Goal: Task Accomplishment & Management: Complete application form

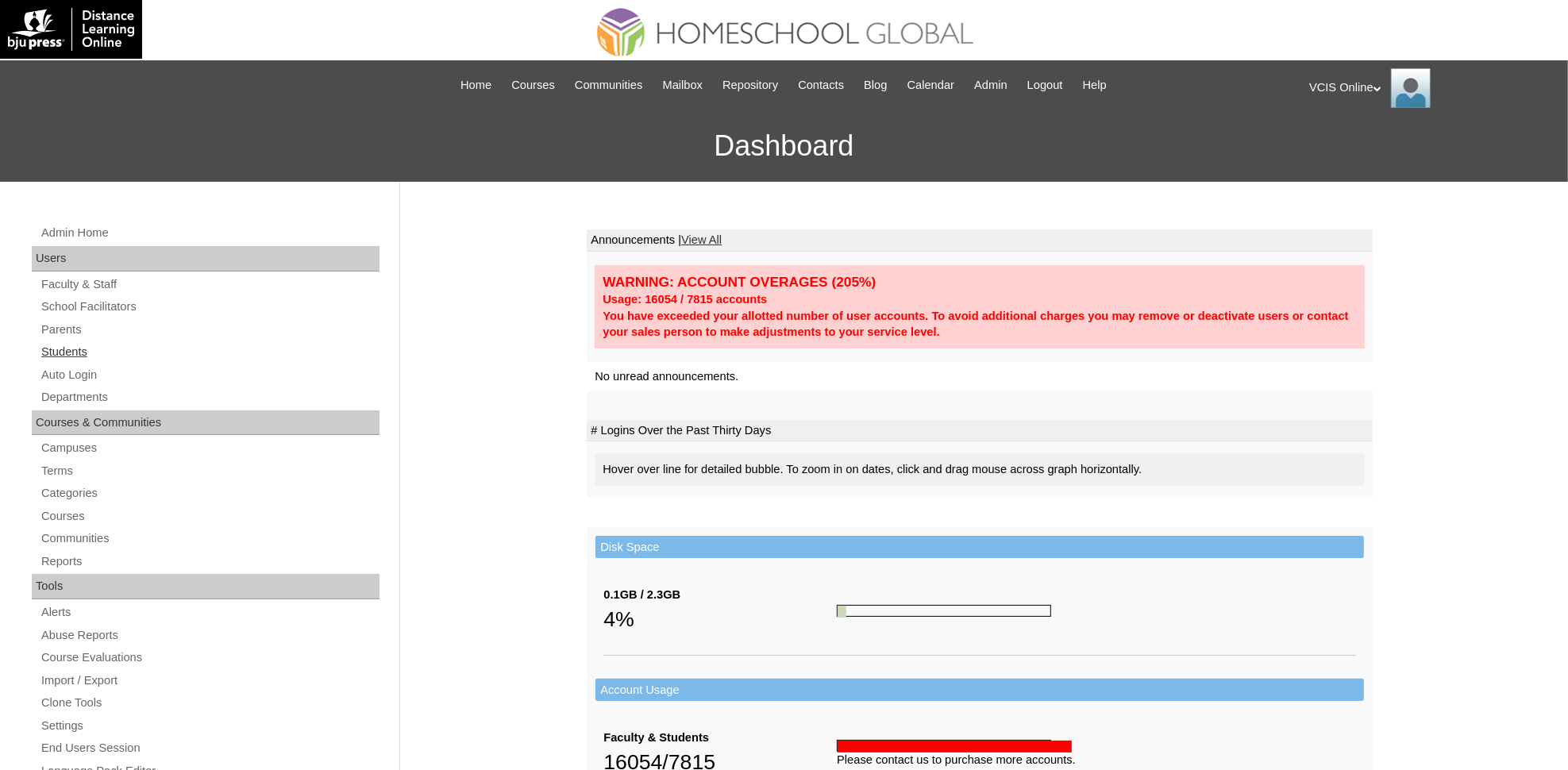
click at [54, 357] on link "Students" at bounding box center [210, 352] width 340 height 20
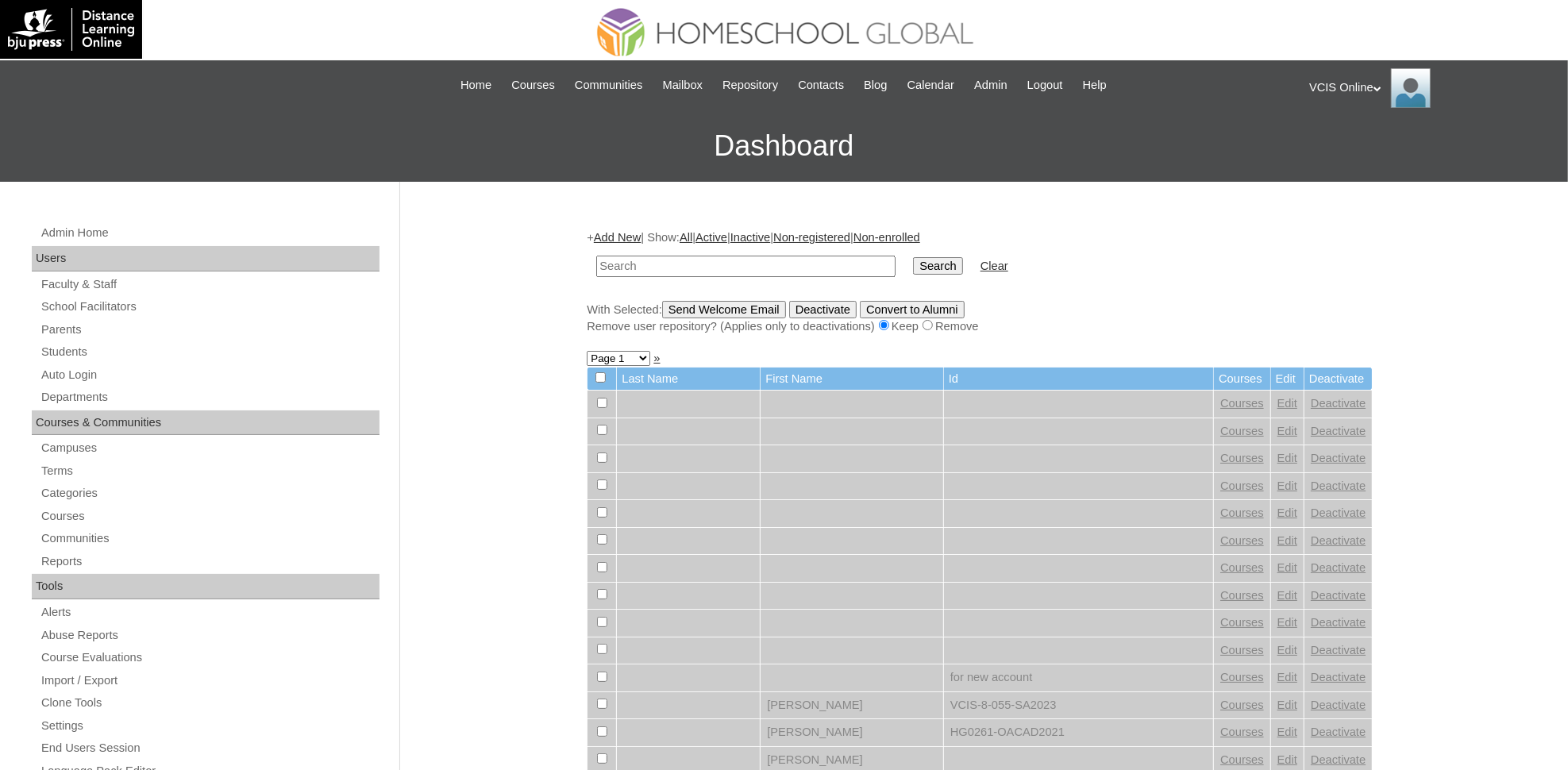
click at [652, 264] on input "text" at bounding box center [746, 266] width 299 height 22
type input "VCIS016-4A-SA2025"
click at [913, 258] on input "Search" at bounding box center [937, 266] width 50 height 17
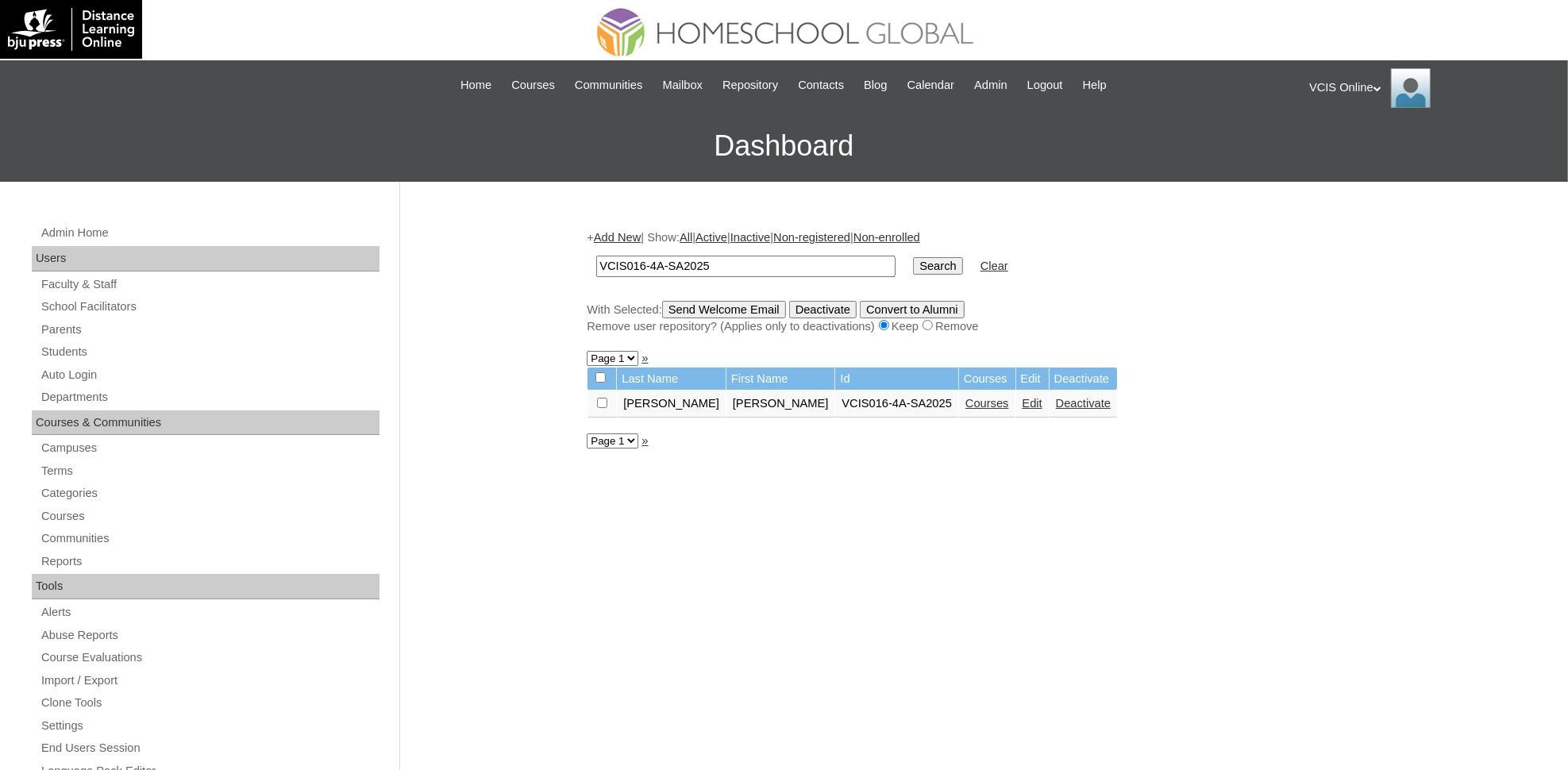
click at [966, 397] on link "Courses" at bounding box center [988, 403] width 44 height 13
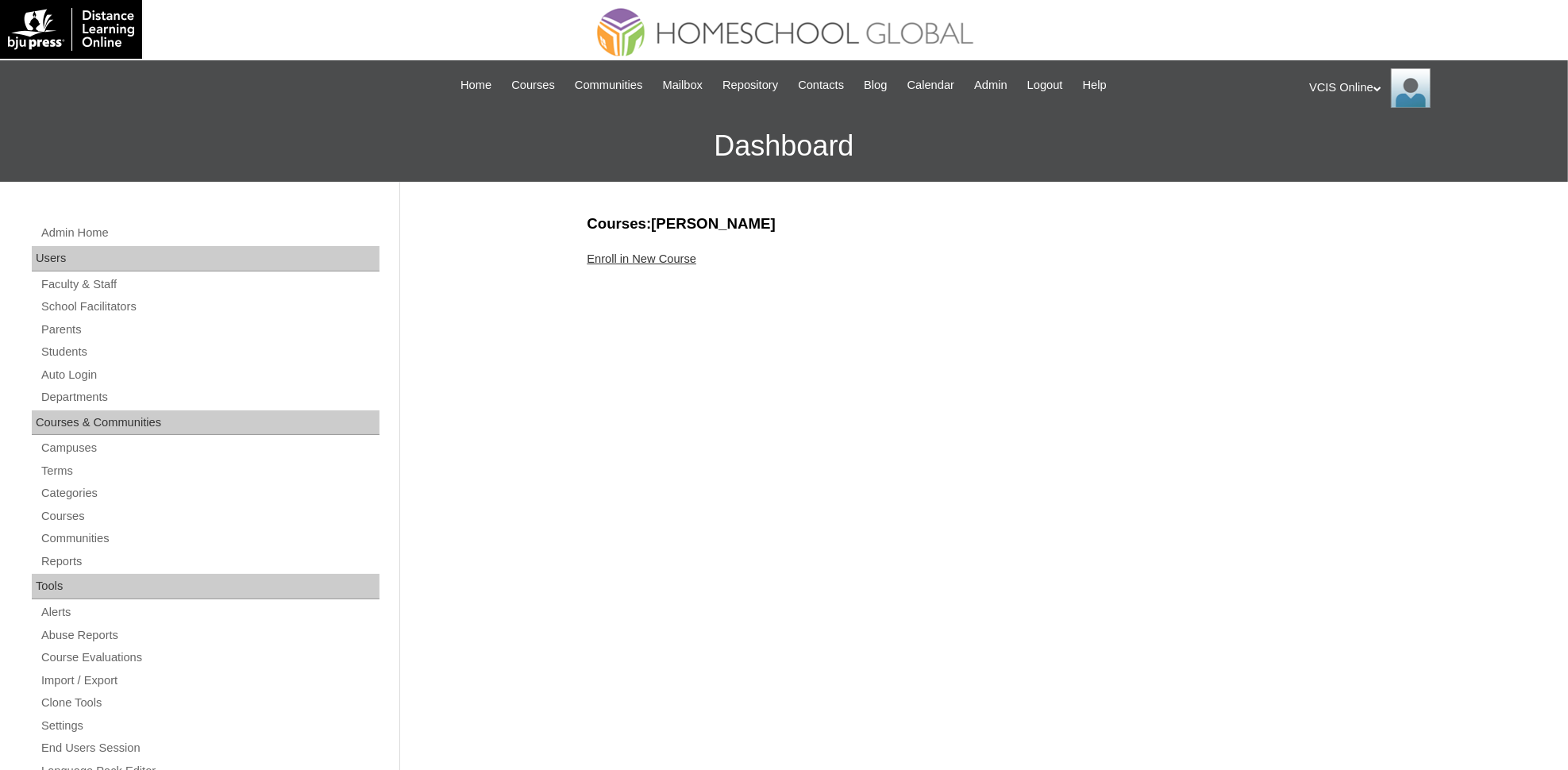
click at [614, 260] on link "Enroll in New Course" at bounding box center [641, 258] width 110 height 13
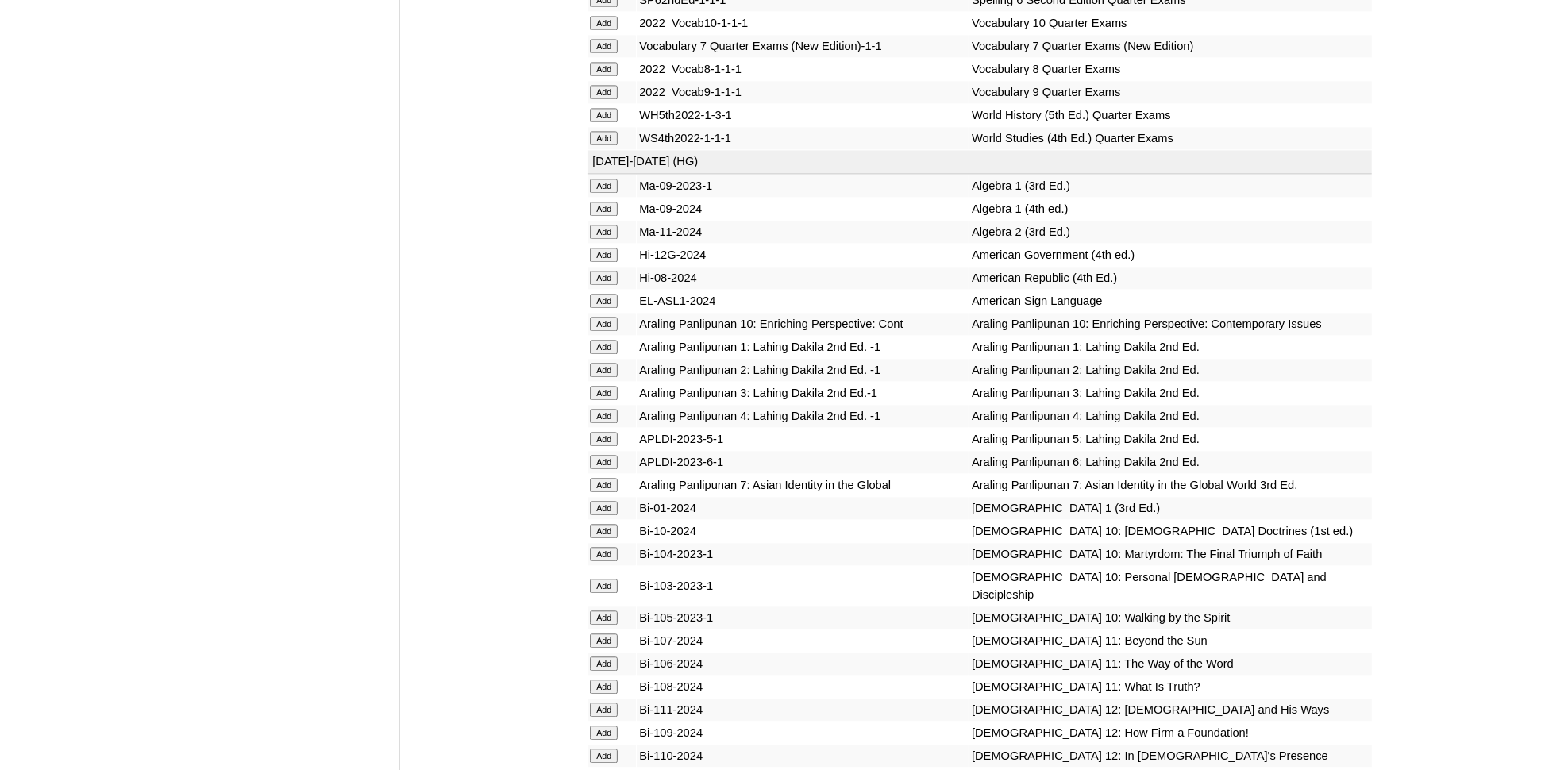
scroll to position [3183, 0]
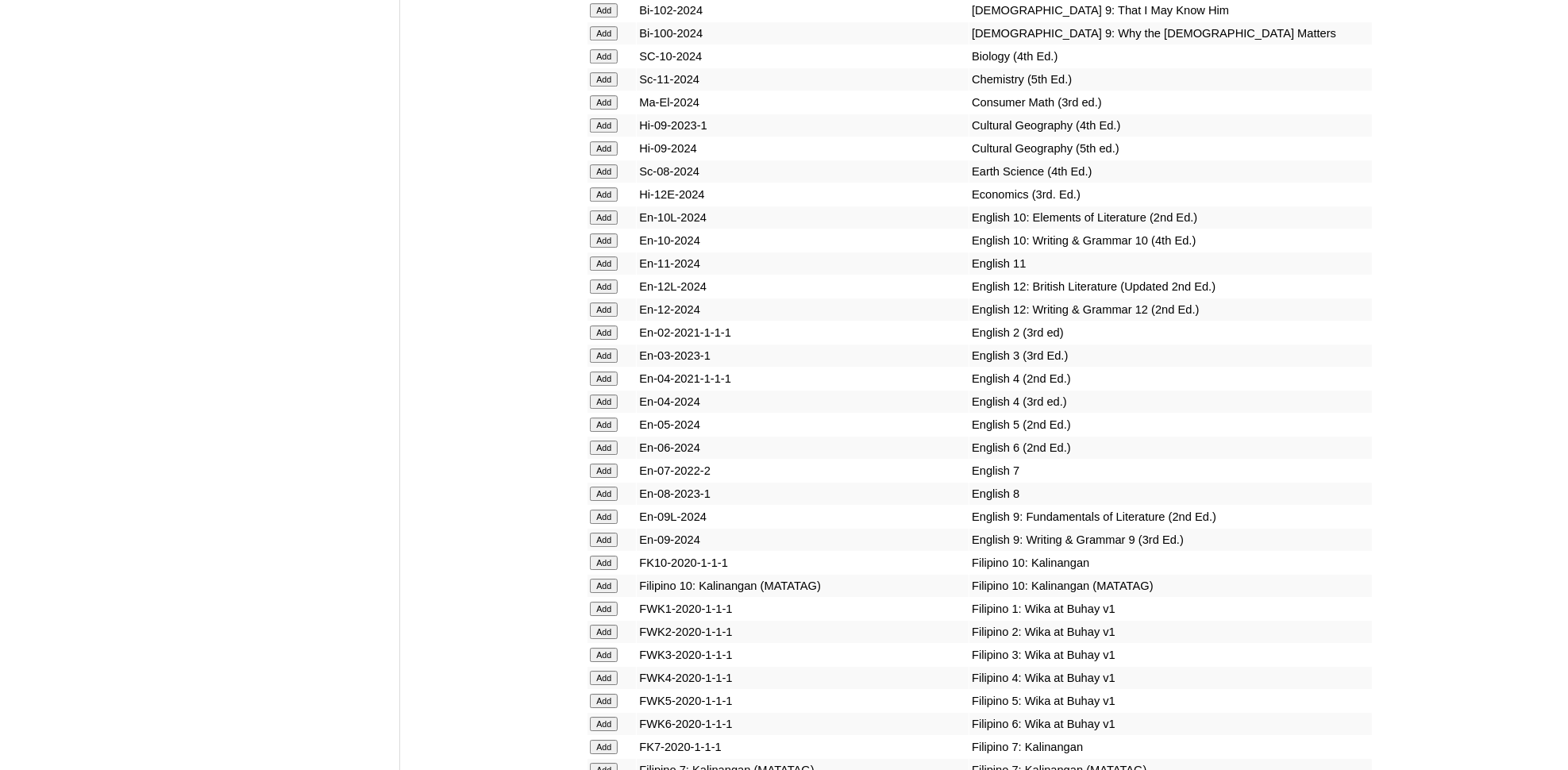
scroll to position [4005, 0]
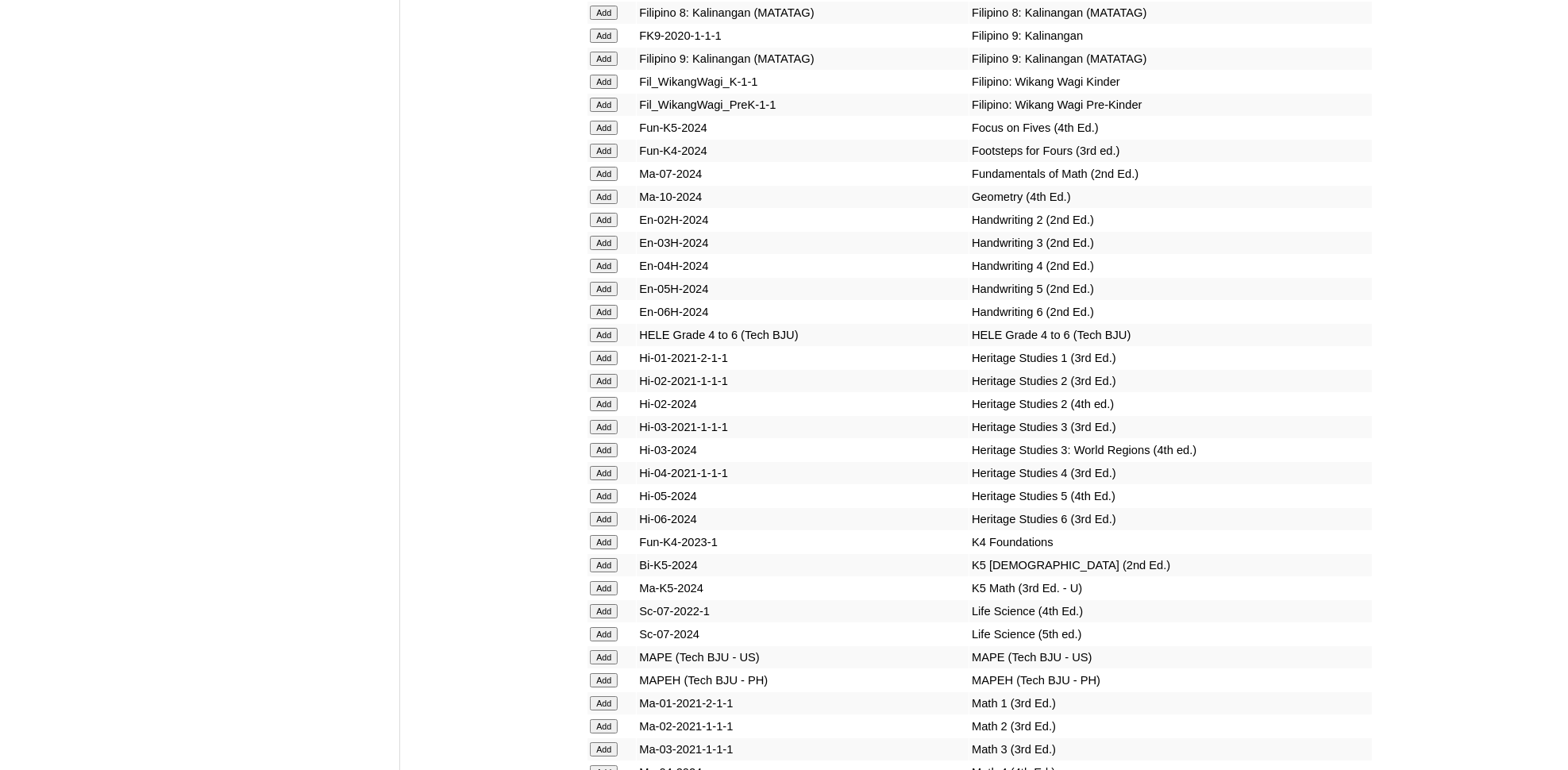
scroll to position [4867, 0]
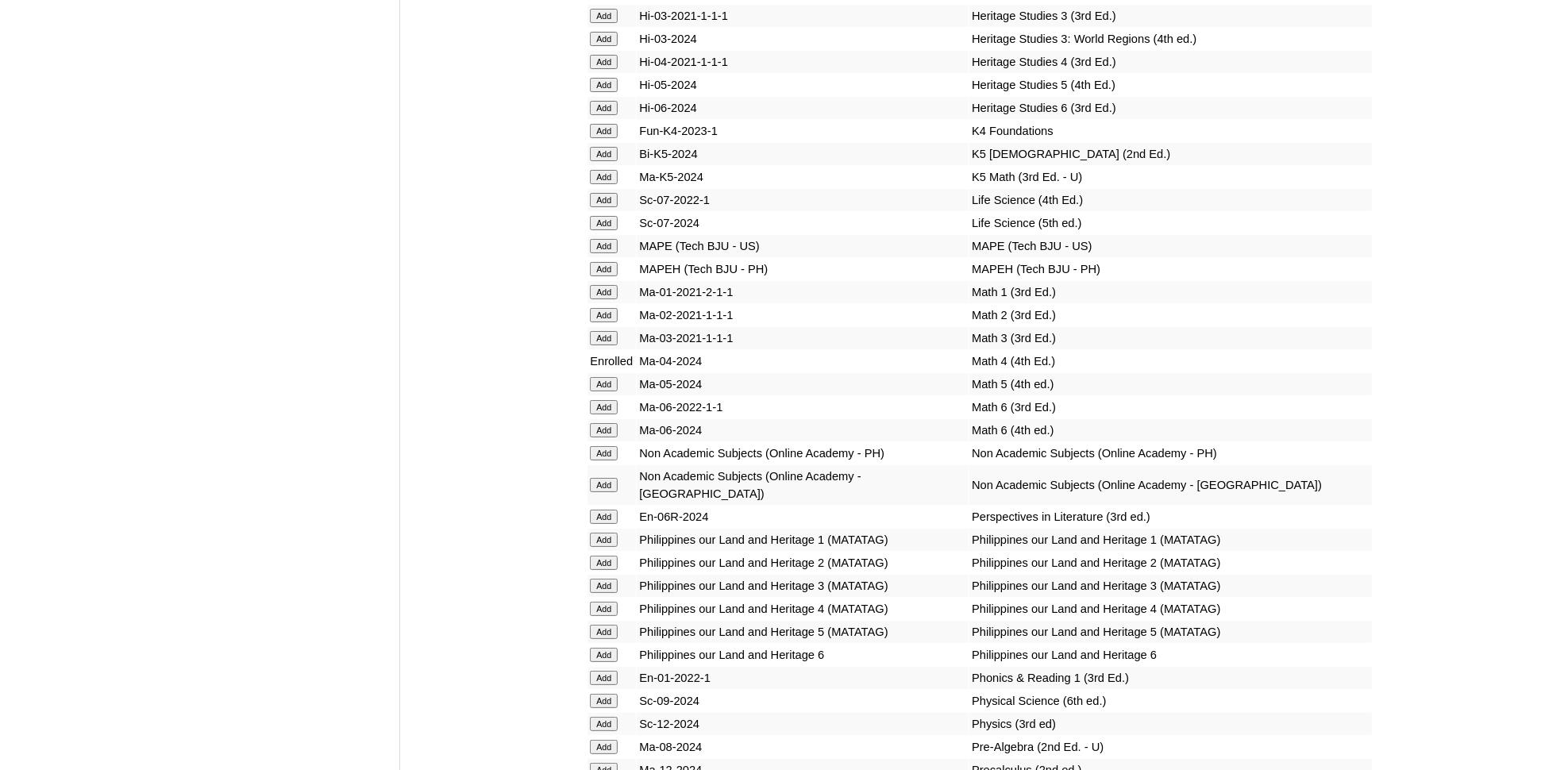
scroll to position [5073, 0]
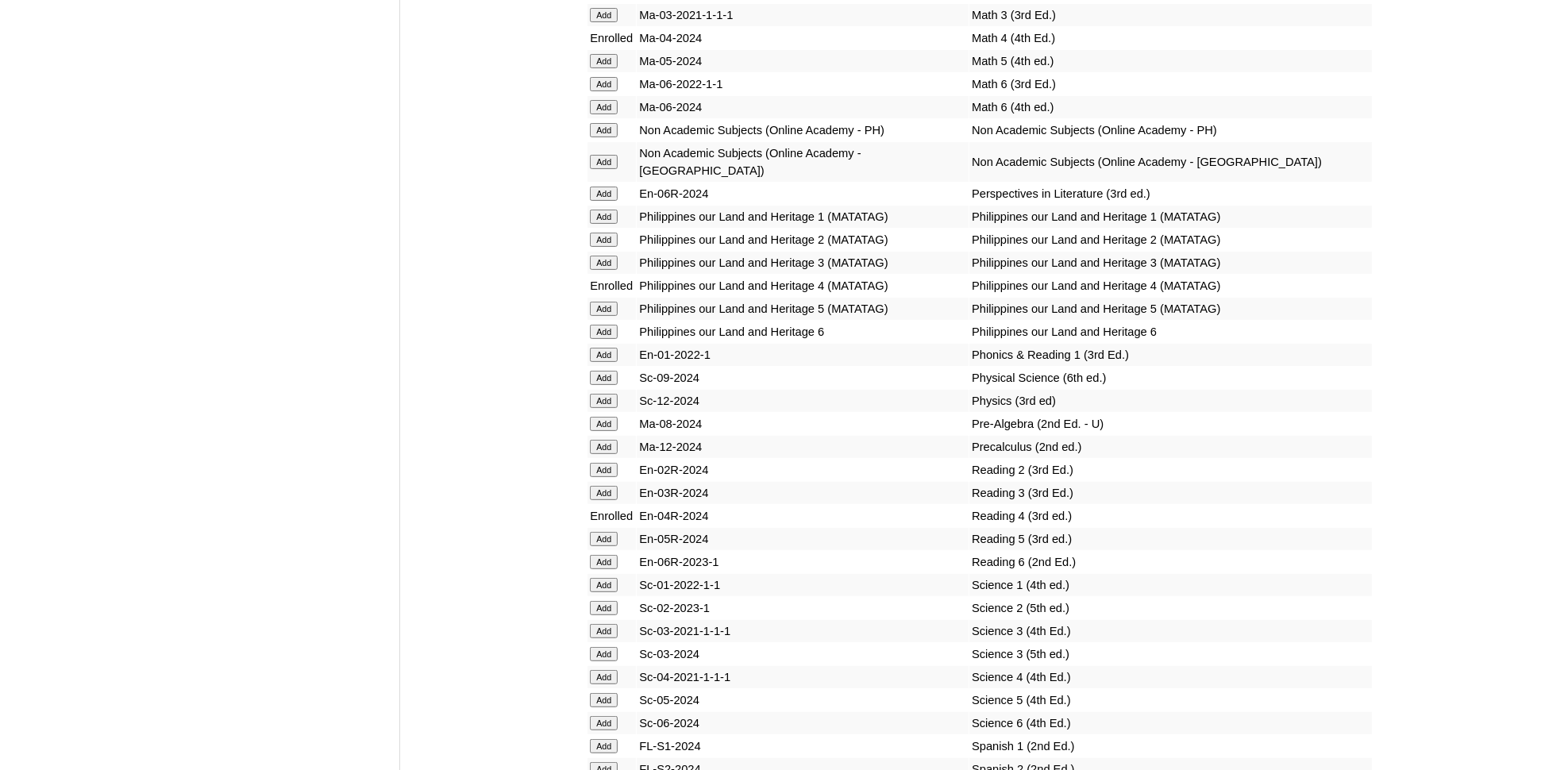
scroll to position [5573, 0]
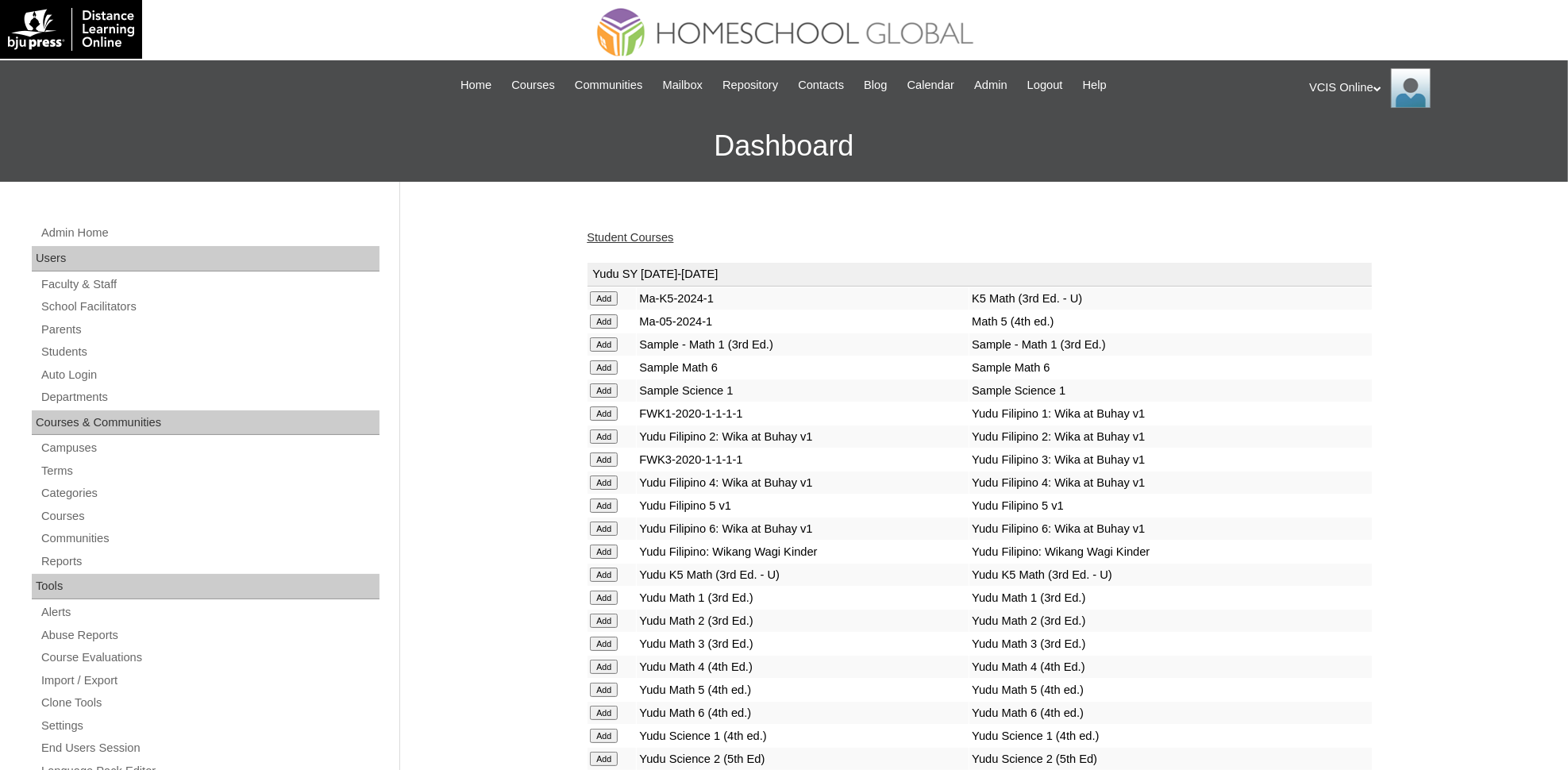
click at [607, 233] on link "Student Courses" at bounding box center [629, 238] width 86 height 13
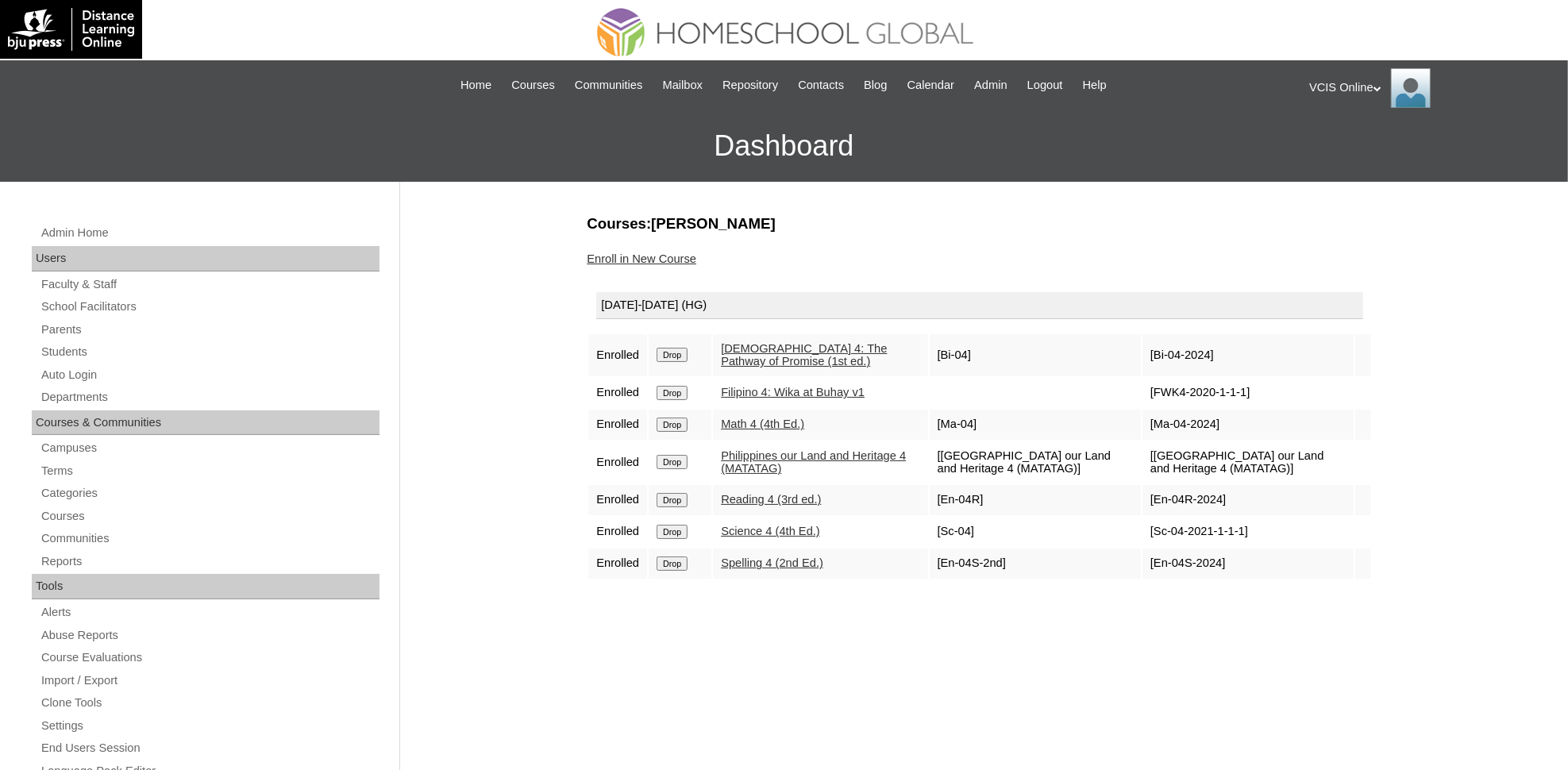
click at [659, 257] on link "Enroll in New Course" at bounding box center [641, 258] width 110 height 13
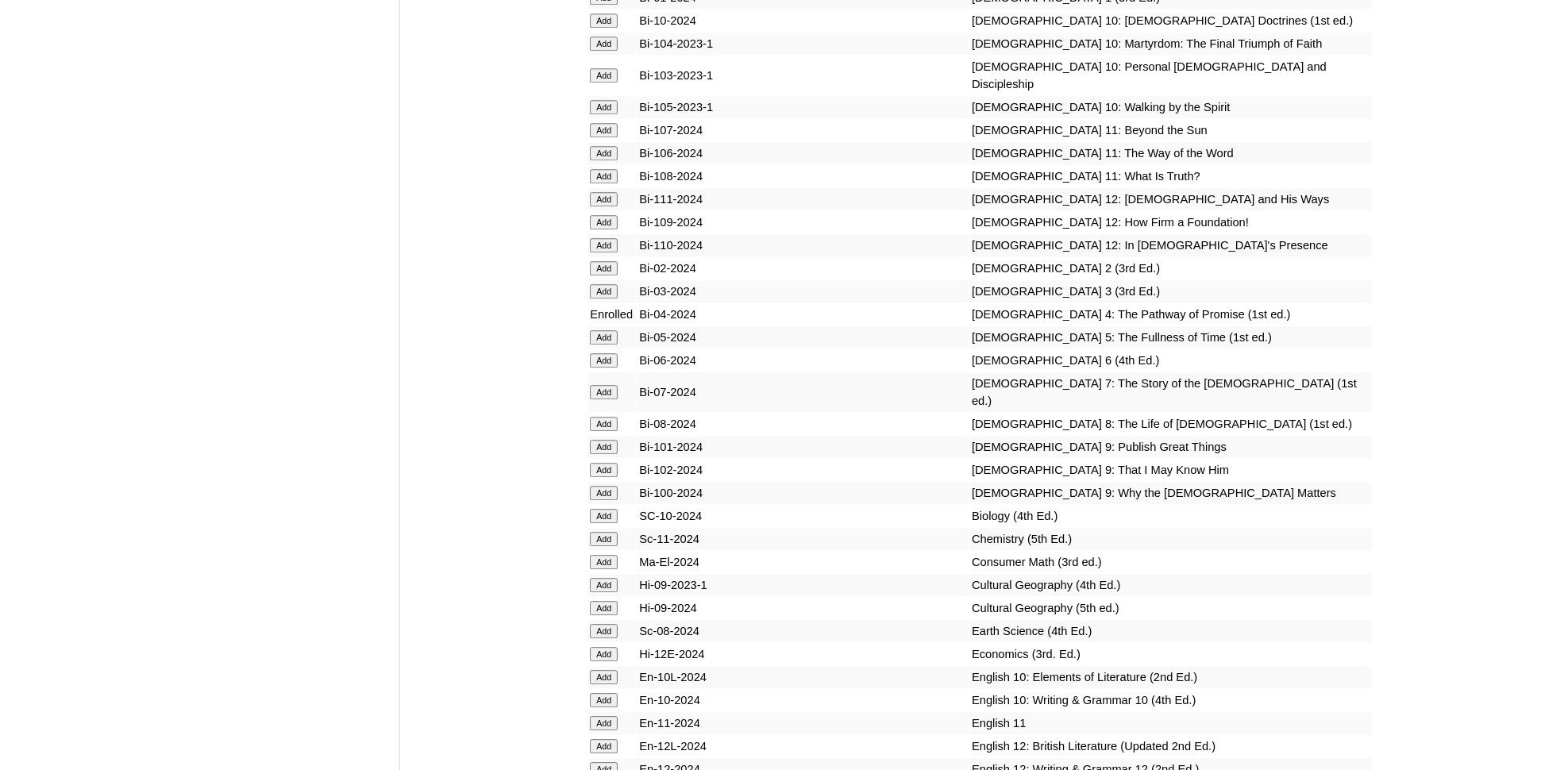
scroll to position [3604, 0]
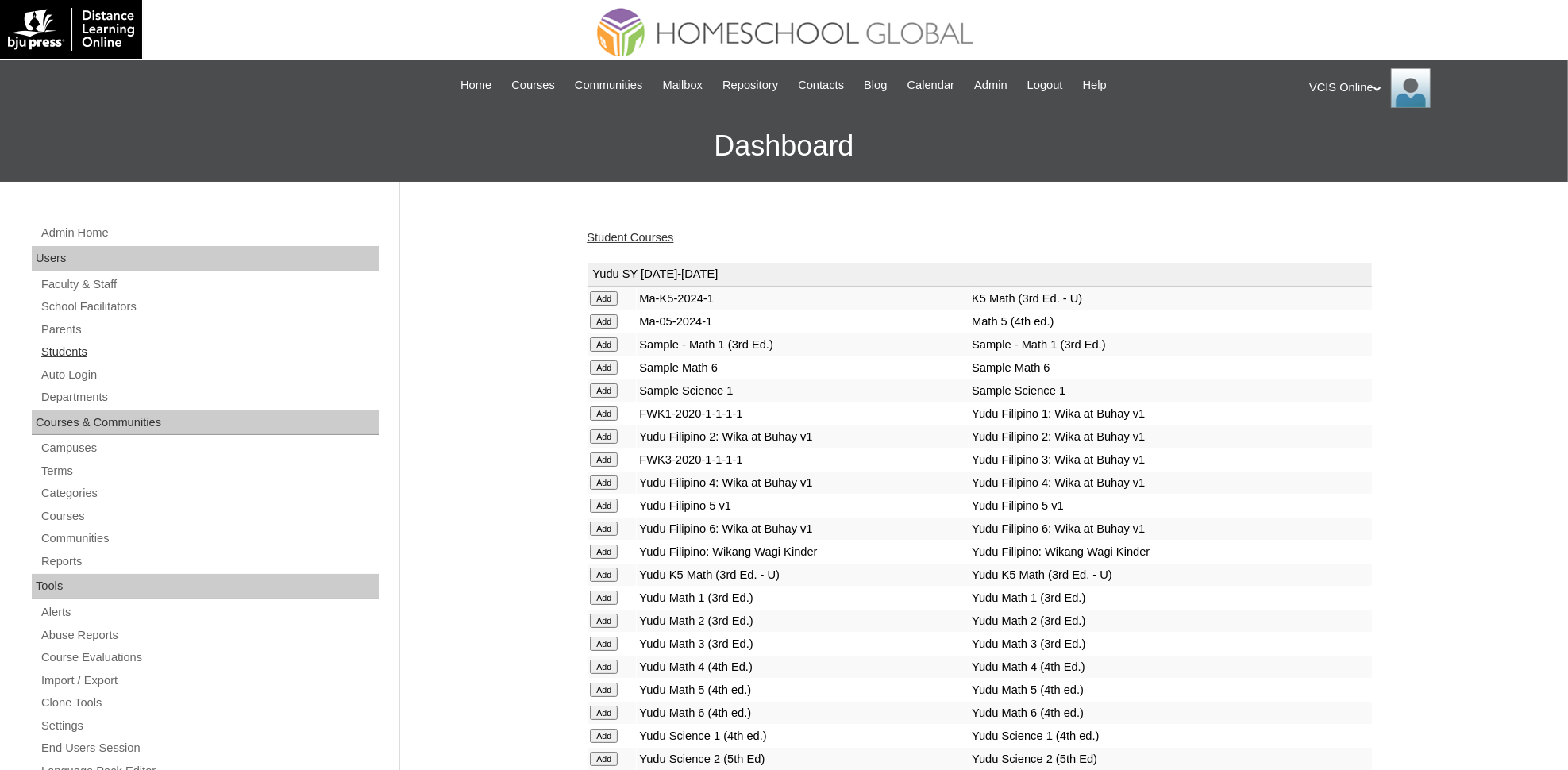
click at [86, 352] on link "Students" at bounding box center [210, 352] width 340 height 20
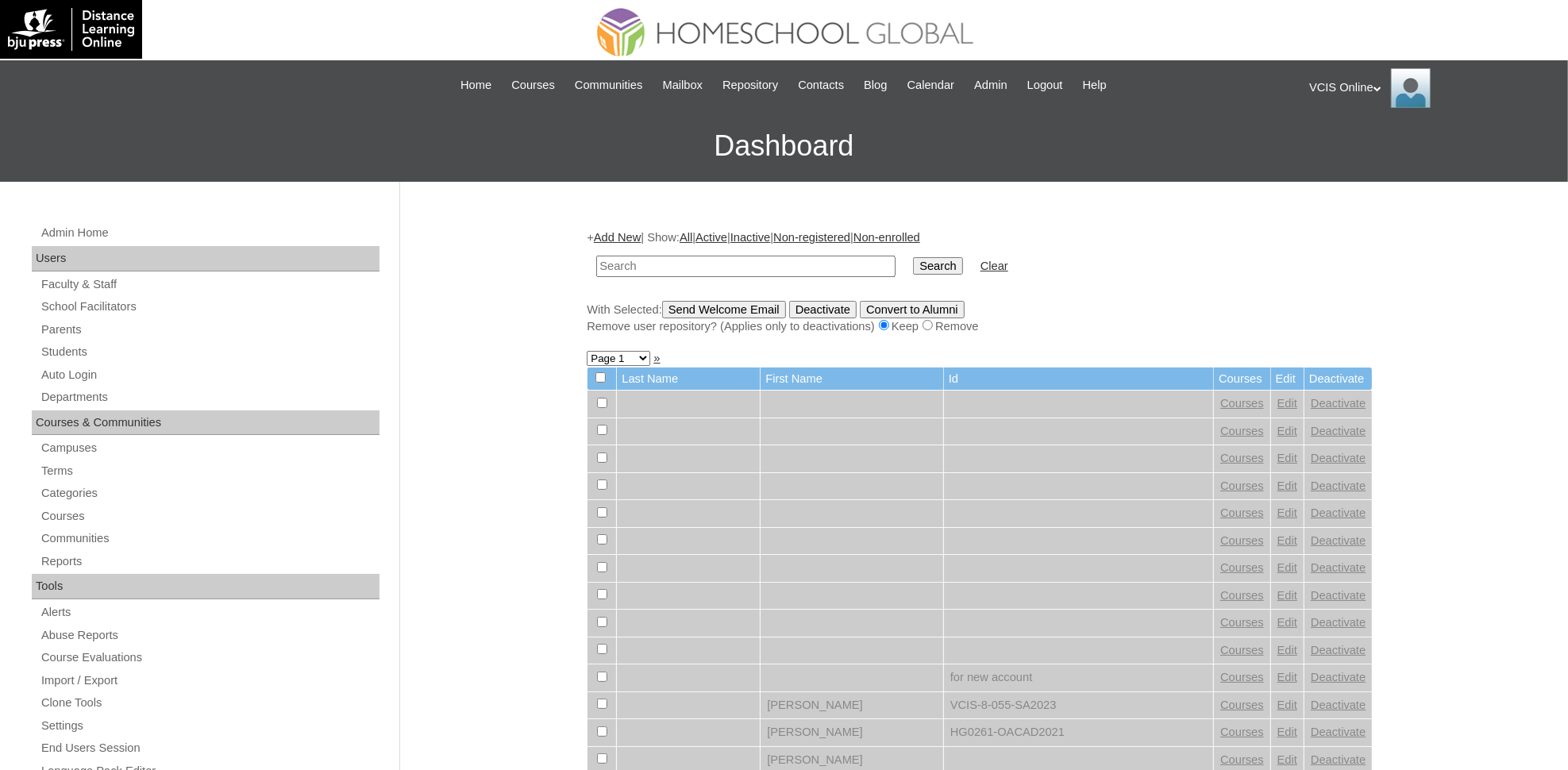
click at [632, 264] on input "text" at bounding box center [746, 266] width 299 height 22
type input "VCIS017-4A-SA2025"
click at [913, 264] on input "Search" at bounding box center [937, 266] width 50 height 17
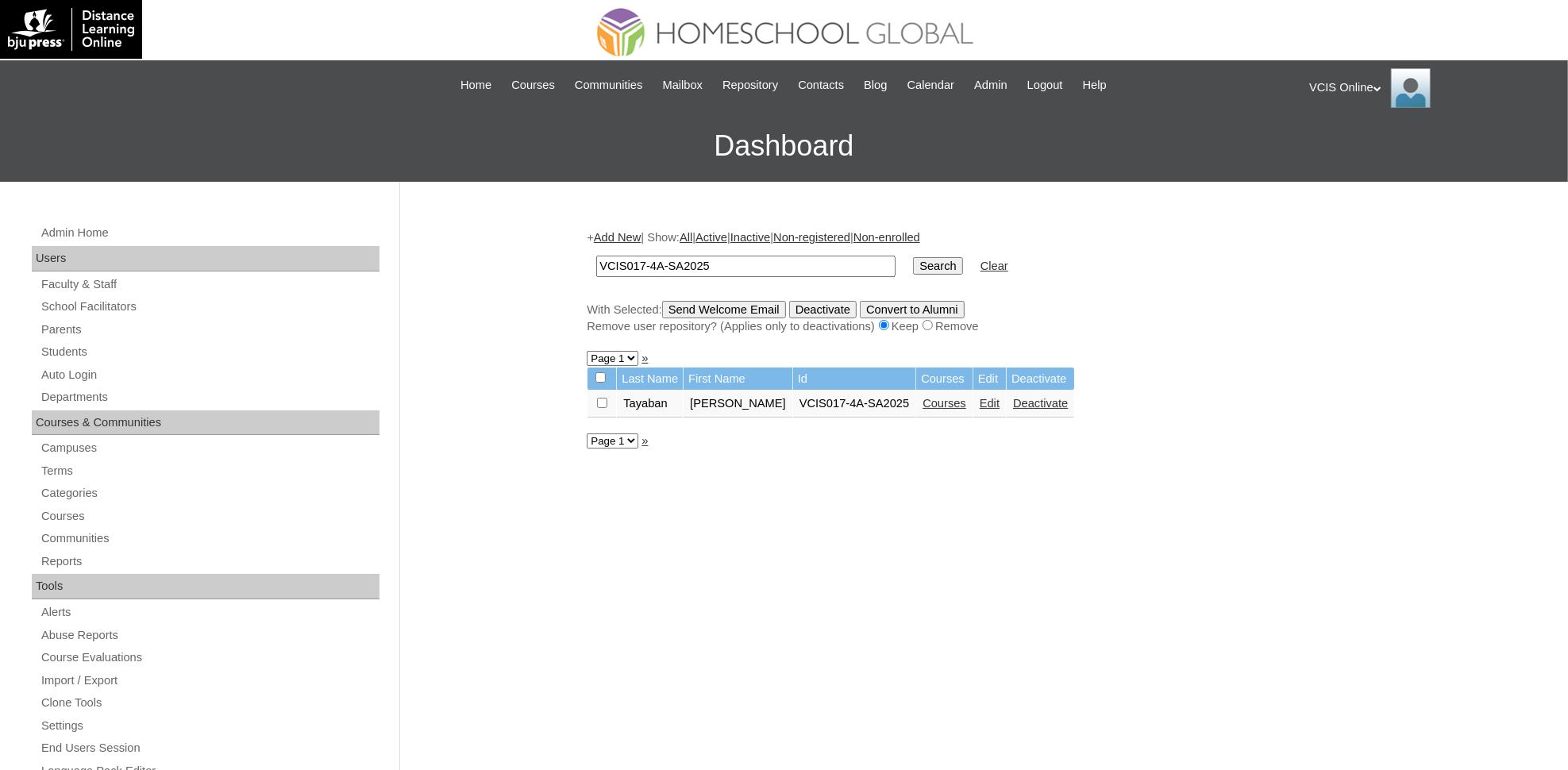
click at [922, 397] on link "Courses" at bounding box center [944, 403] width 44 height 13
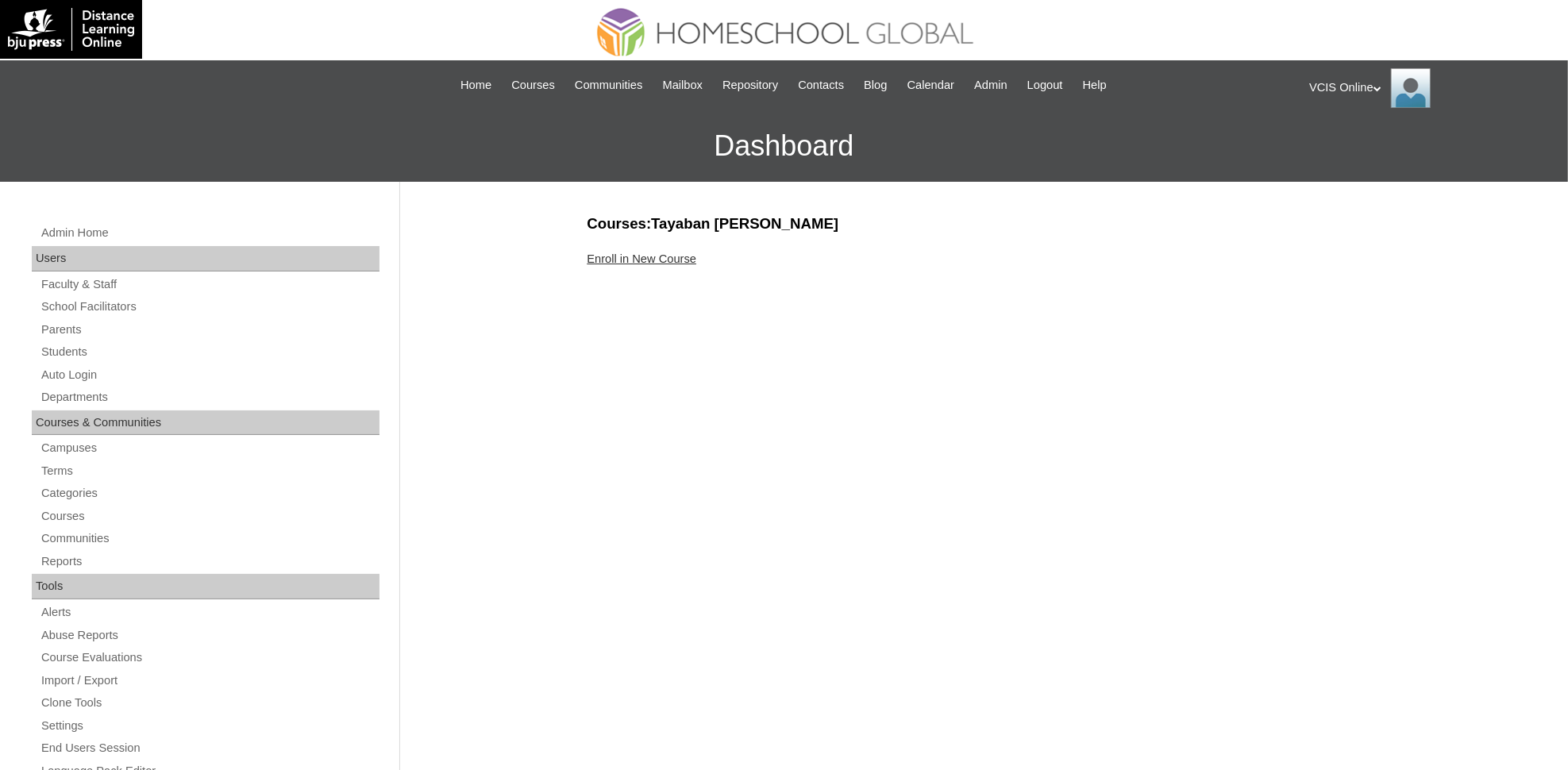
click at [652, 258] on link "Enroll in New Course" at bounding box center [641, 258] width 110 height 13
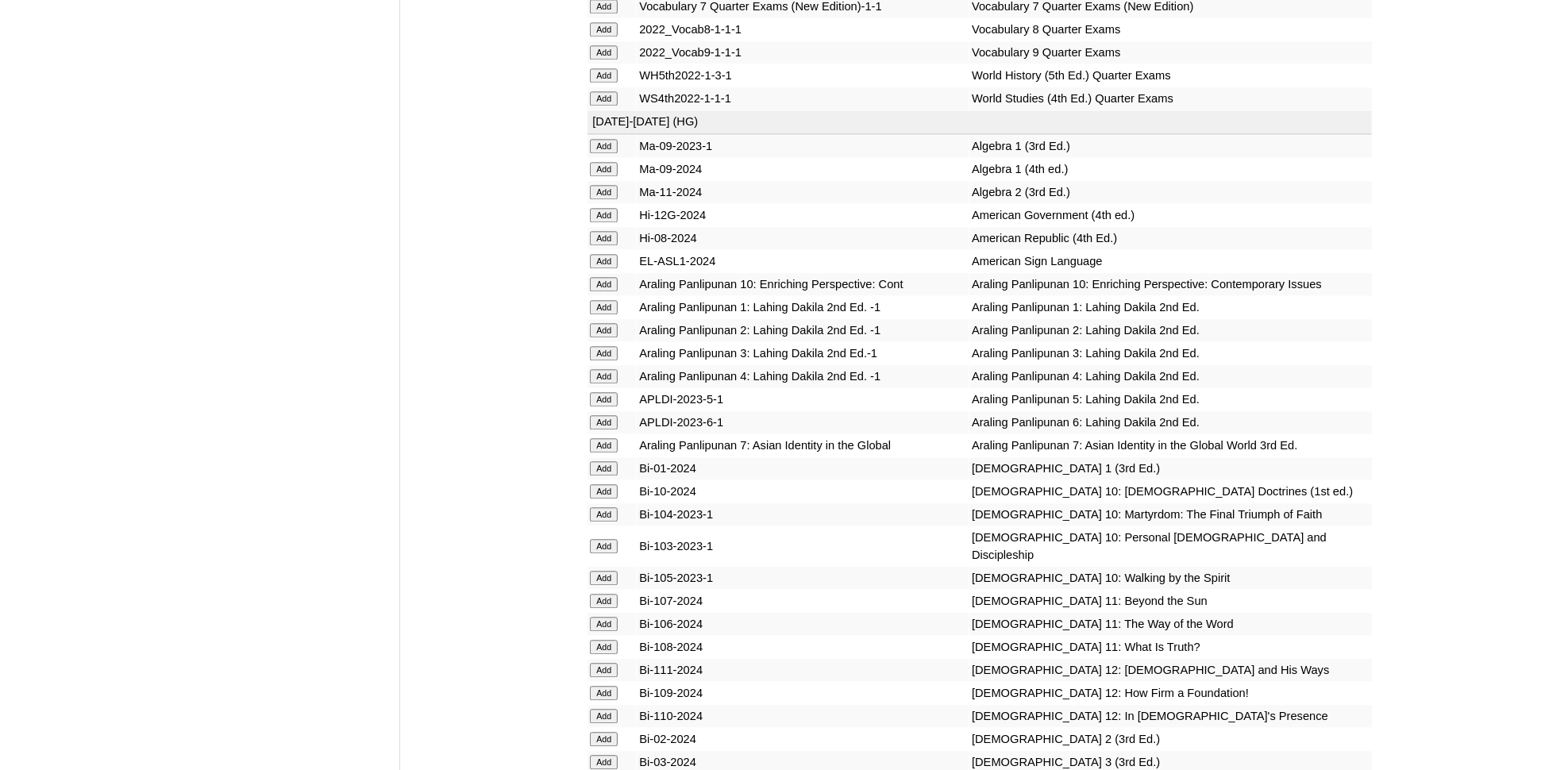
scroll to position [3075, 0]
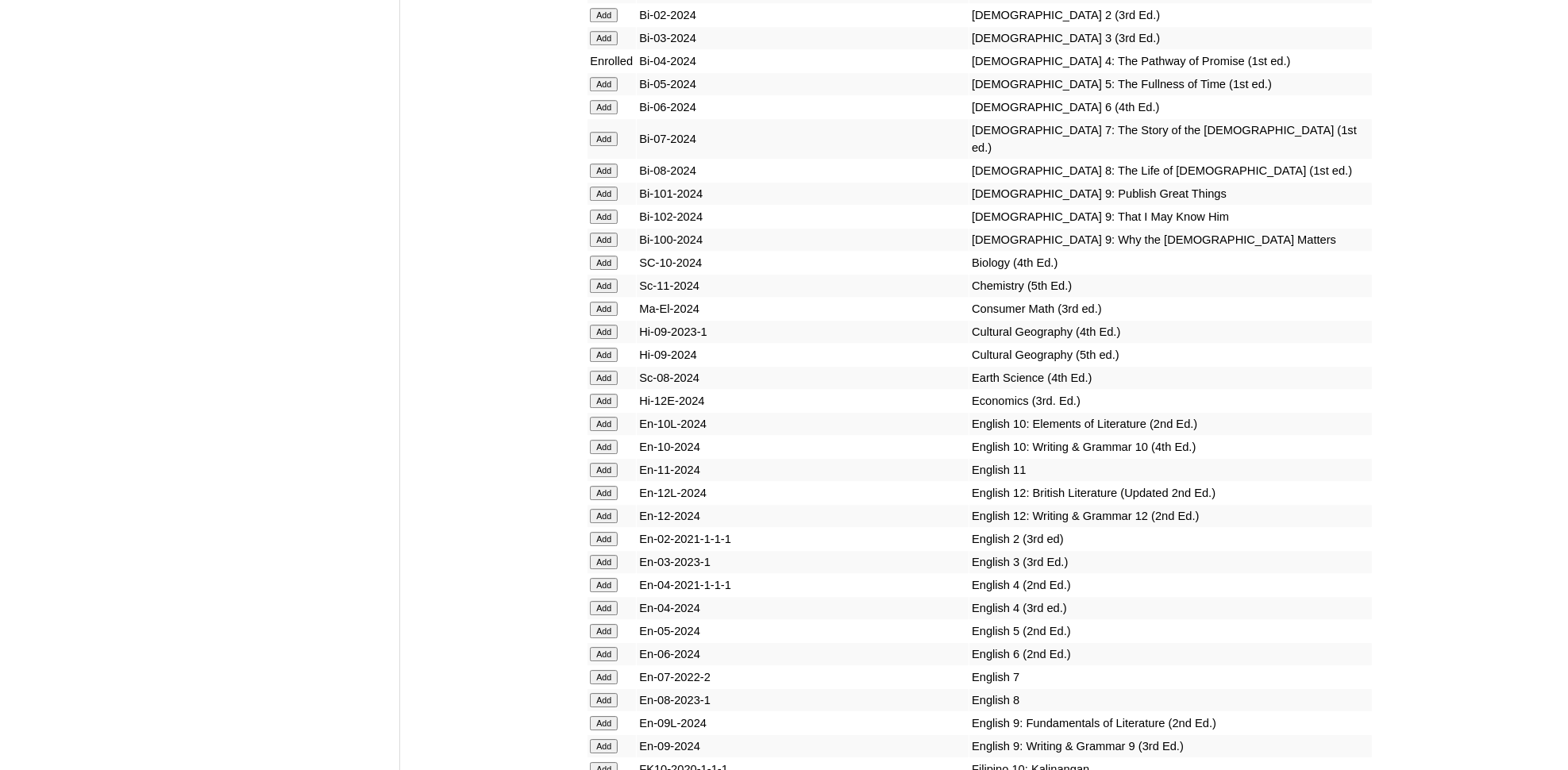
scroll to position [3828, 0]
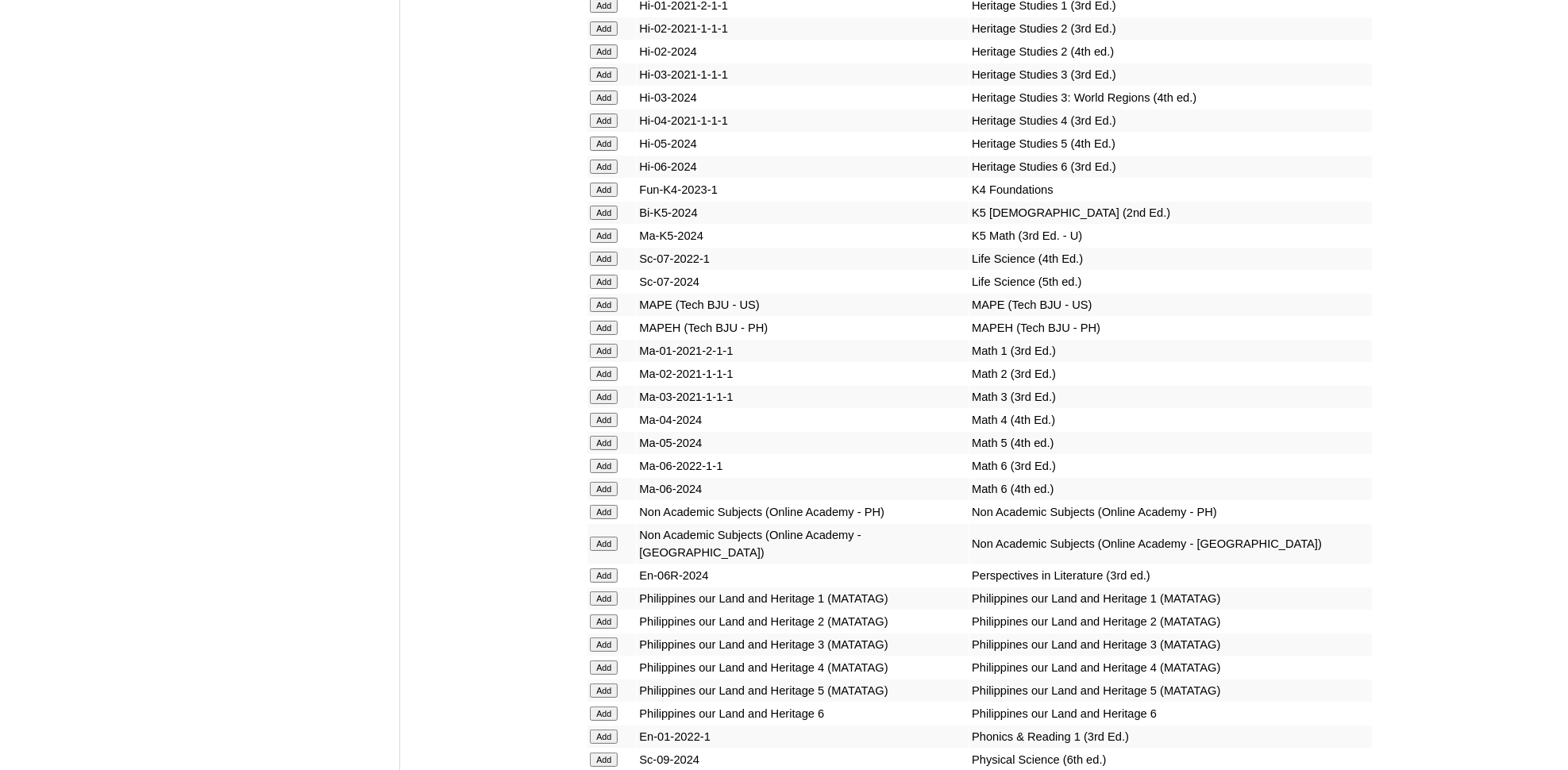
scroll to position [5102, 0]
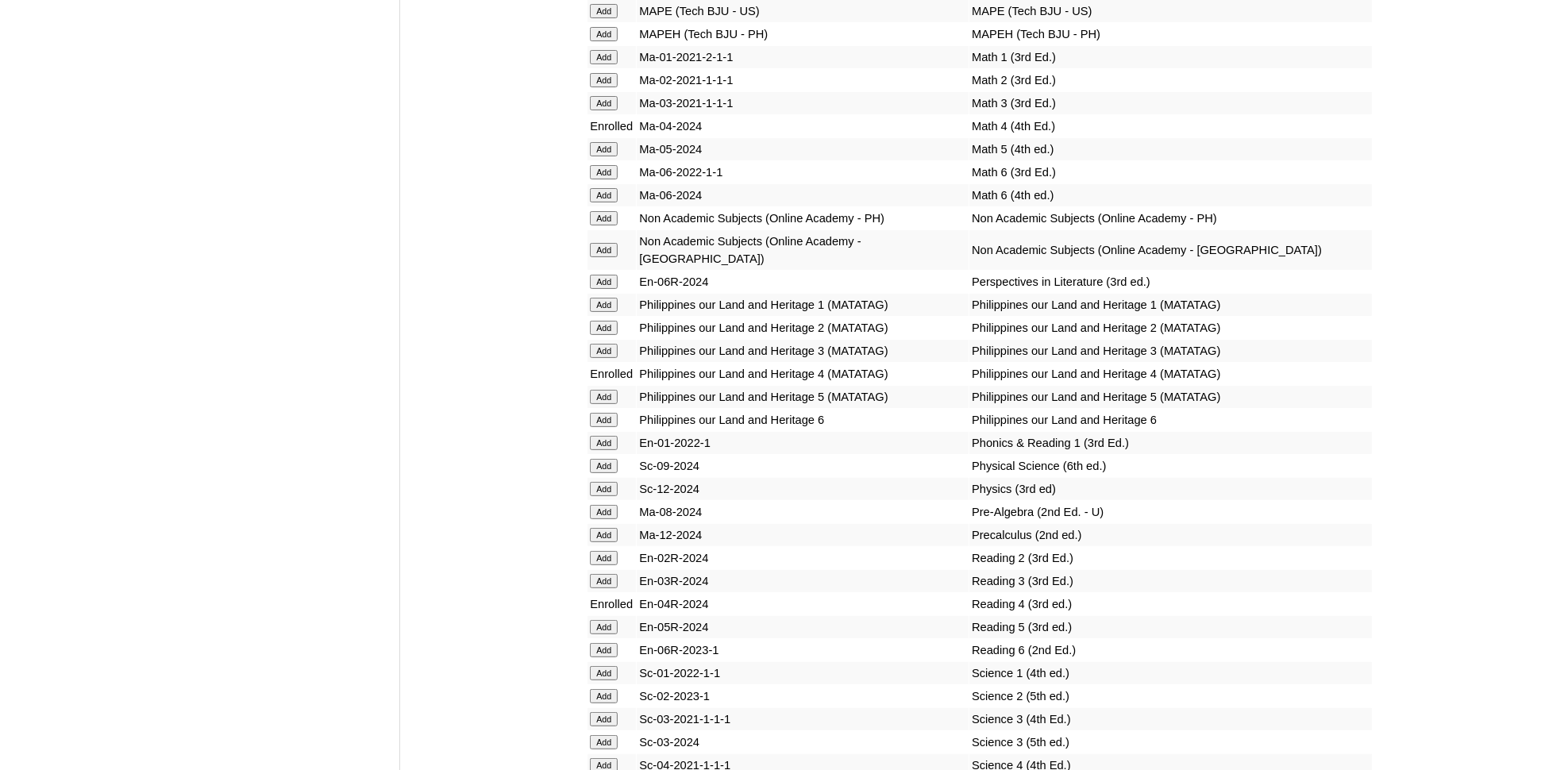
scroll to position [5455, 0]
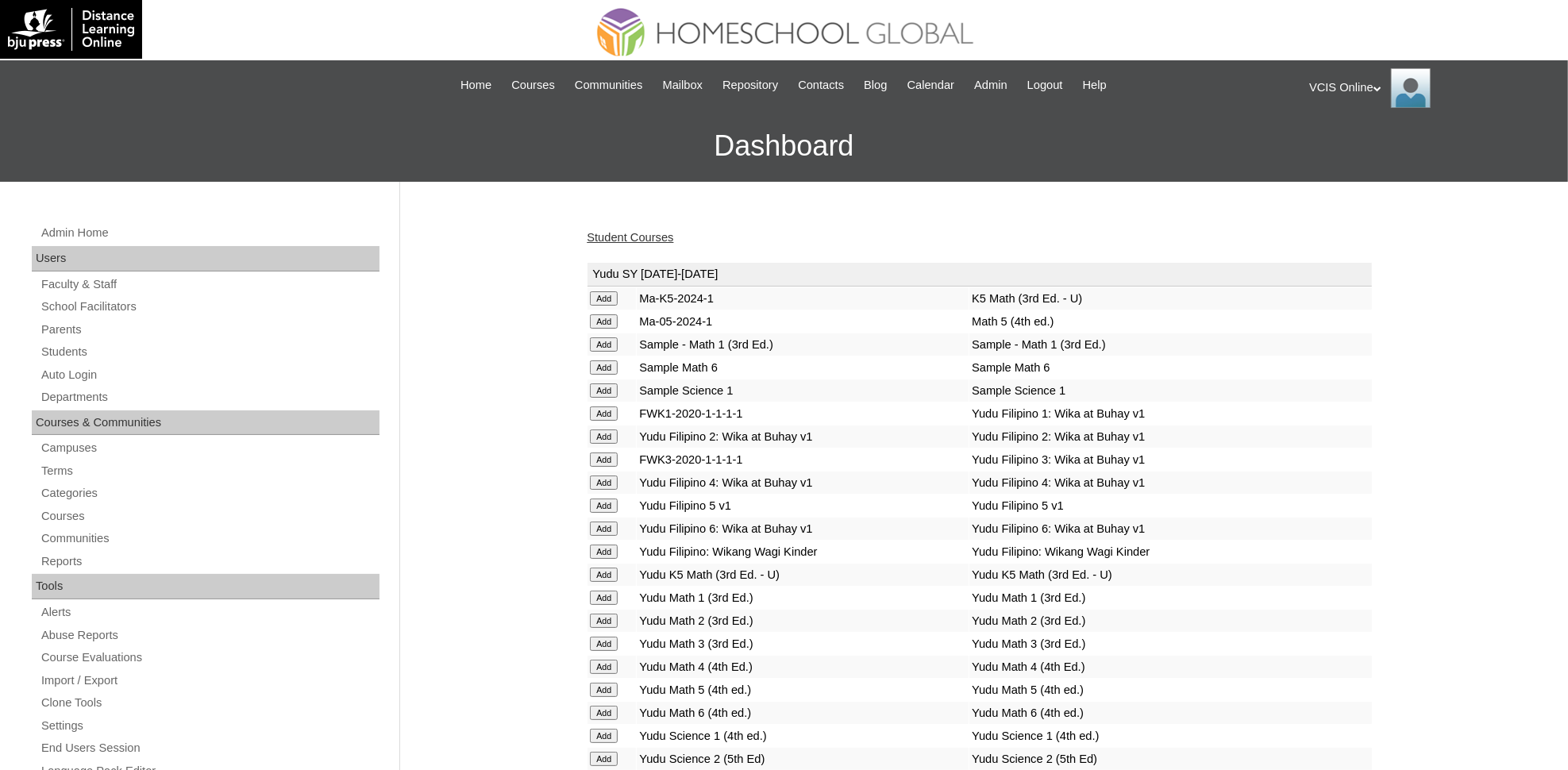
click at [608, 231] on link "Student Courses" at bounding box center [629, 238] width 86 height 13
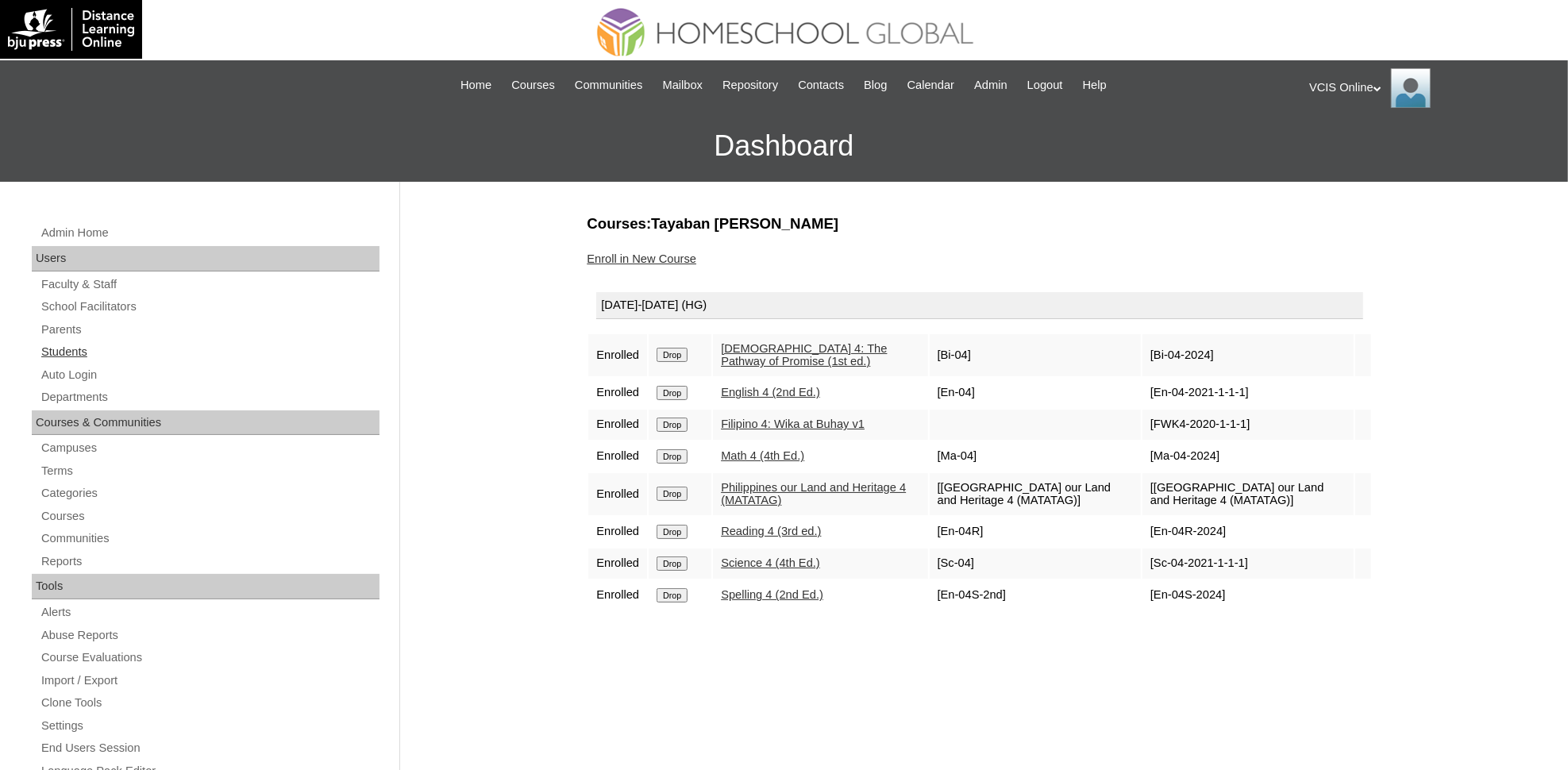
click at [86, 350] on link "Students" at bounding box center [210, 352] width 340 height 20
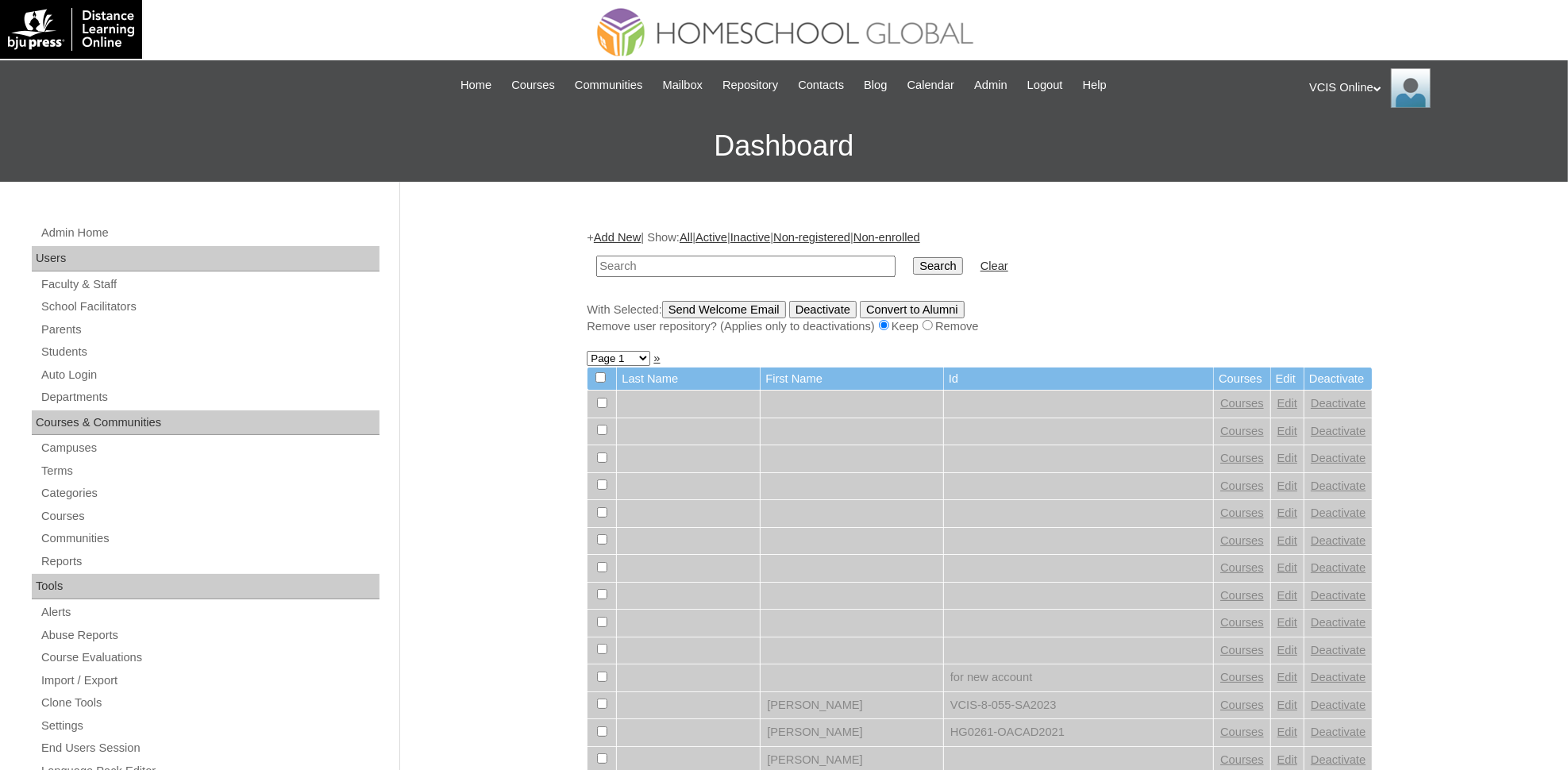
click at [636, 263] on input "text" at bounding box center [746, 266] width 299 height 22
paste input "VCIS018-4A-SA2025"
type input "VCIS018-4A-SA2025"
click at [913, 265] on input "Search" at bounding box center [937, 266] width 50 height 17
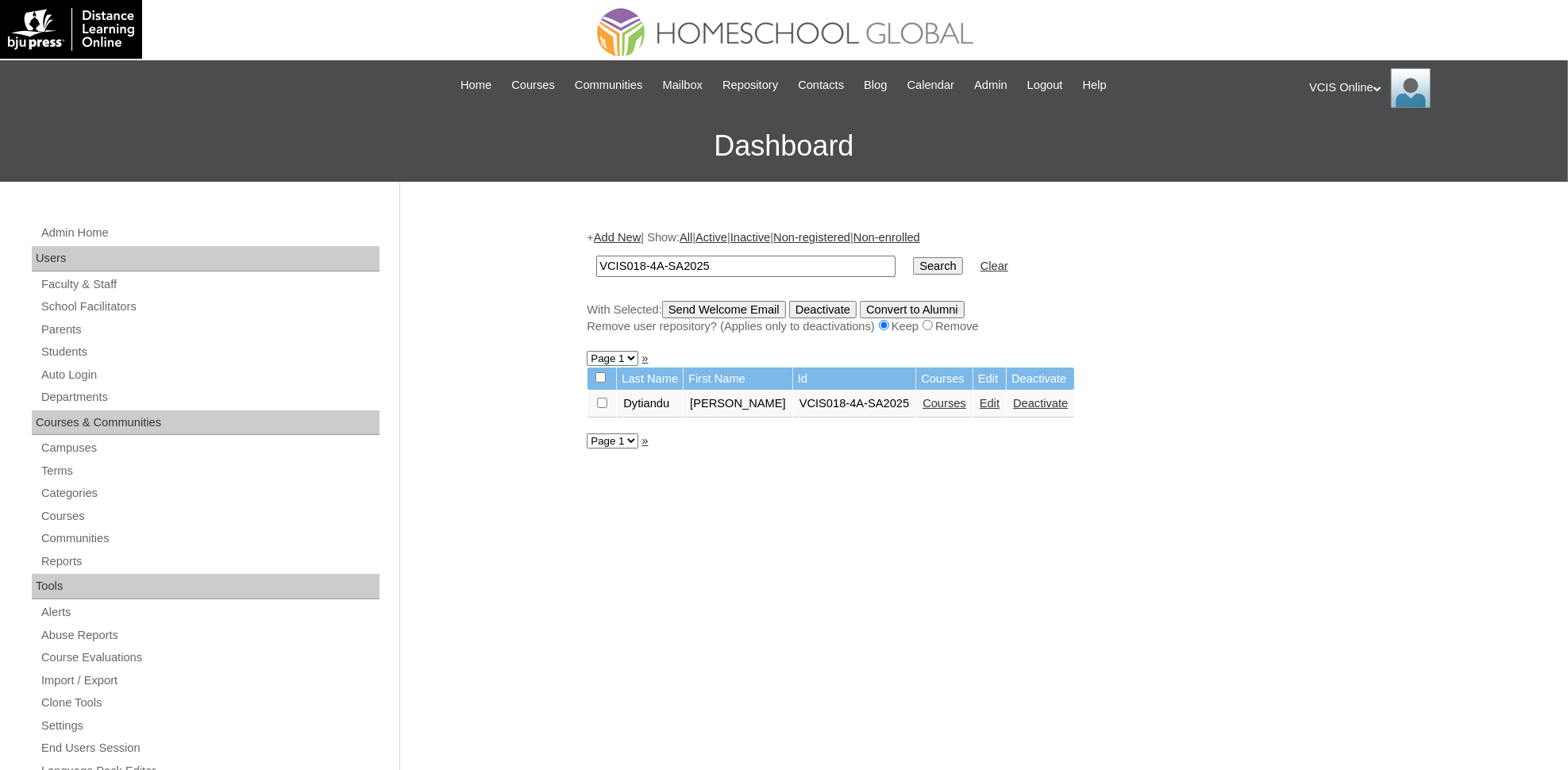
click at [922, 397] on link "Courses" at bounding box center [944, 403] width 44 height 13
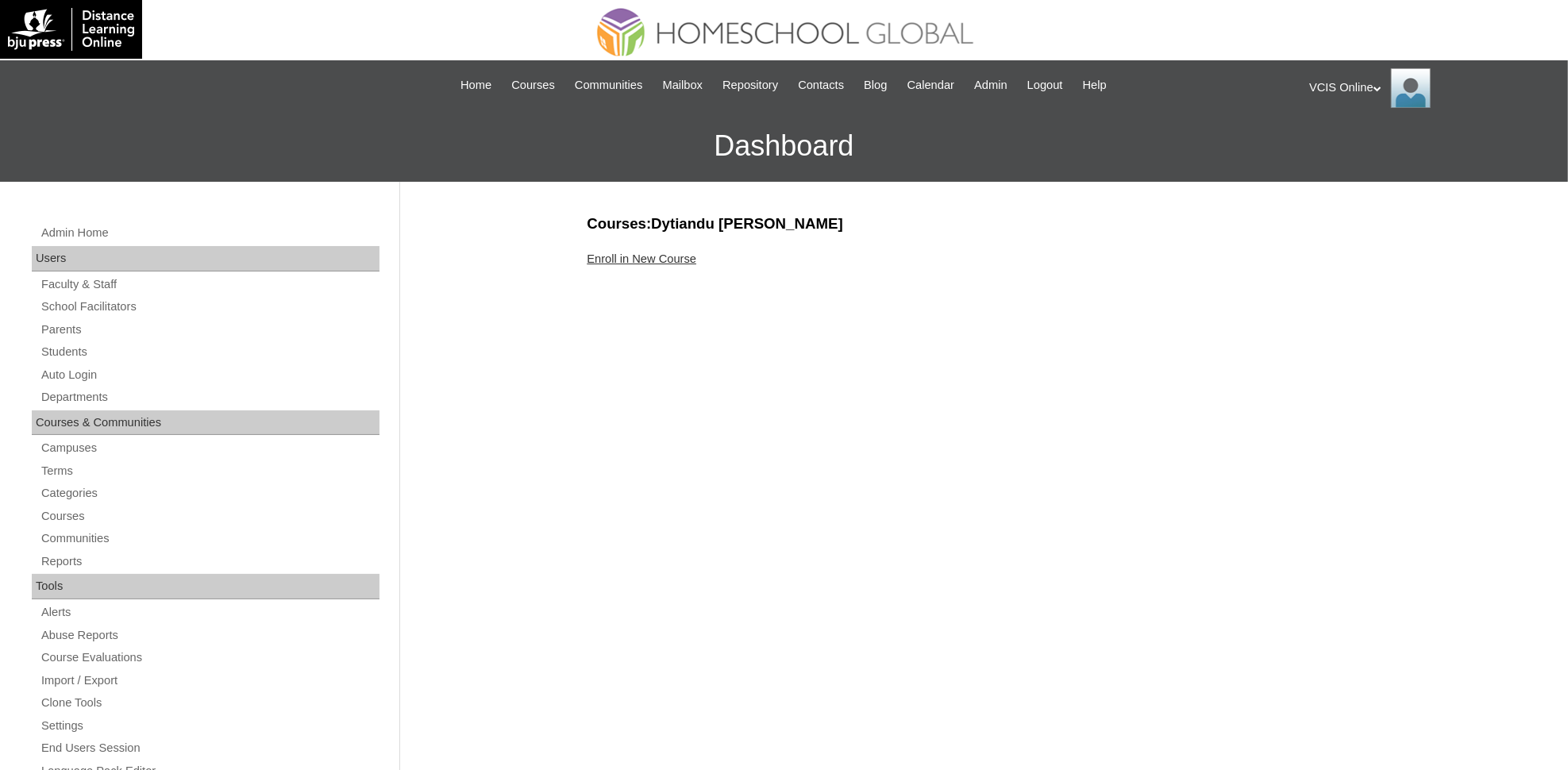
click at [665, 252] on link "Enroll in New Course" at bounding box center [641, 258] width 110 height 13
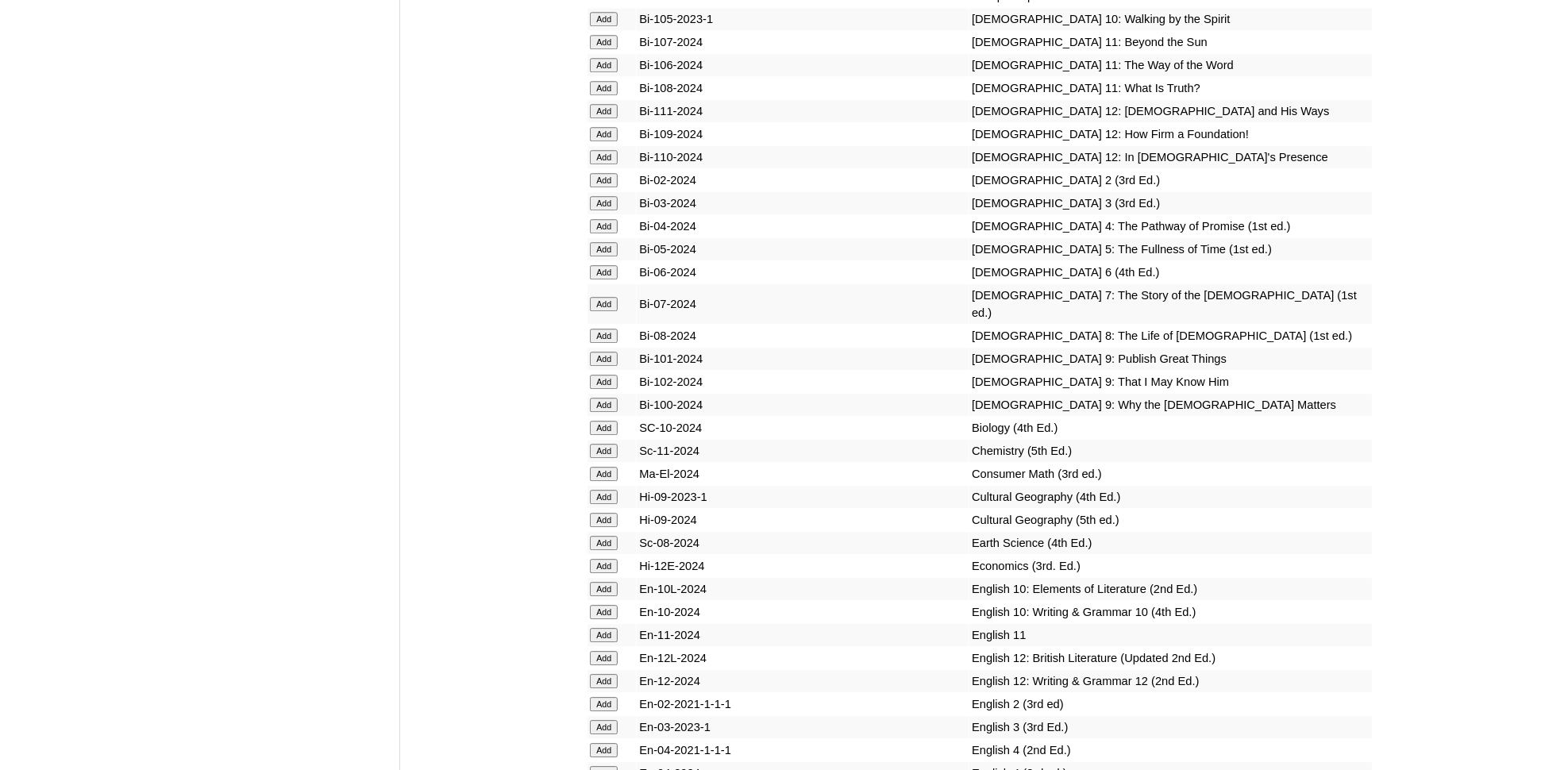
scroll to position [3632, 0]
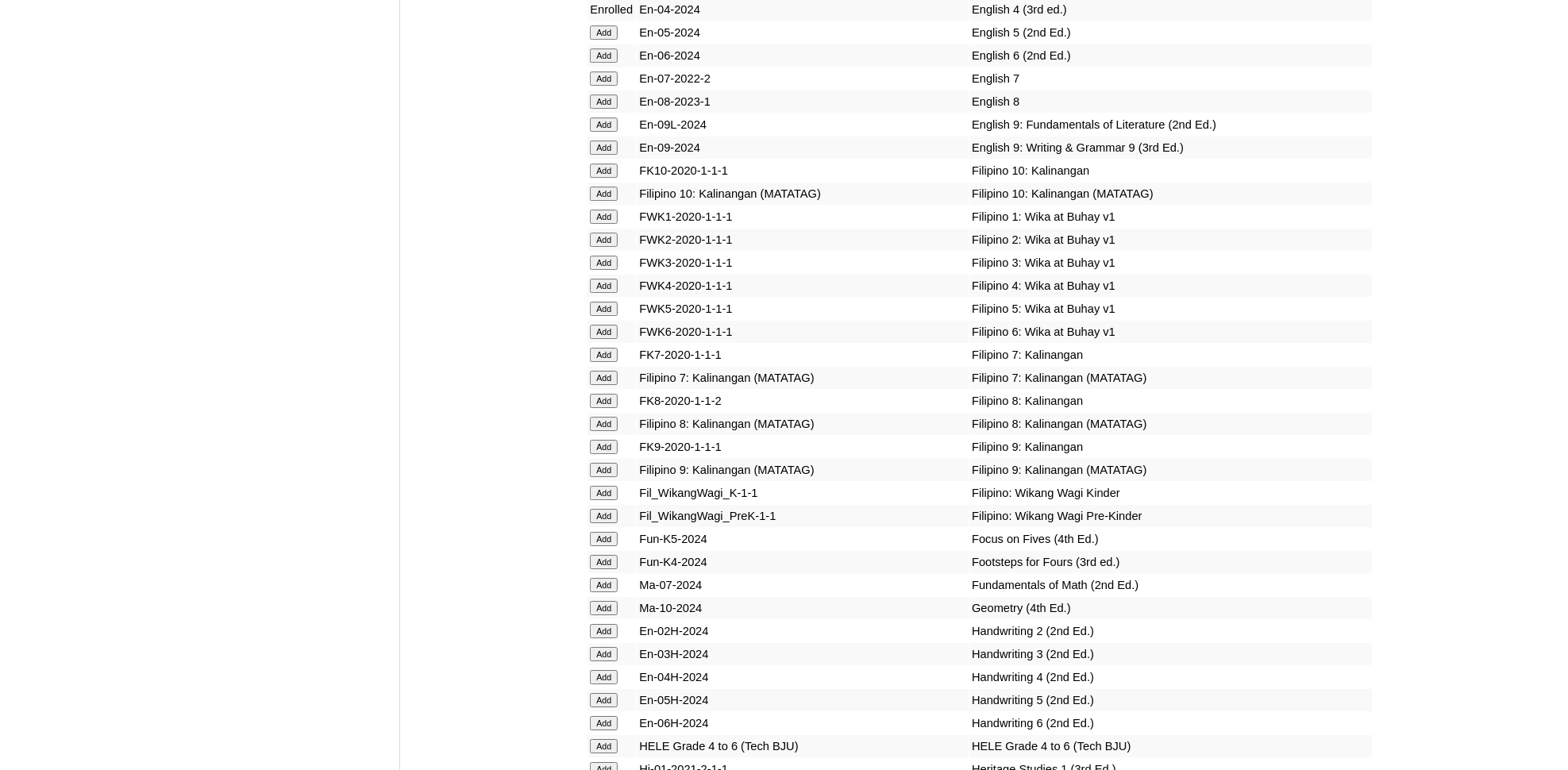
scroll to position [4397, 0]
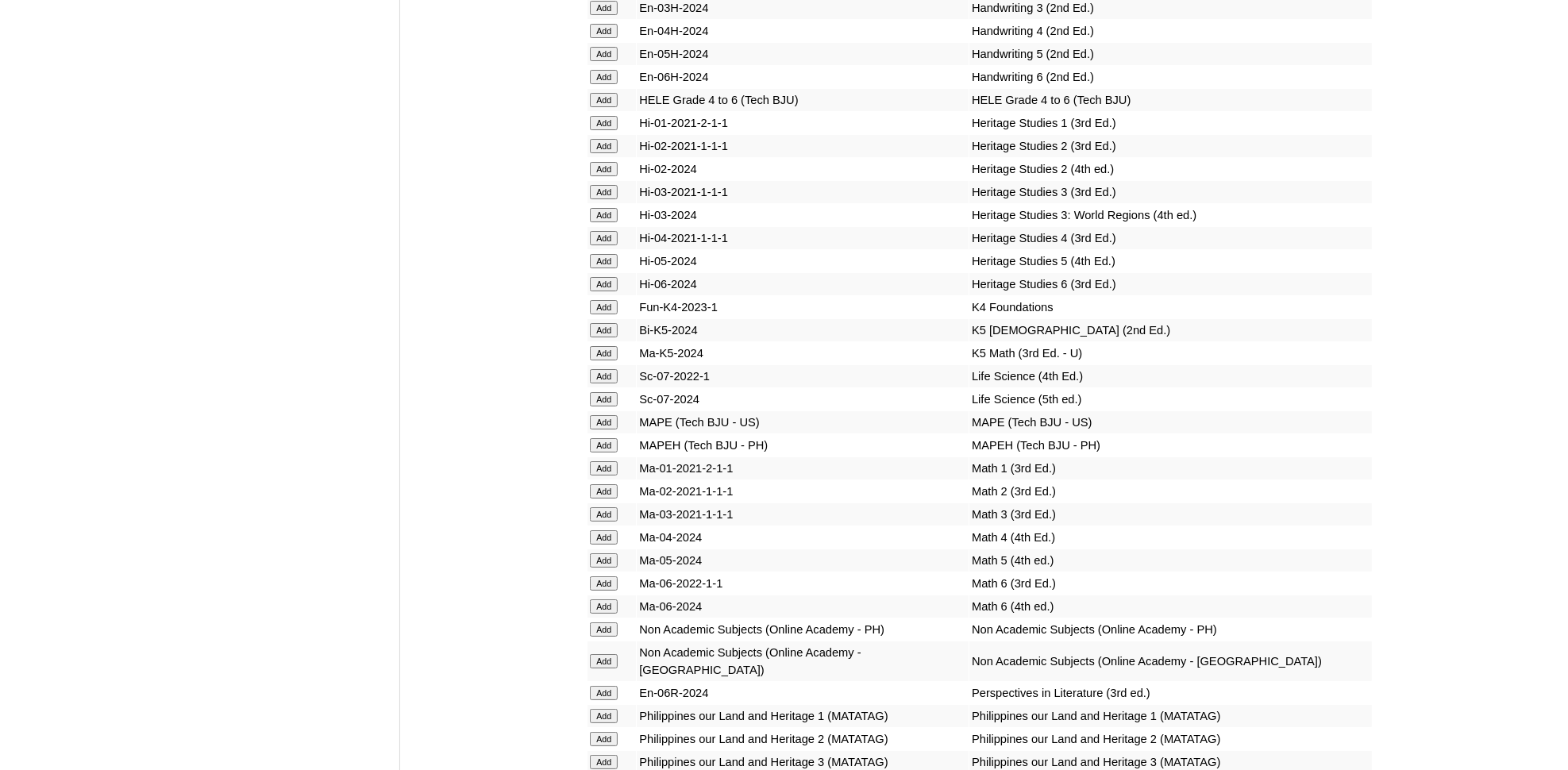
scroll to position [5161, 0]
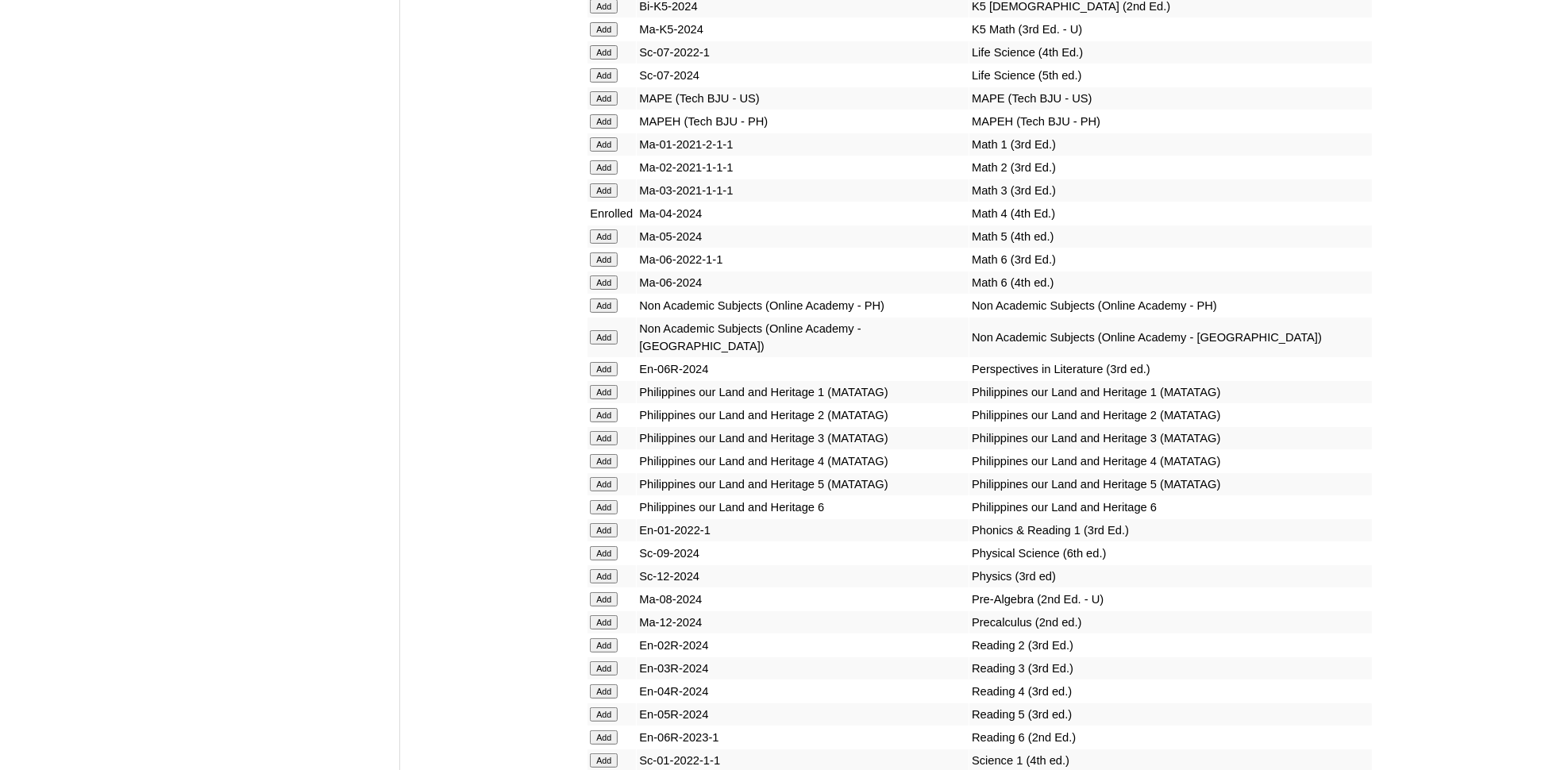
scroll to position [5397, 0]
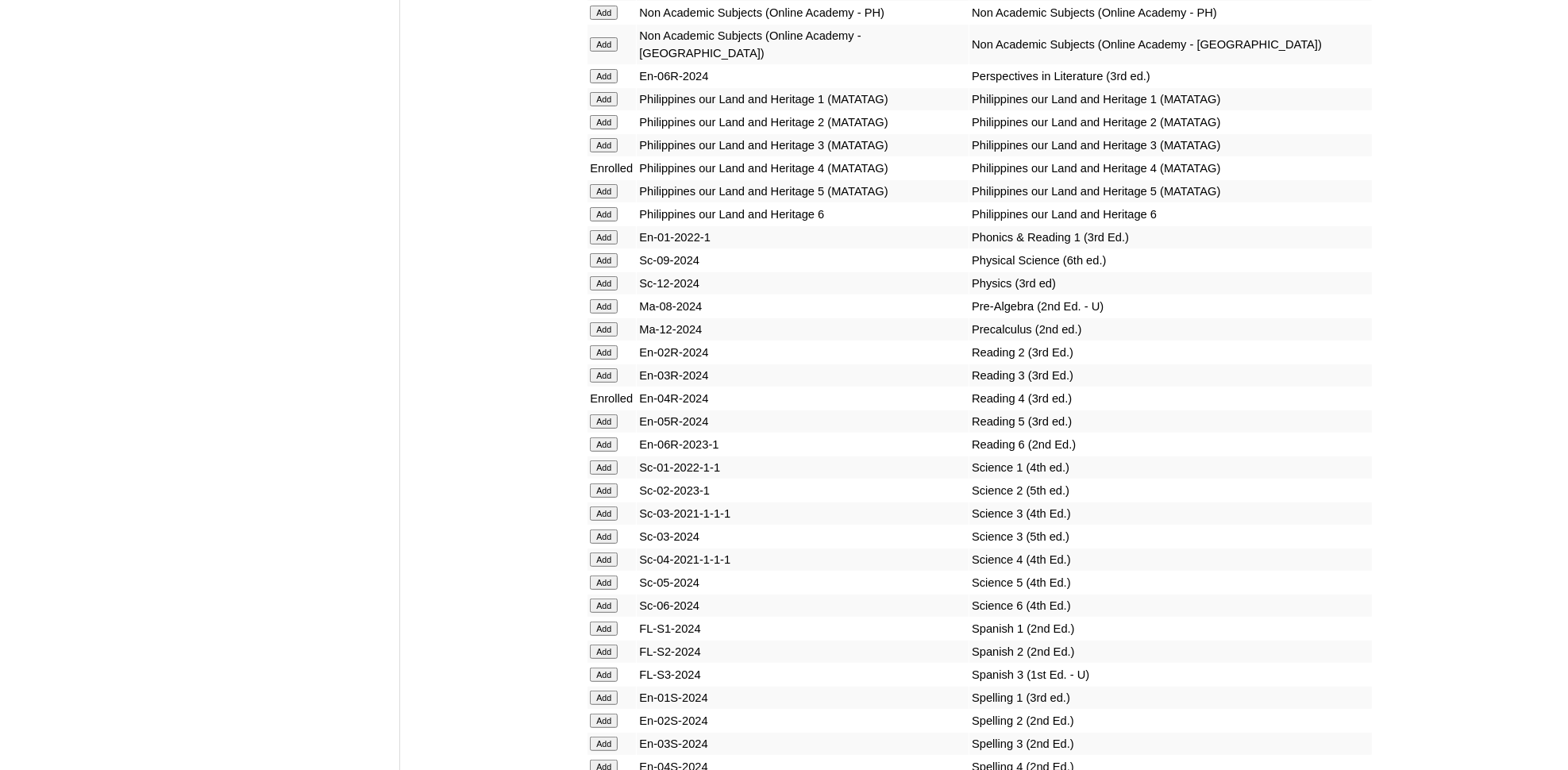
scroll to position [5602, 0]
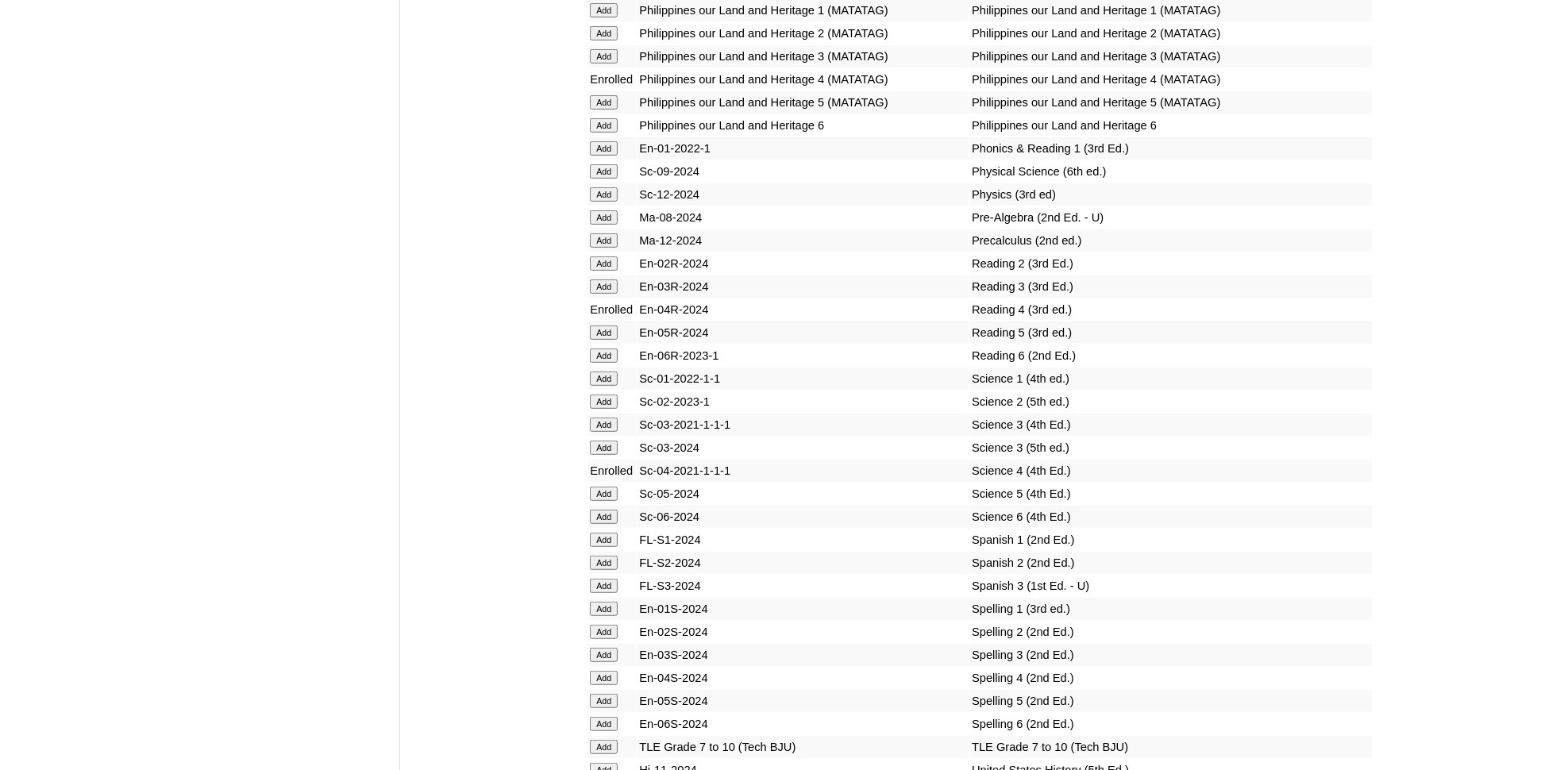
scroll to position [5661, 0]
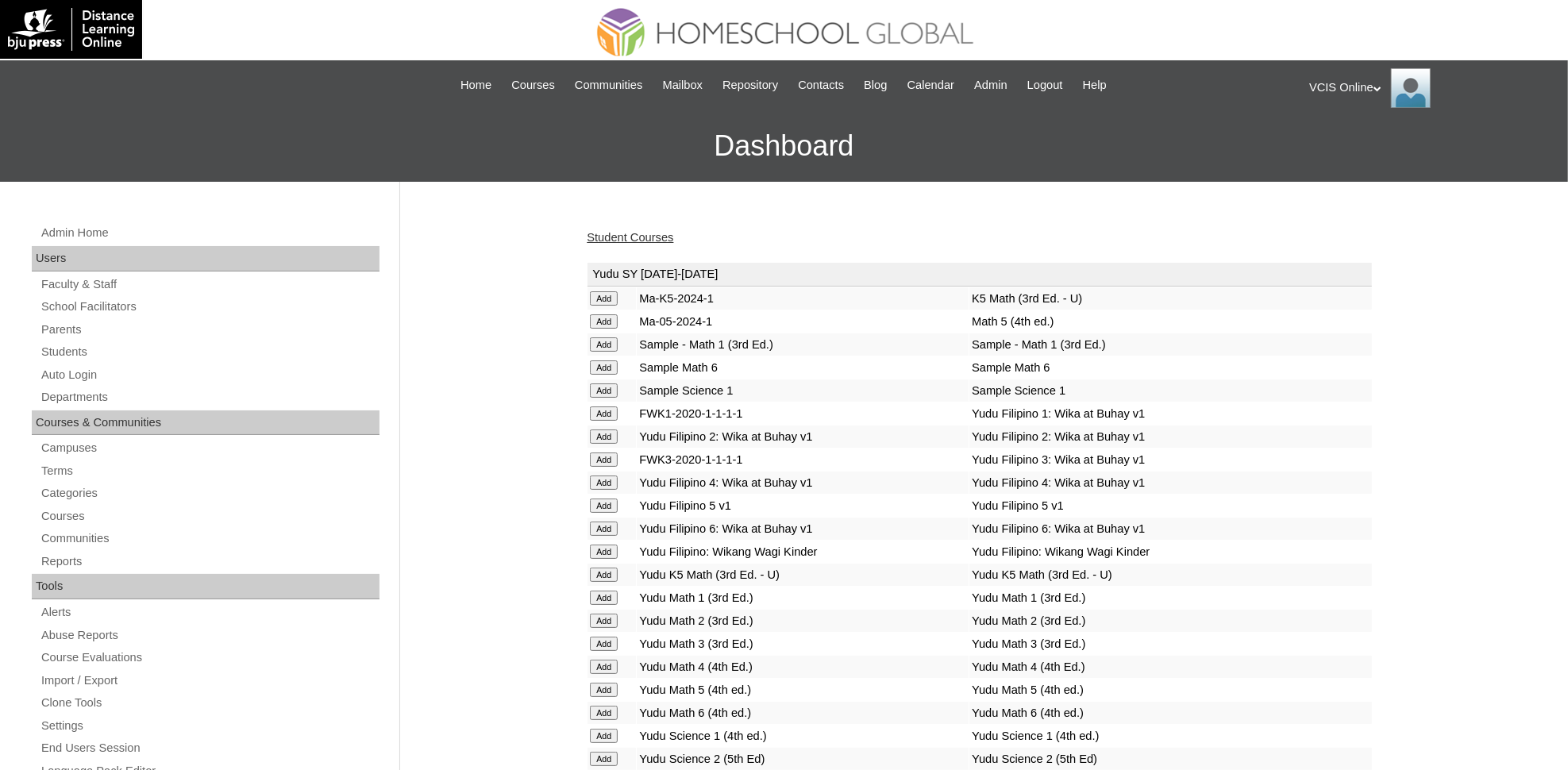
click at [628, 240] on link "Student Courses" at bounding box center [629, 238] width 86 height 13
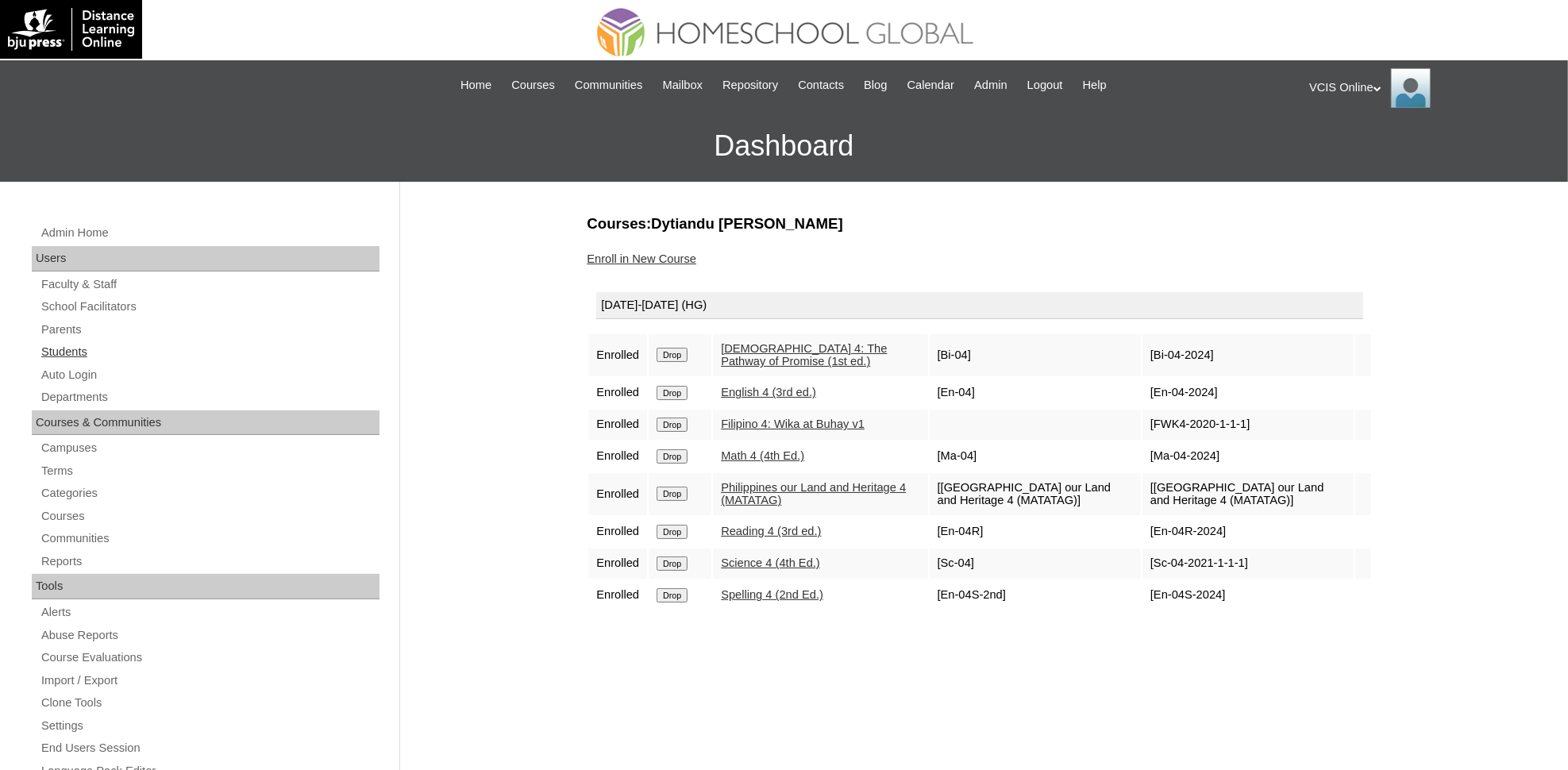
click at [47, 343] on link "Students" at bounding box center [210, 352] width 340 height 20
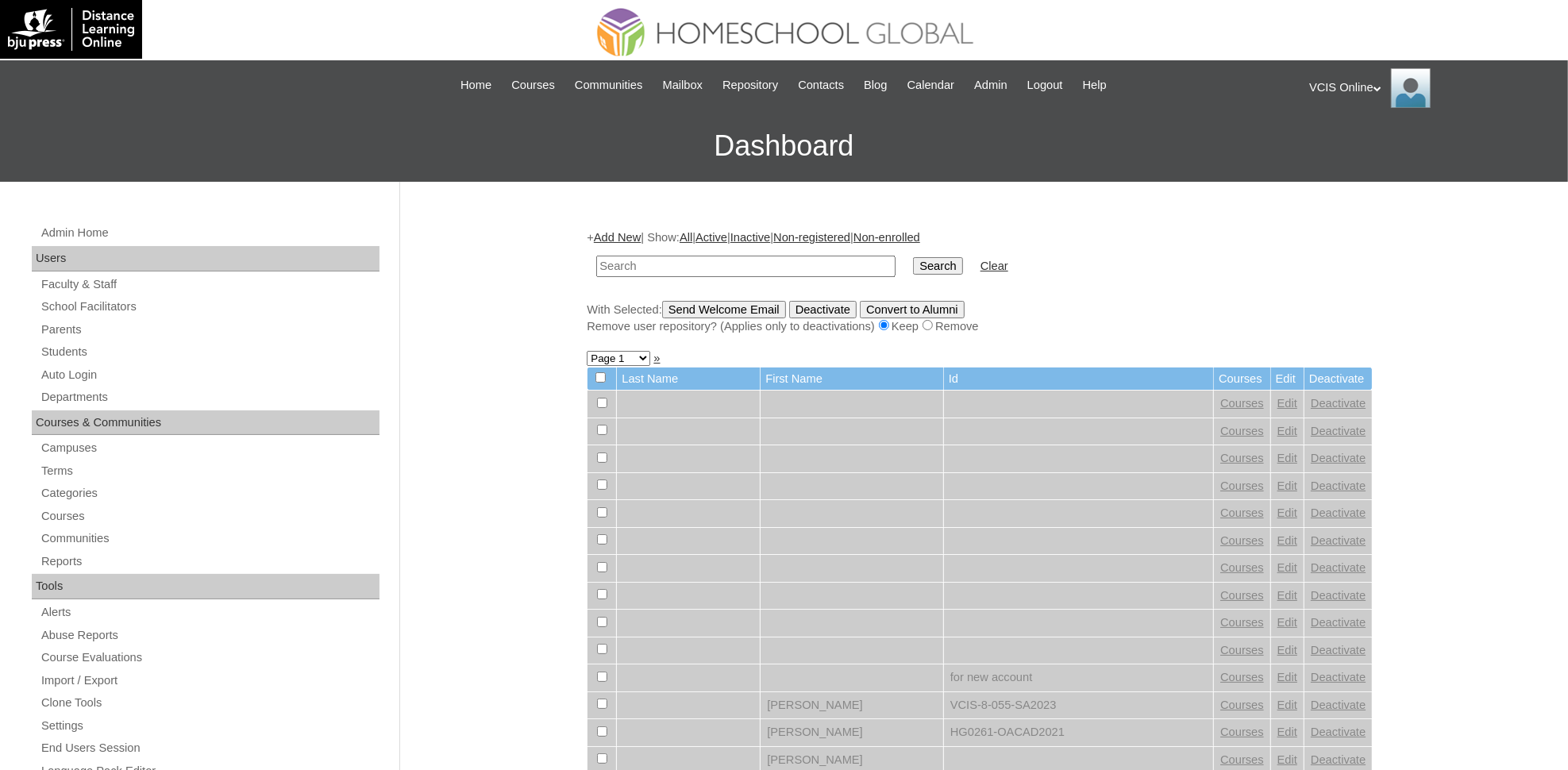
click at [684, 258] on input "text" at bounding box center [746, 266] width 299 height 22
paste input "VCIS019-4A-SA2025"
type input "VCIS019-4A-SA2025"
click at [913, 265] on input "Search" at bounding box center [937, 266] width 50 height 17
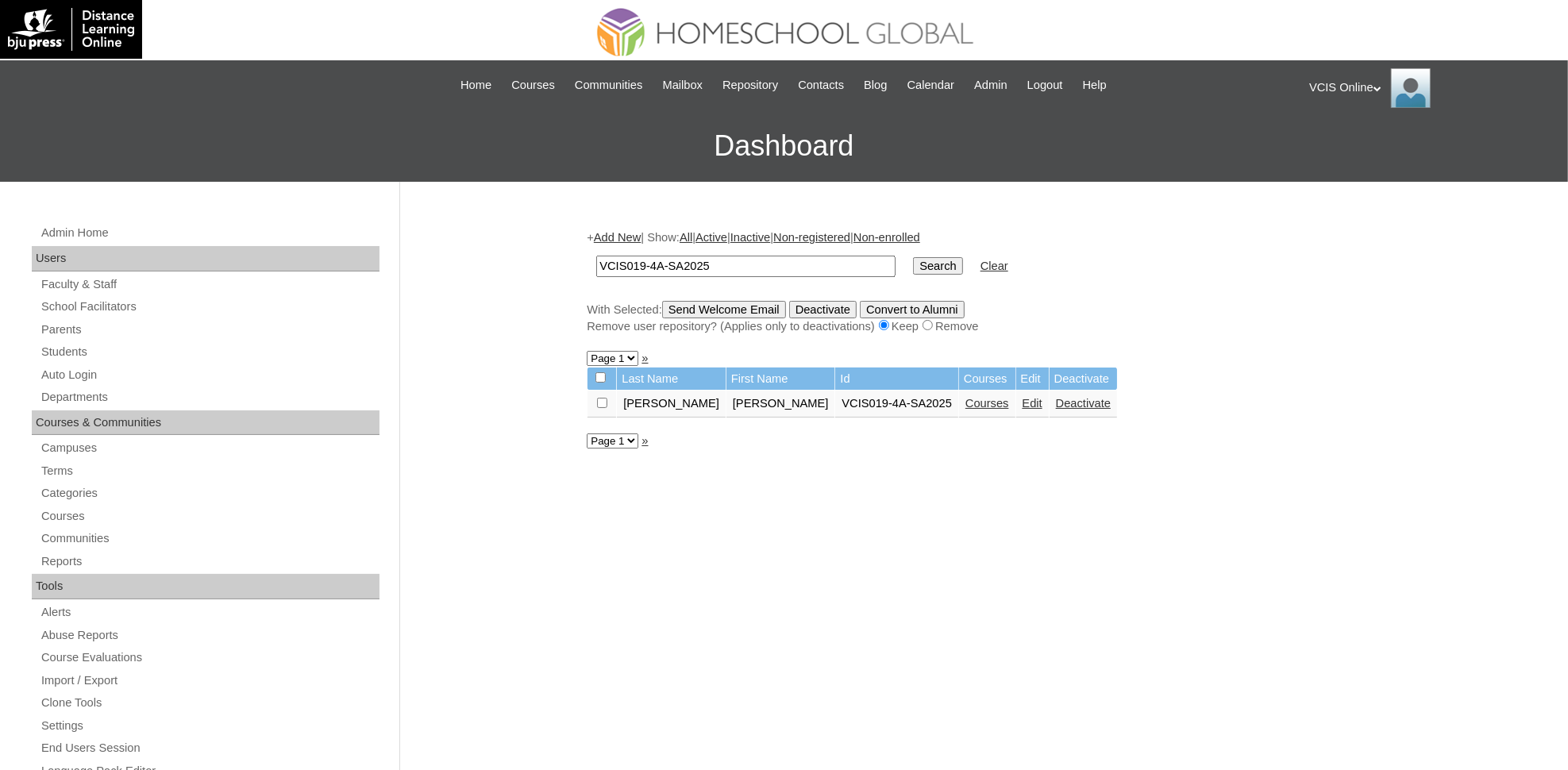
click at [966, 397] on link "Courses" at bounding box center [988, 403] width 44 height 13
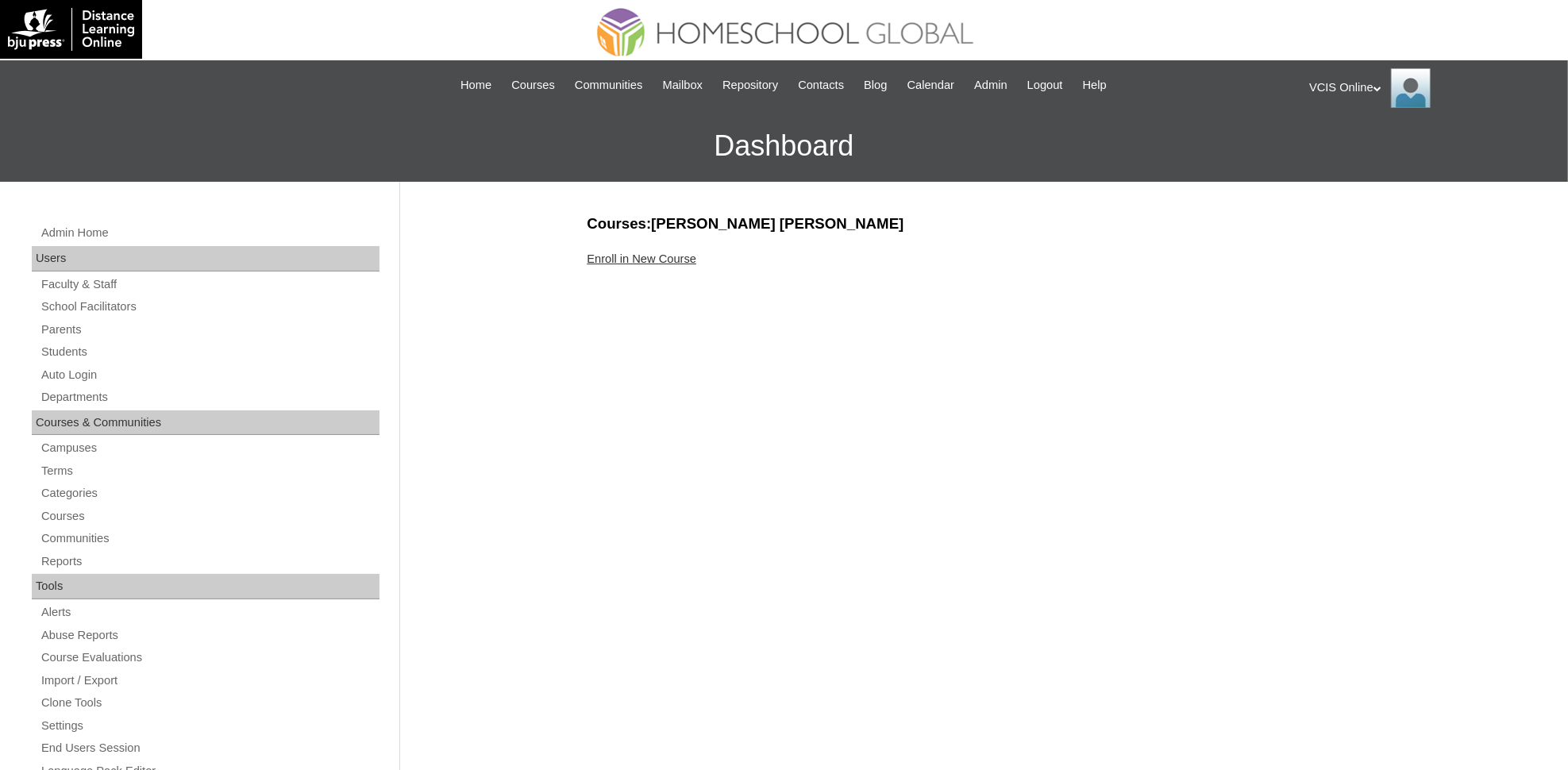
click at [684, 253] on link "Enroll in New Course" at bounding box center [641, 258] width 110 height 13
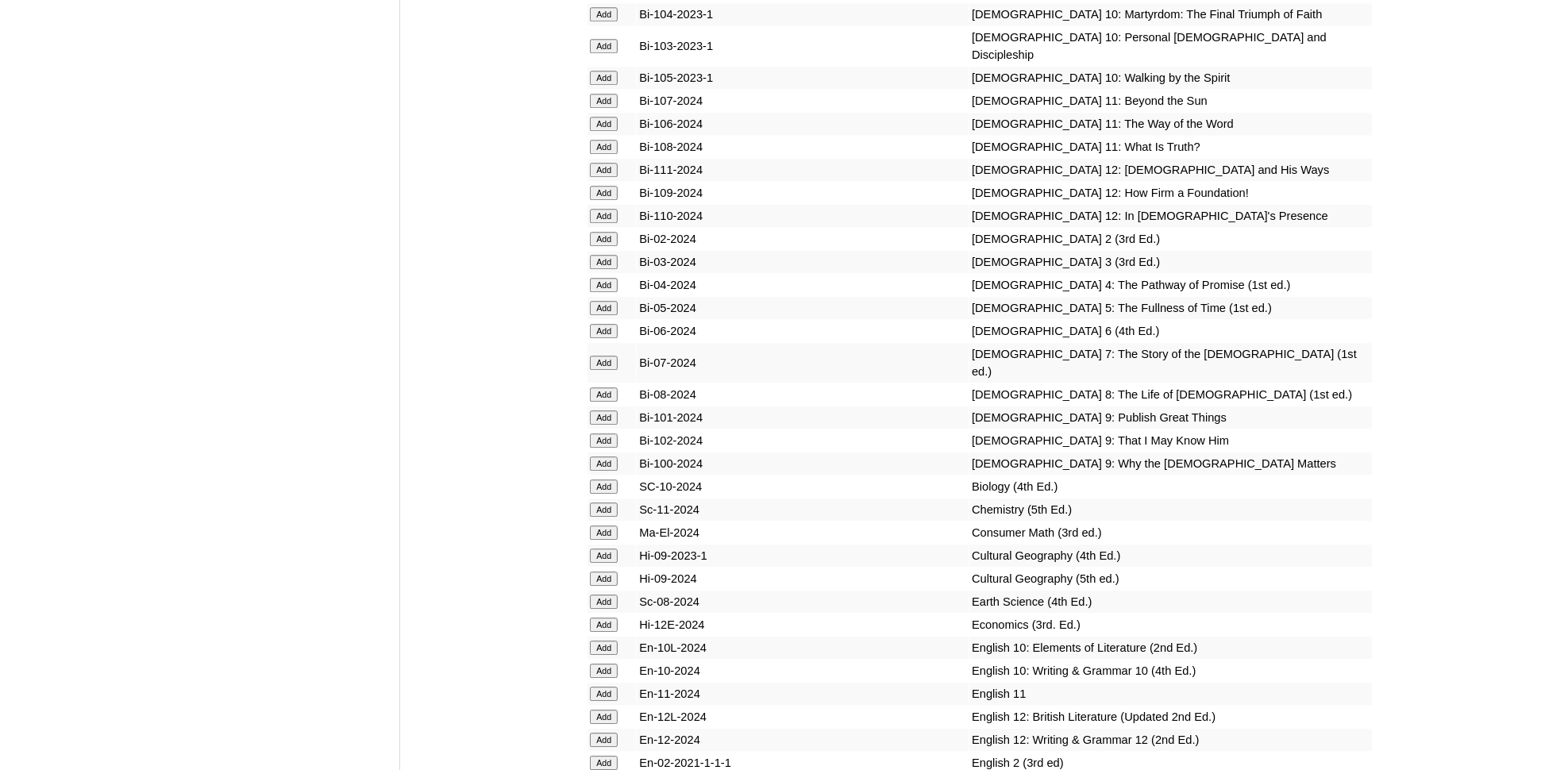
scroll to position [3632, 0]
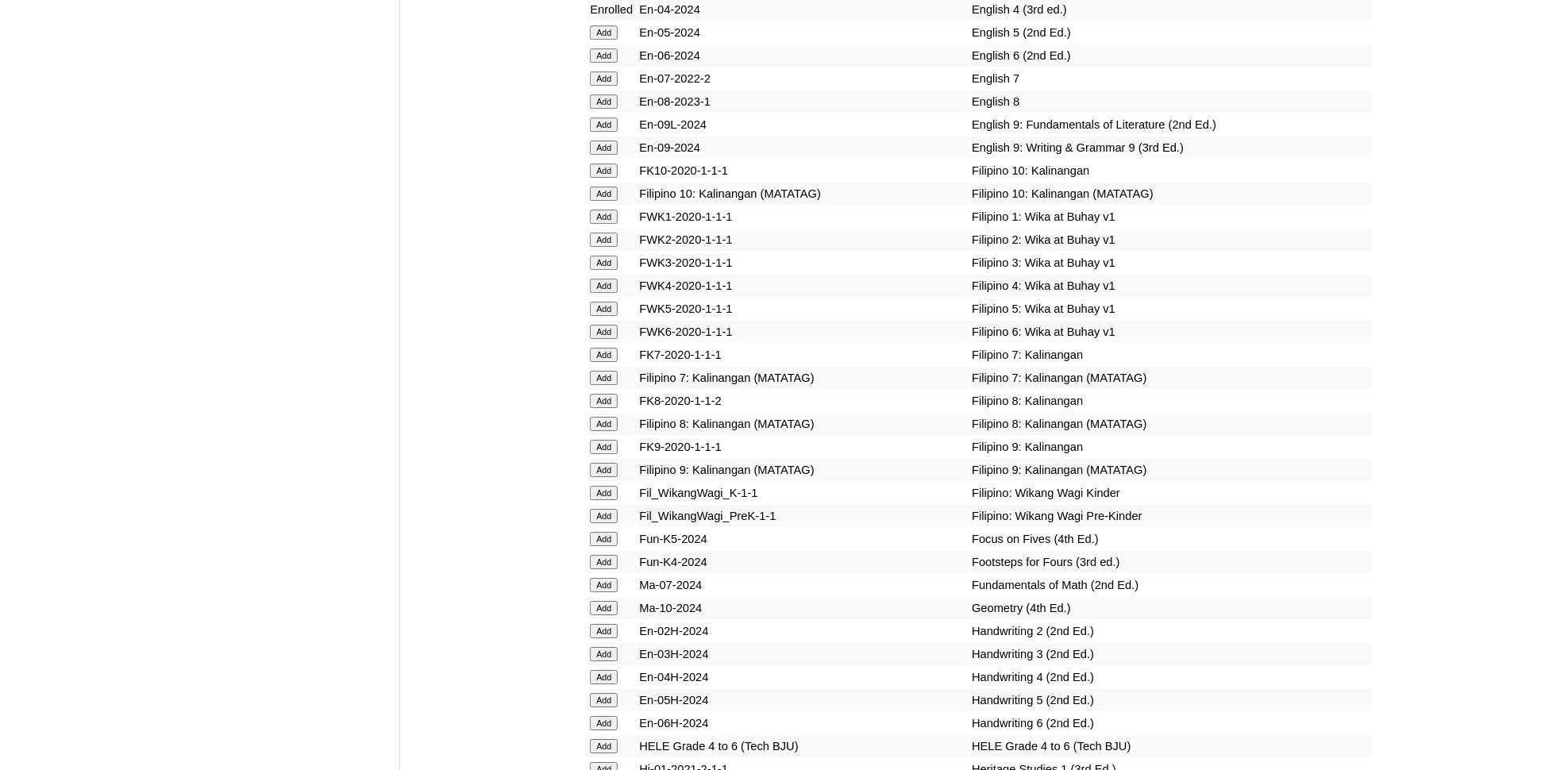
scroll to position [4397, 0]
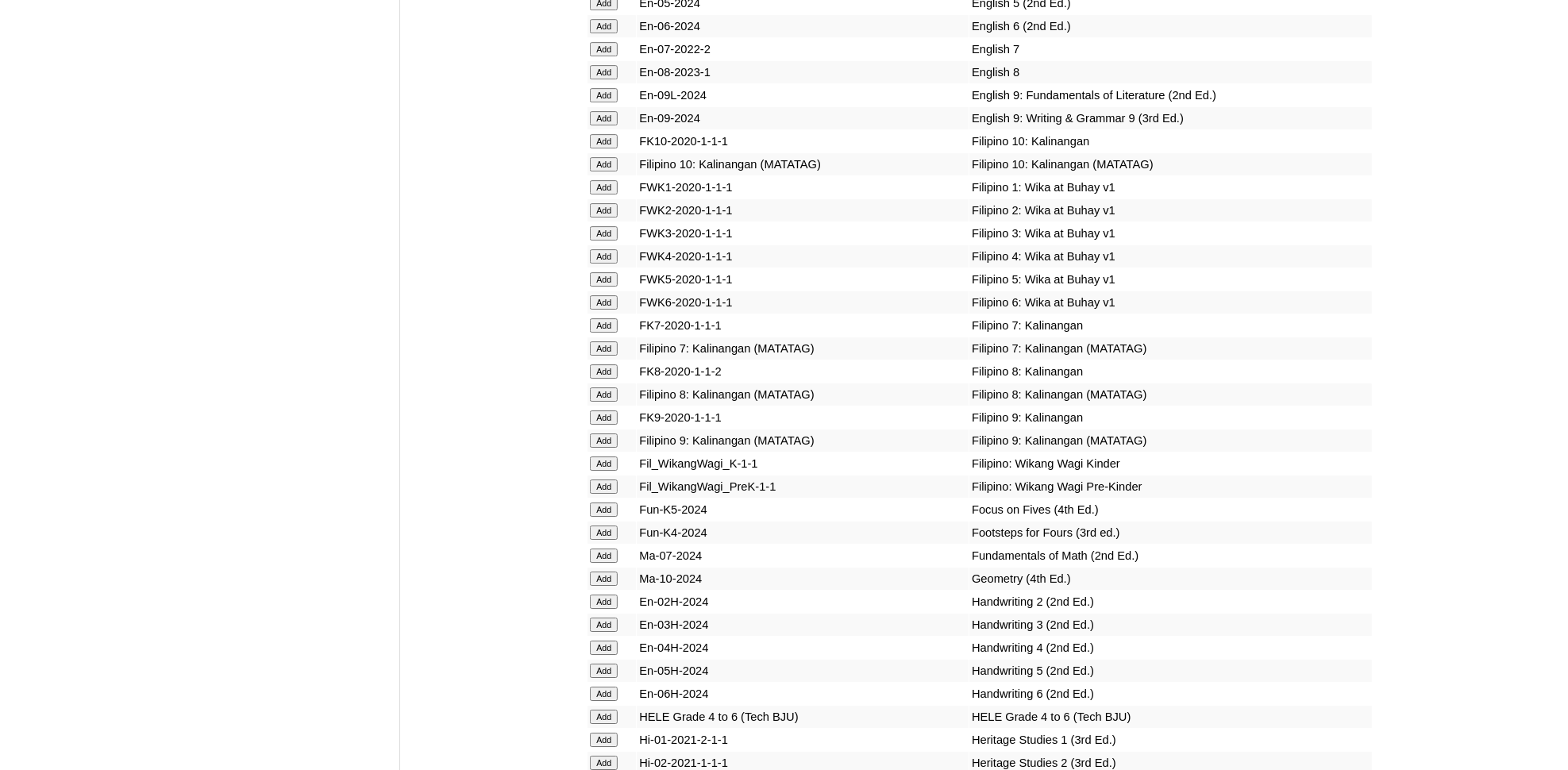
drag, startPoint x: 598, startPoint y: 37, endPoint x: 622, endPoint y: 36, distance: 24.0
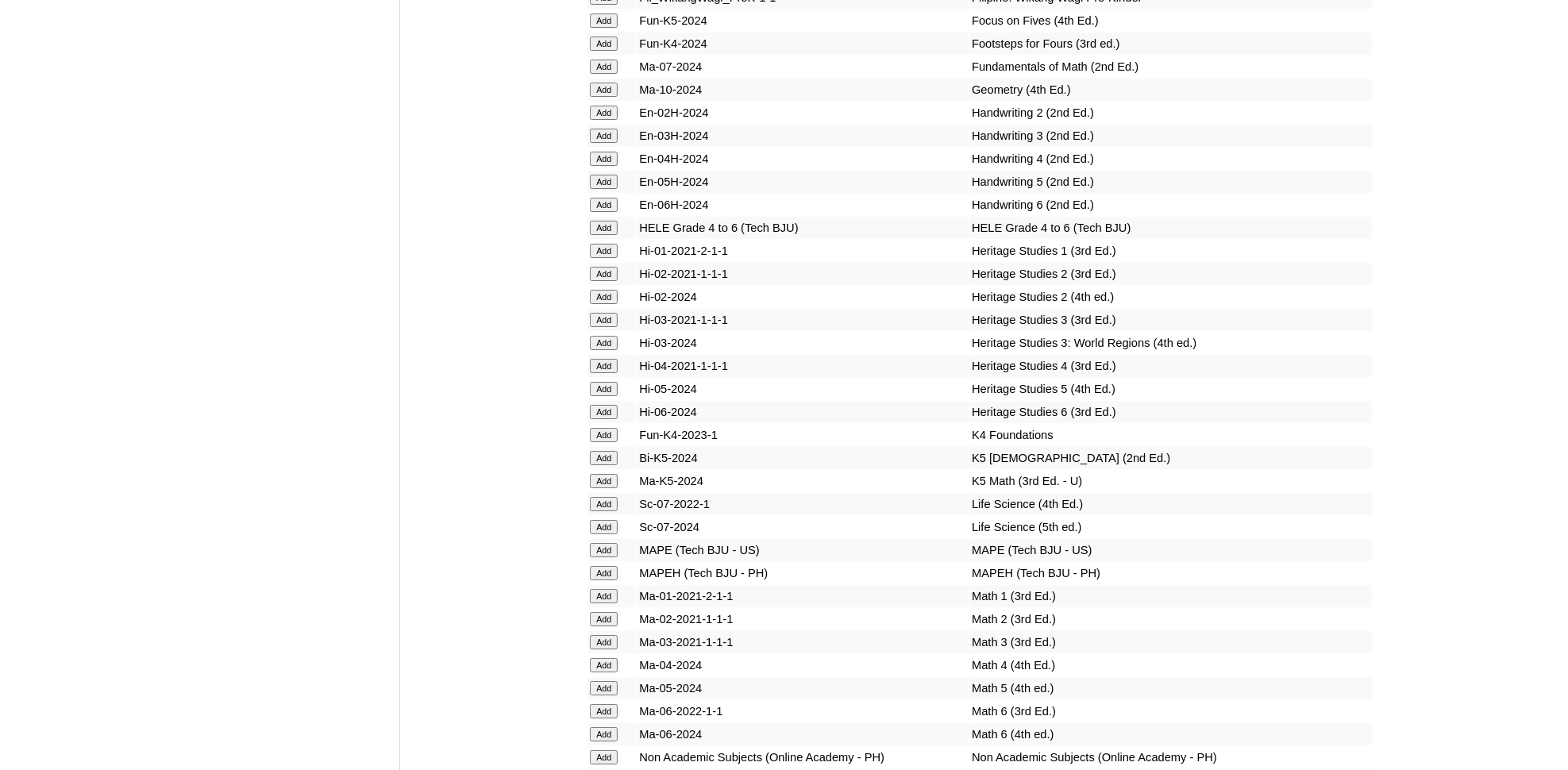
scroll to position [4917, 0]
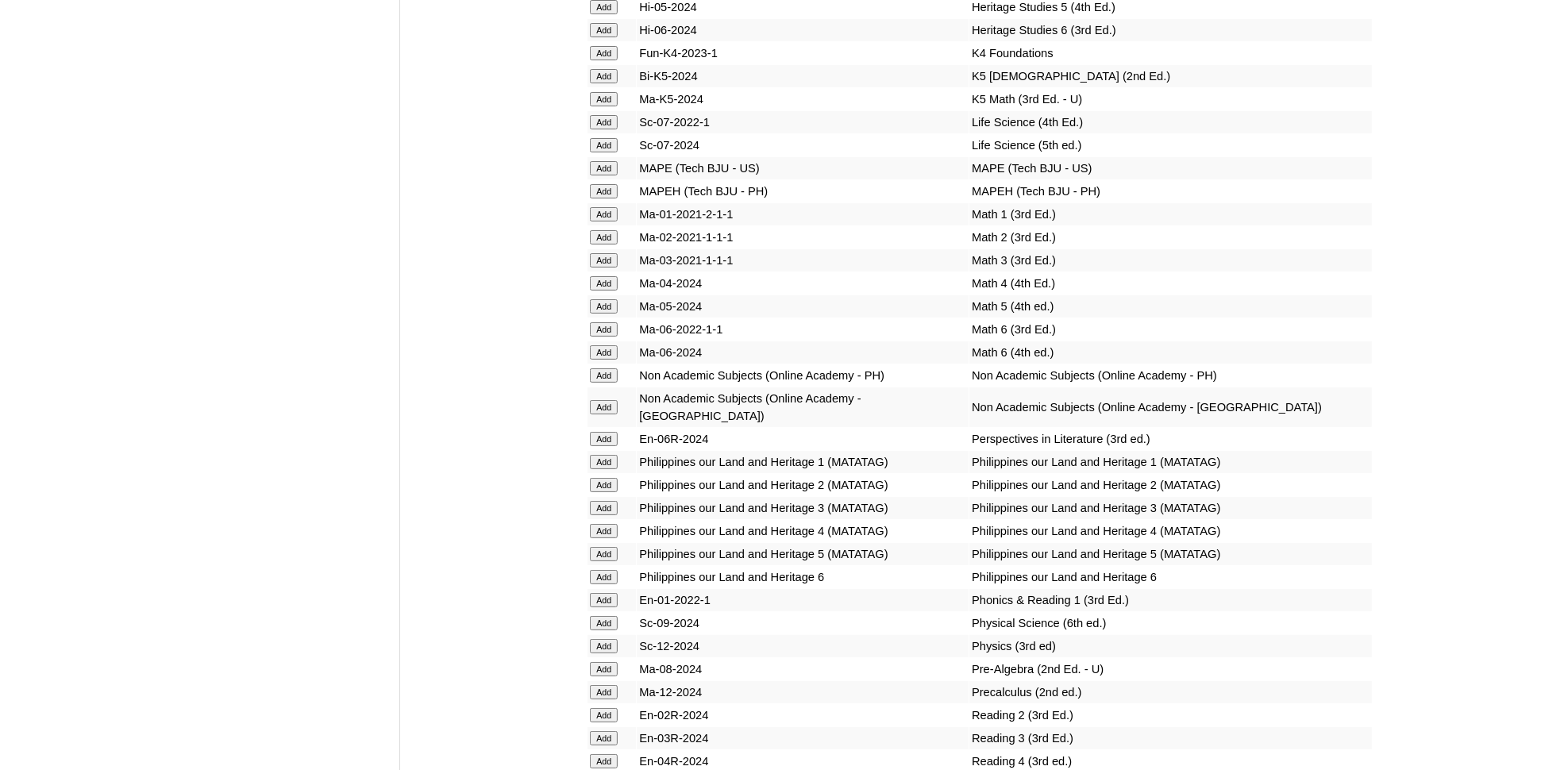
scroll to position [5210, 0]
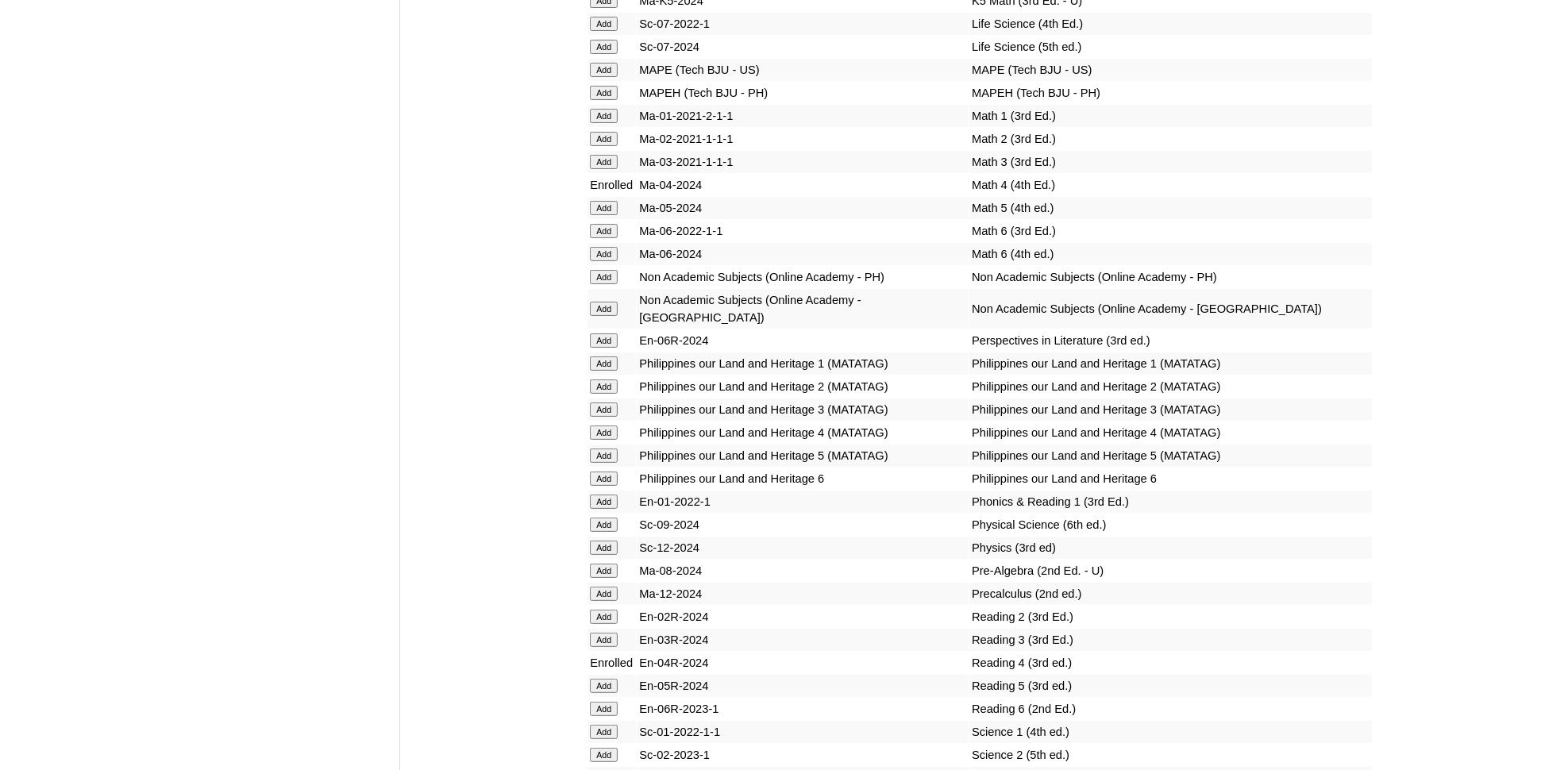
scroll to position [5514, 0]
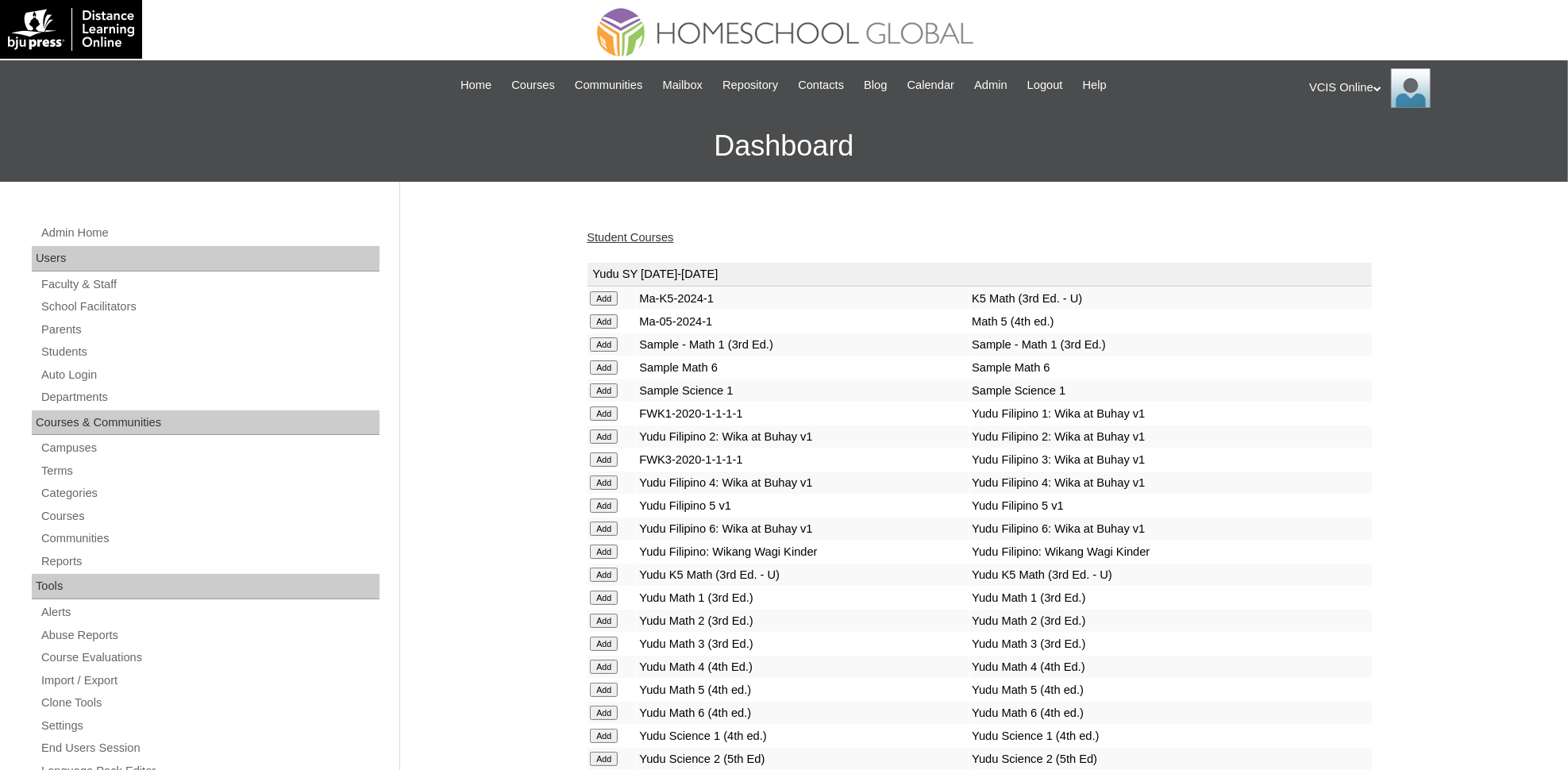
click at [636, 236] on link "Student Courses" at bounding box center [629, 238] width 86 height 13
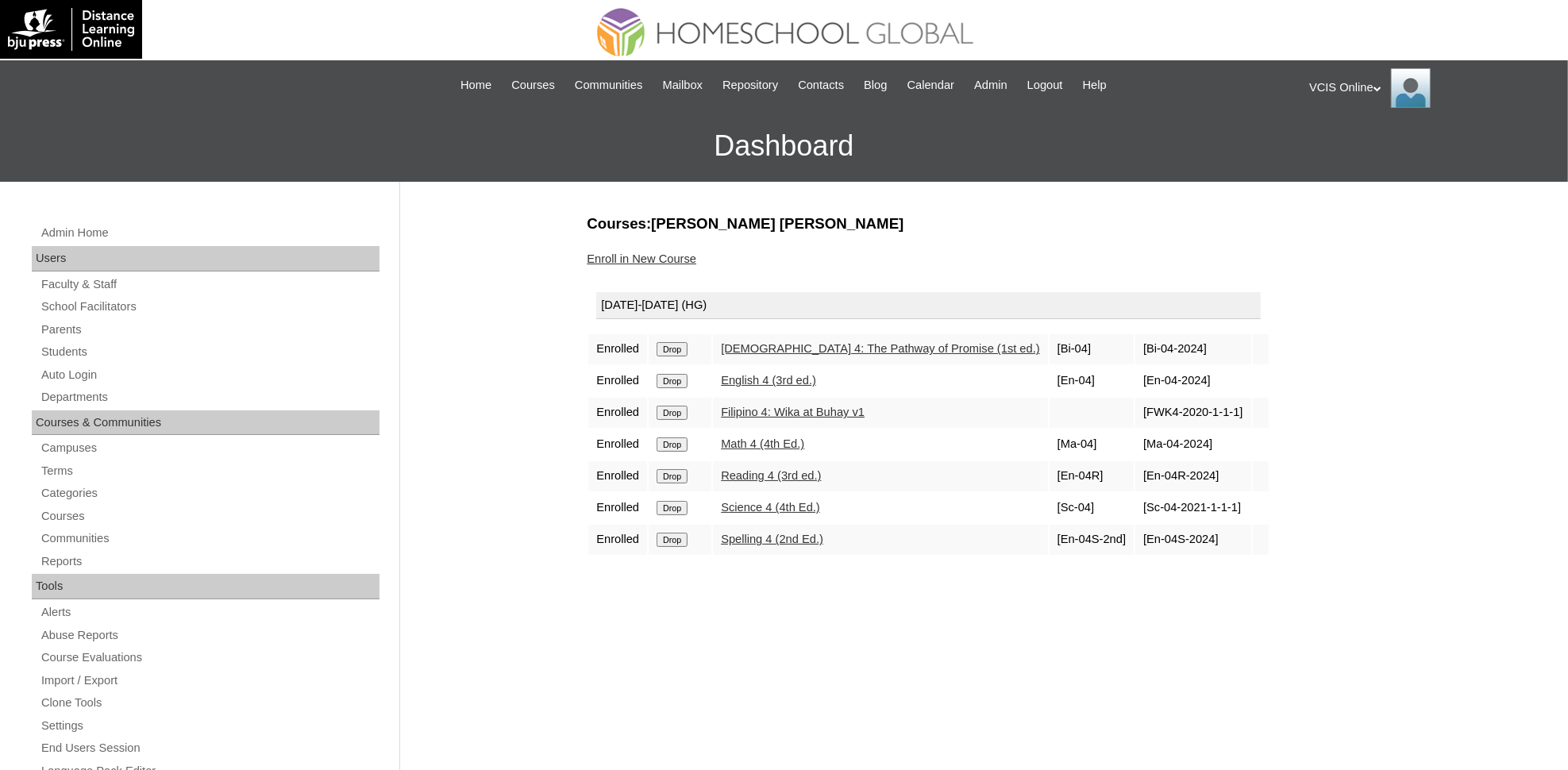
click at [656, 258] on link "Enroll in New Course" at bounding box center [641, 258] width 110 height 13
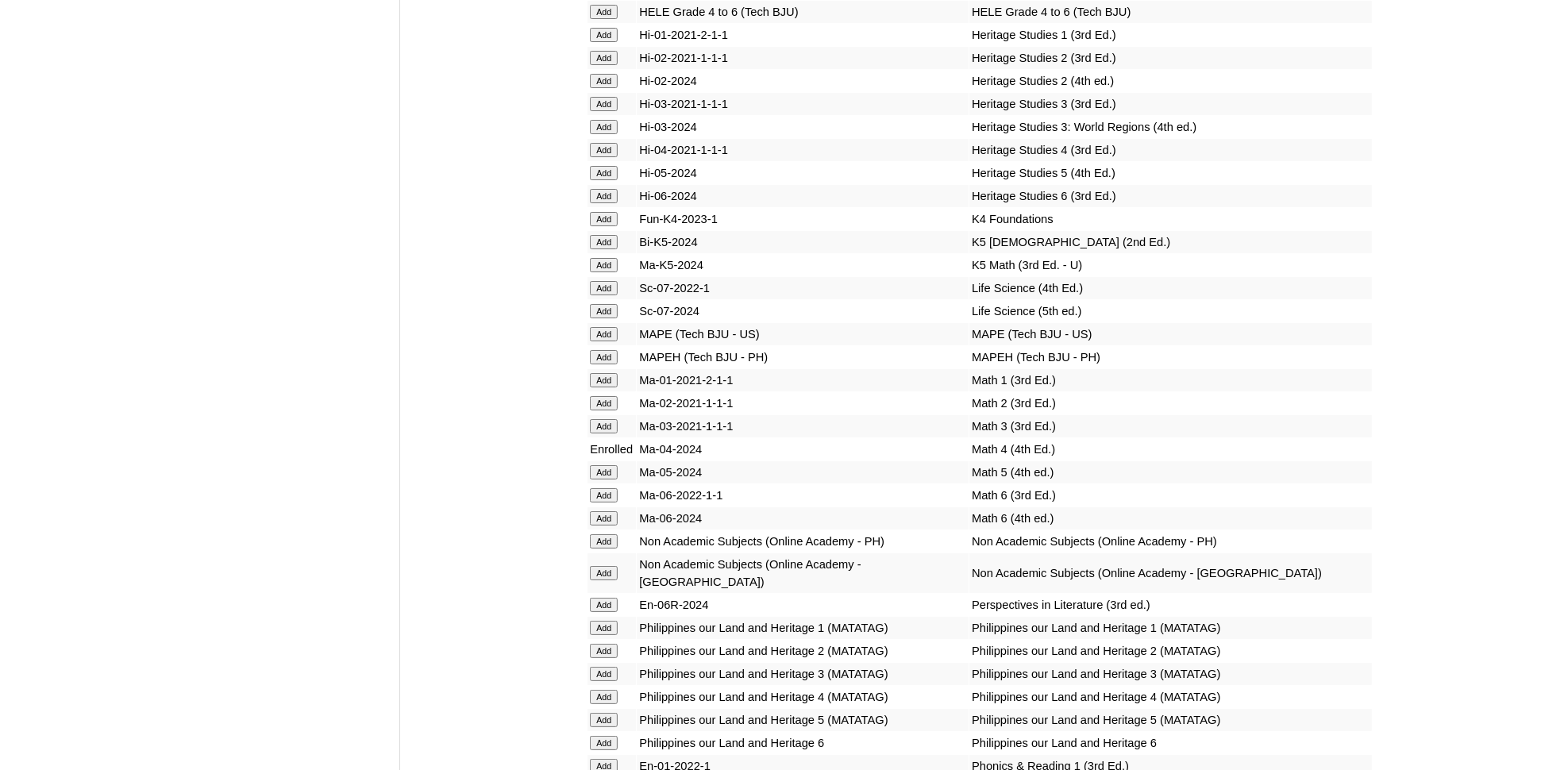
scroll to position [5132, 0]
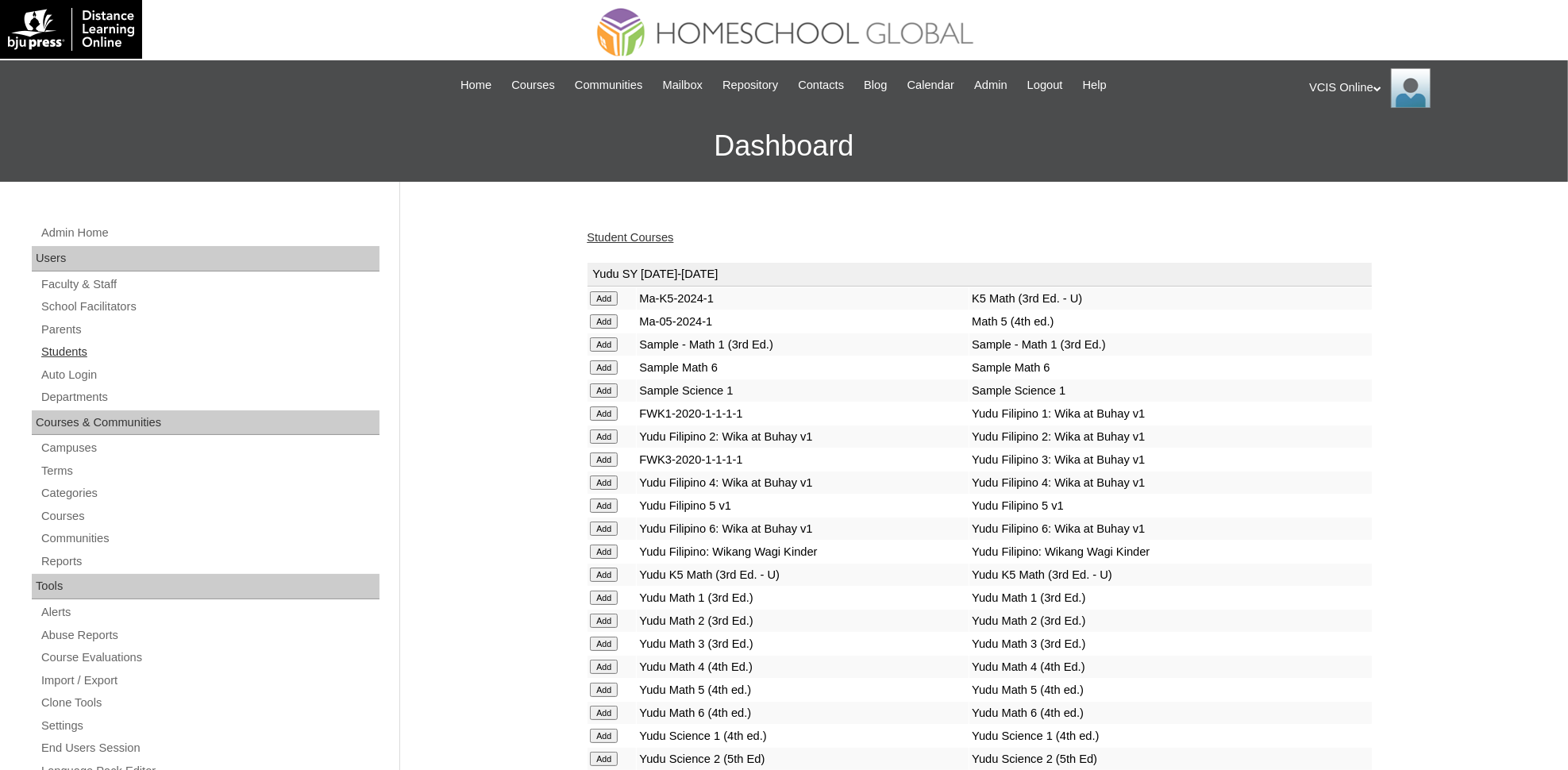
click at [91, 348] on link "Students" at bounding box center [210, 352] width 340 height 20
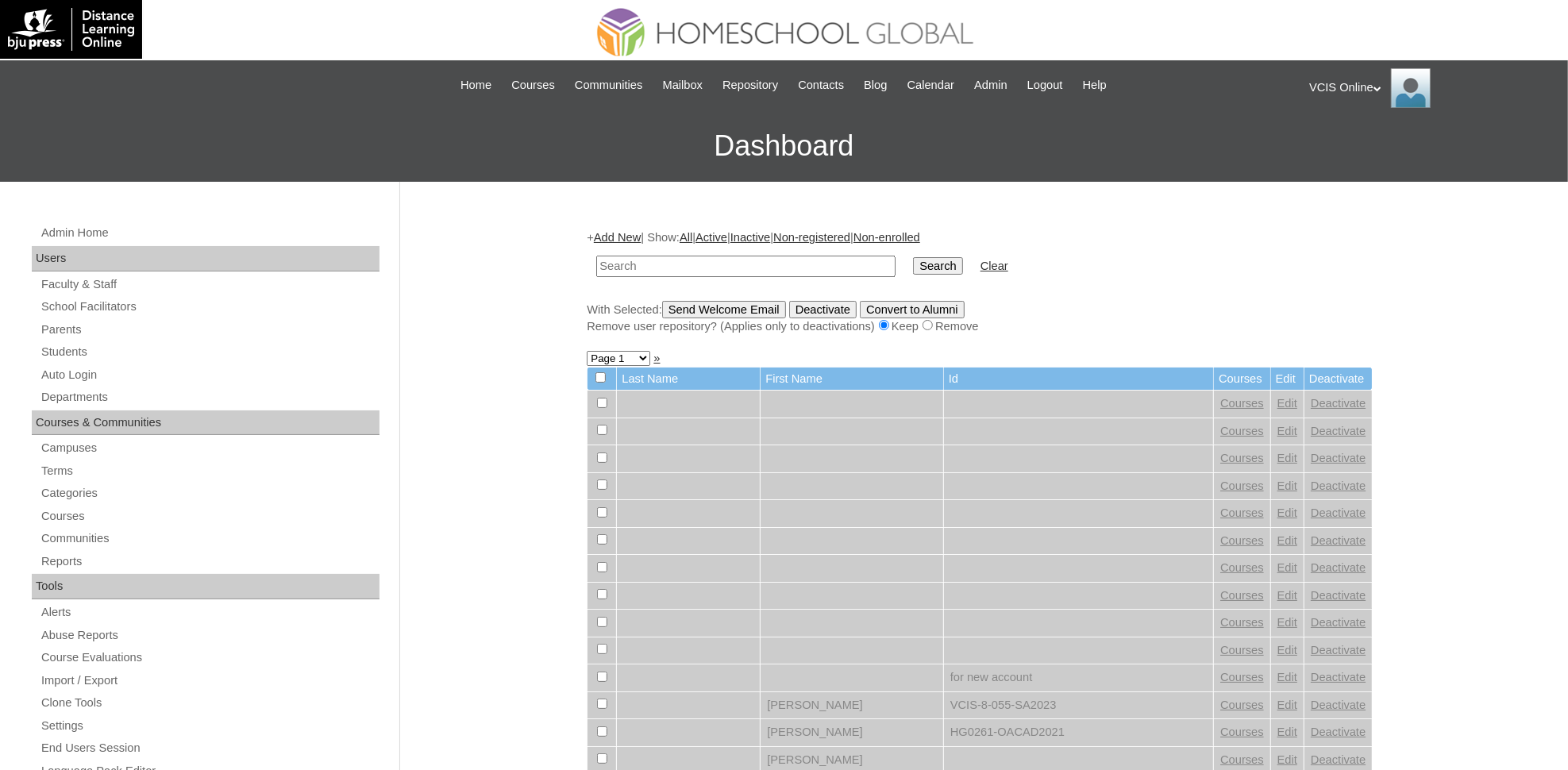
click at [637, 265] on input "text" at bounding box center [746, 266] width 299 height 22
type input "VCIS020-4A-SA2025"
click at [913, 258] on input "Search" at bounding box center [937, 266] width 50 height 17
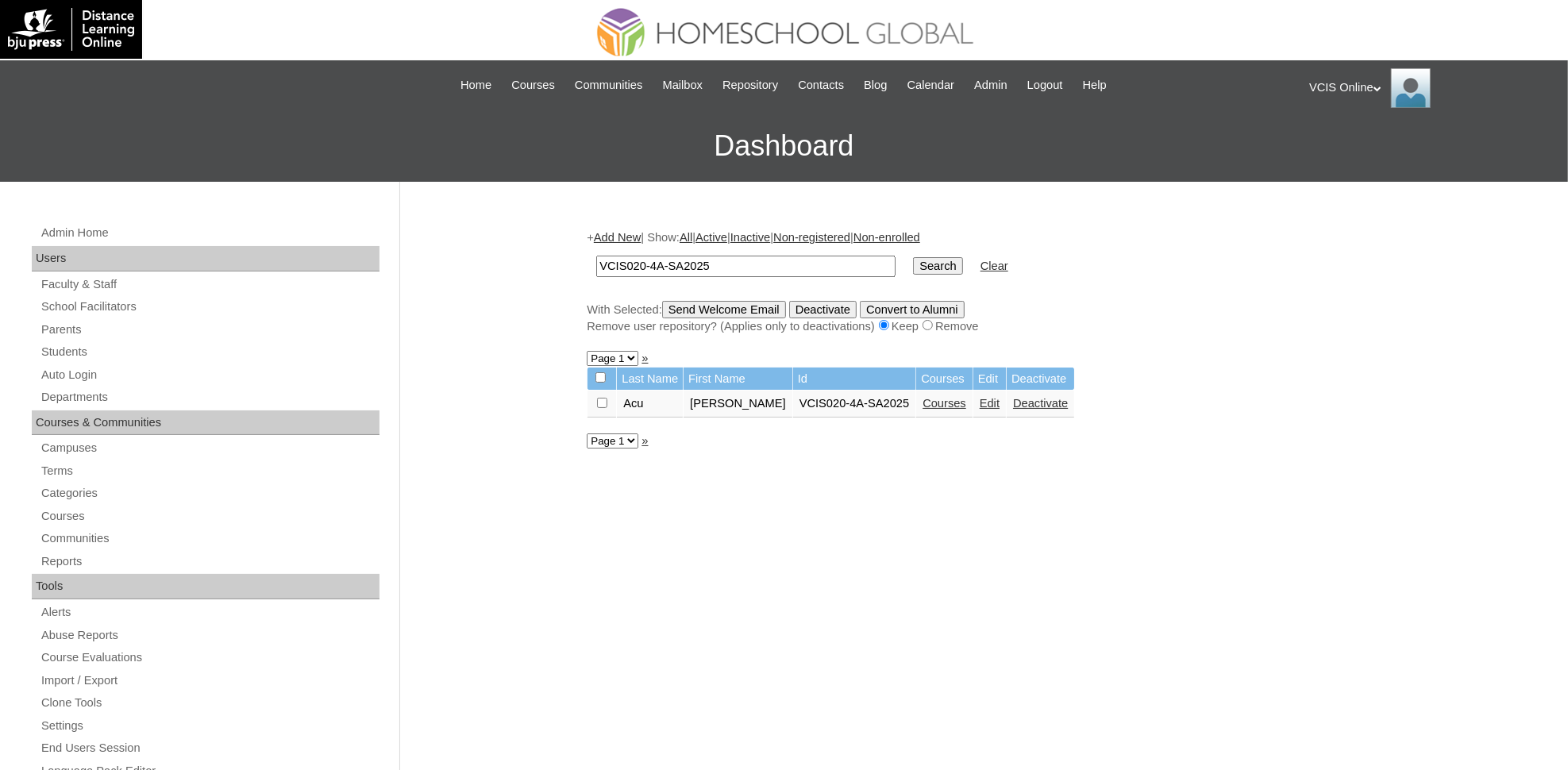
click at [922, 398] on link "Courses" at bounding box center [944, 403] width 44 height 13
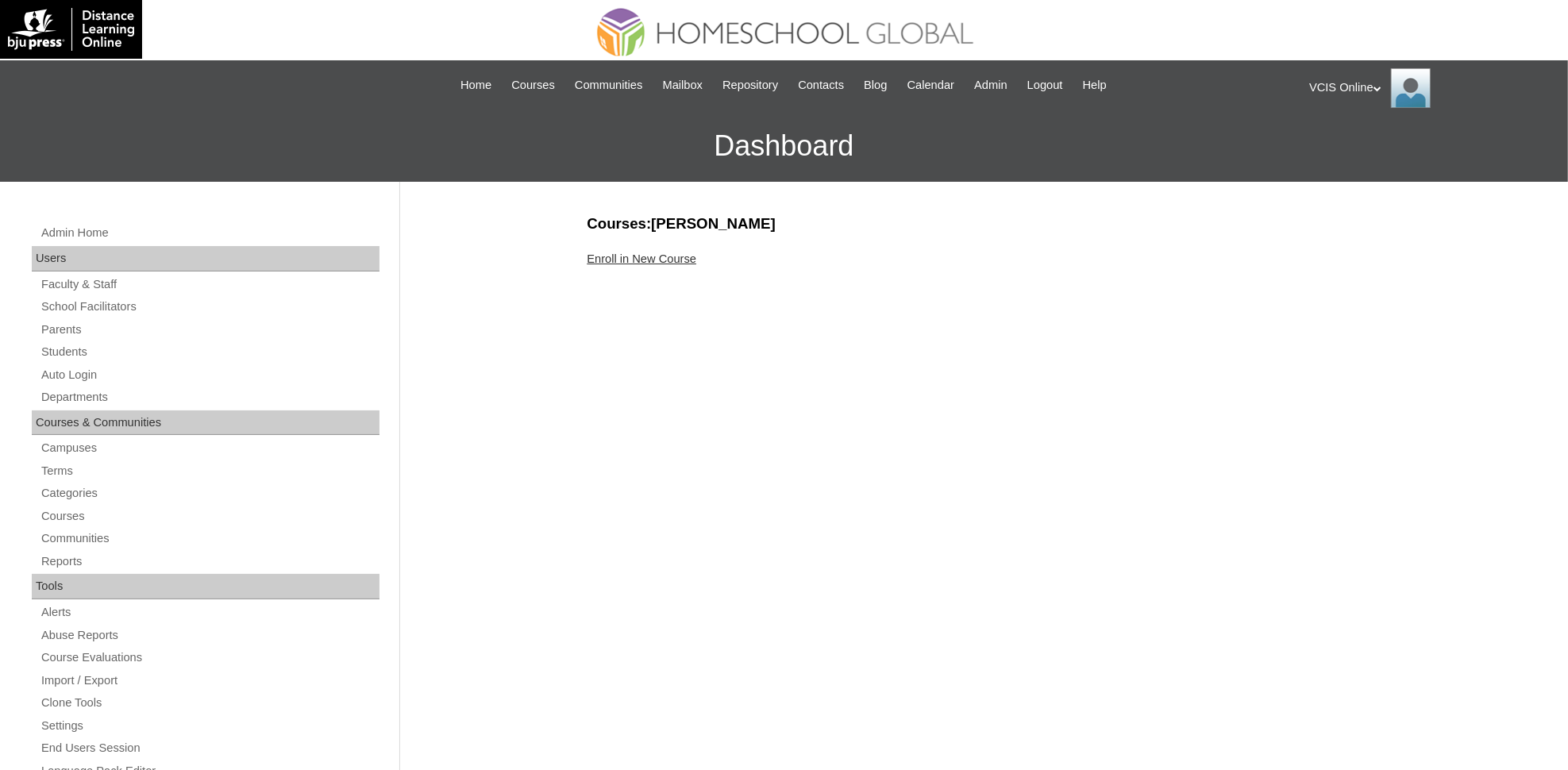
click at [641, 252] on link "Enroll in New Course" at bounding box center [641, 258] width 110 height 13
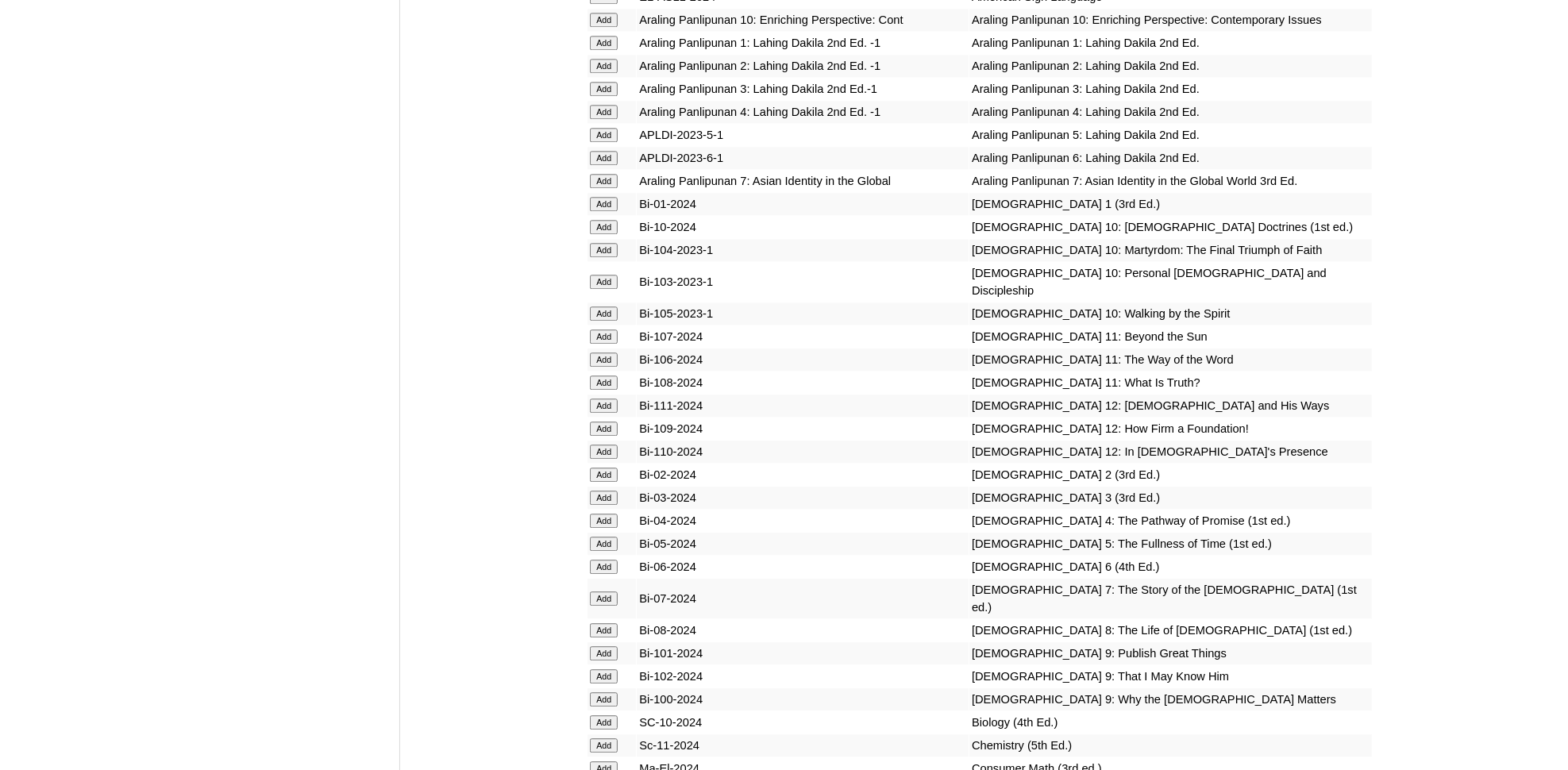
scroll to position [3339, 0]
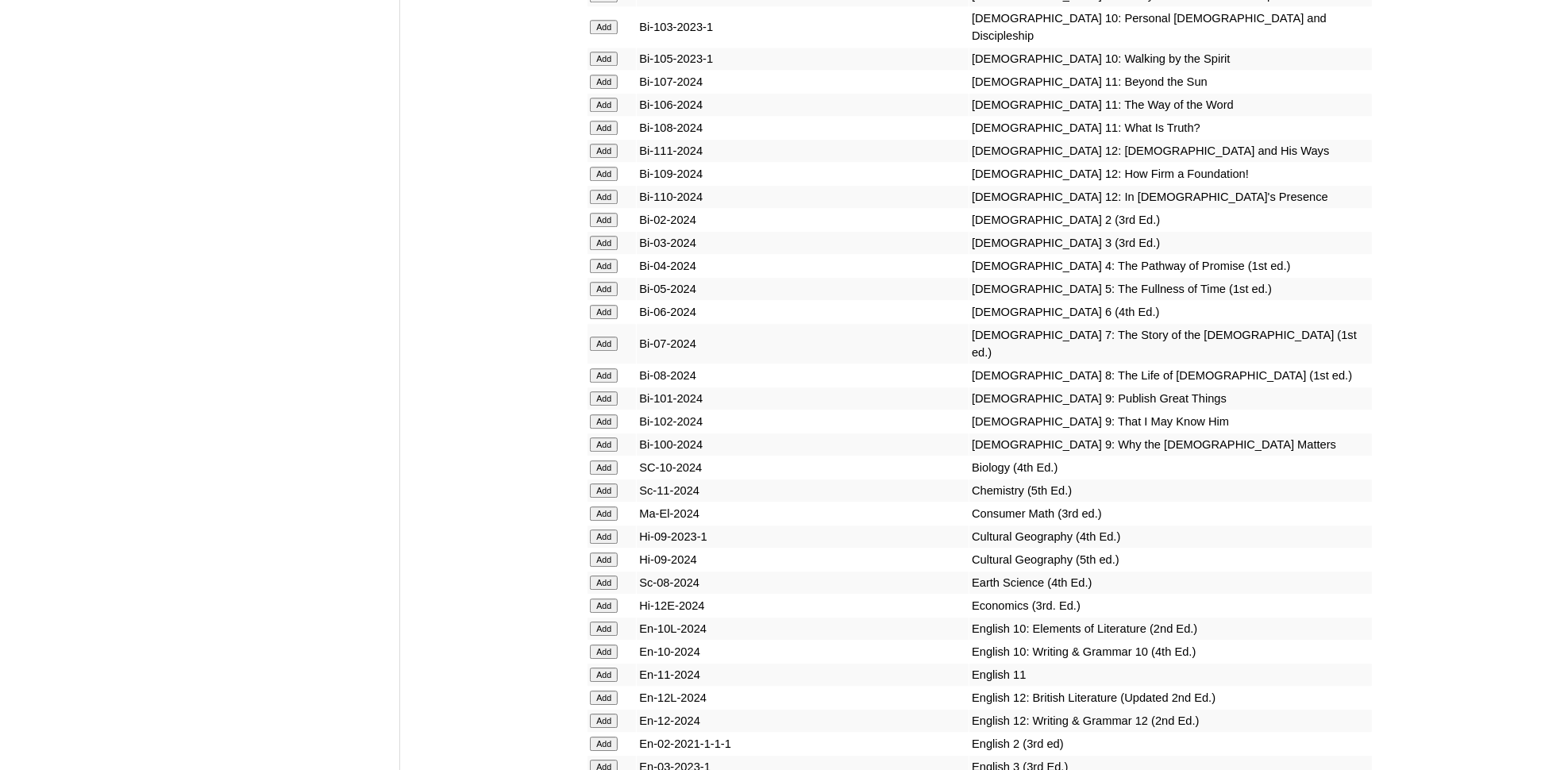
scroll to position [3652, 0]
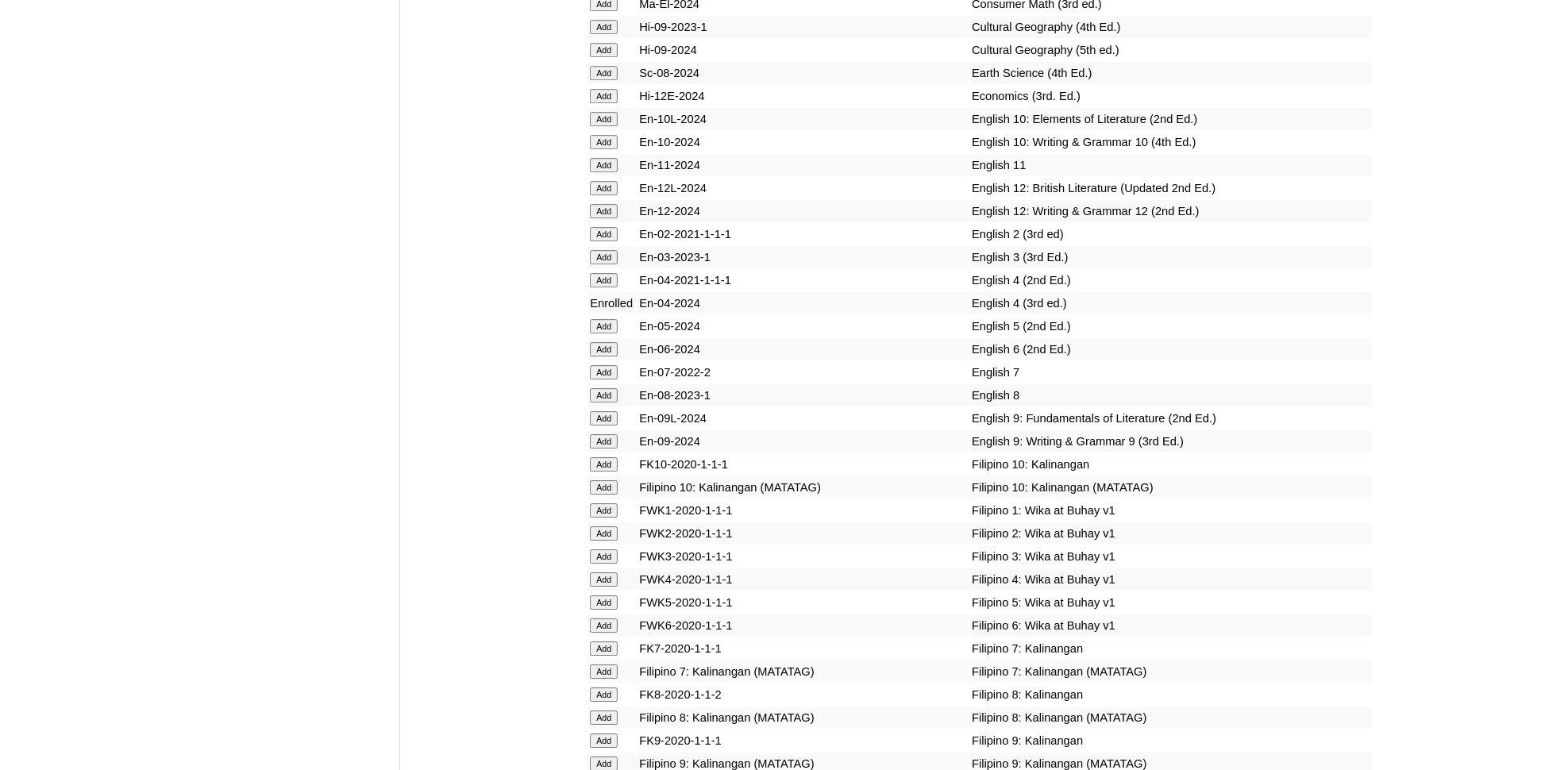
scroll to position [4162, 0]
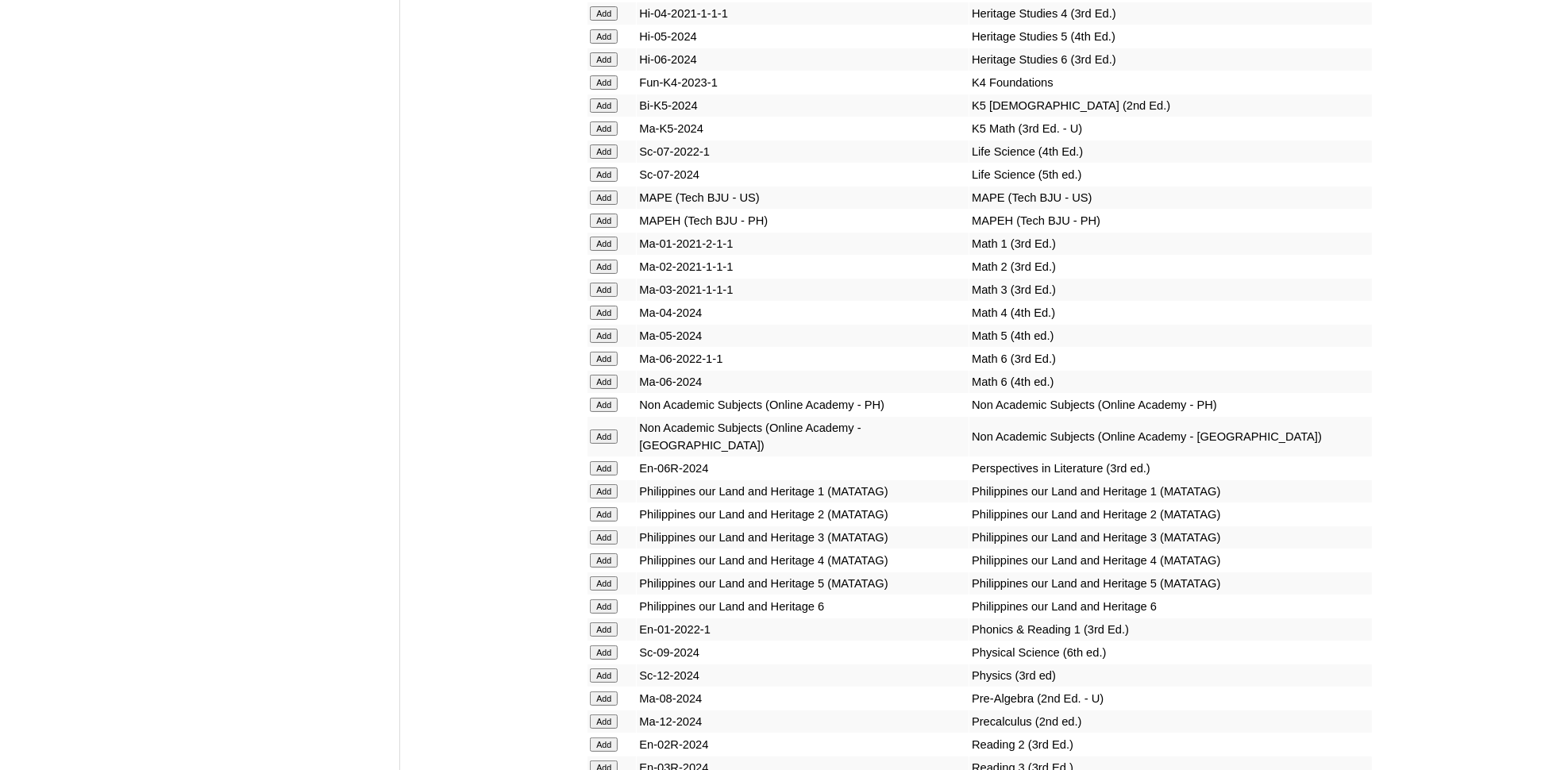
scroll to position [5210, 0]
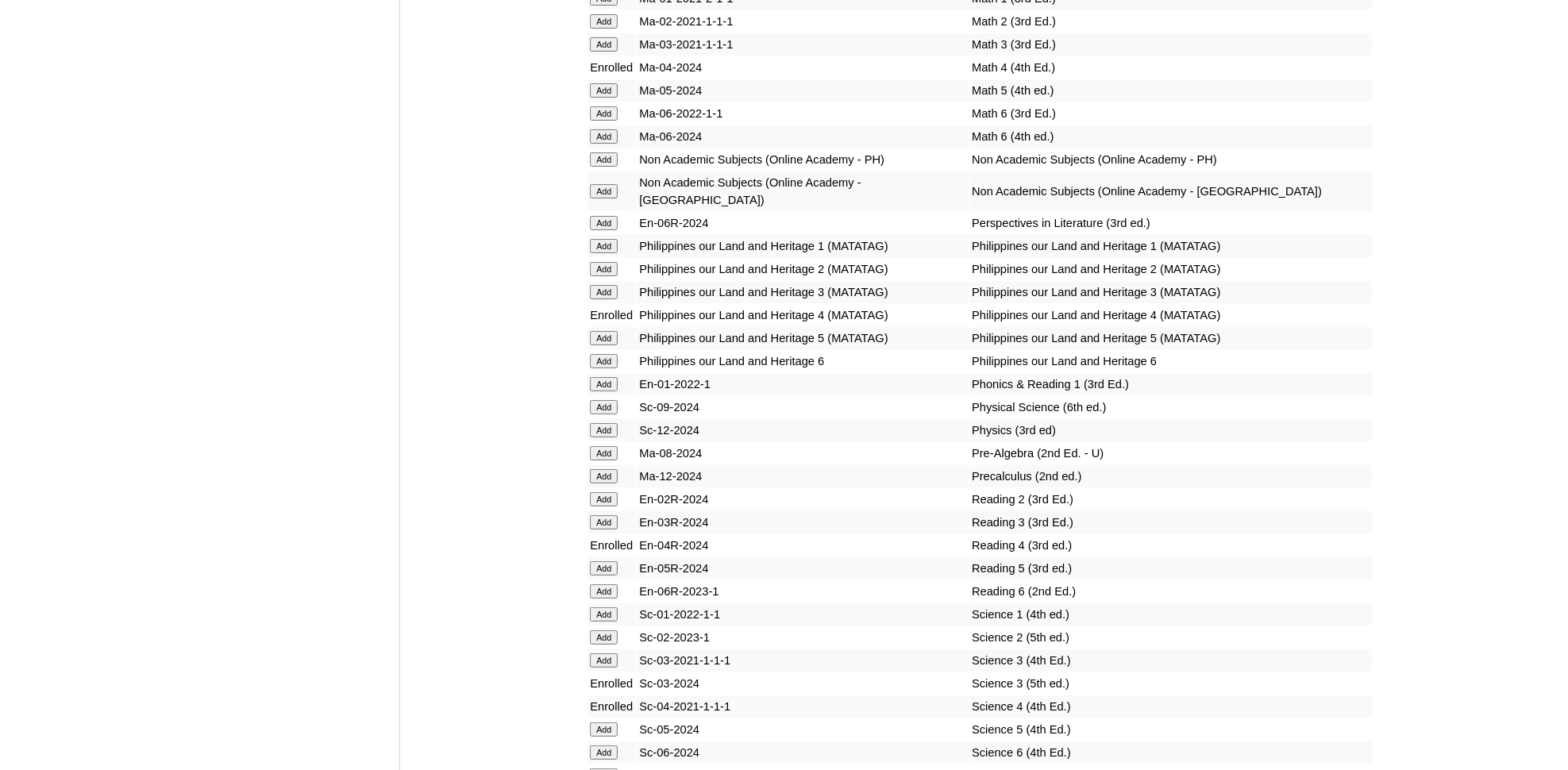
scroll to position [5514, 0]
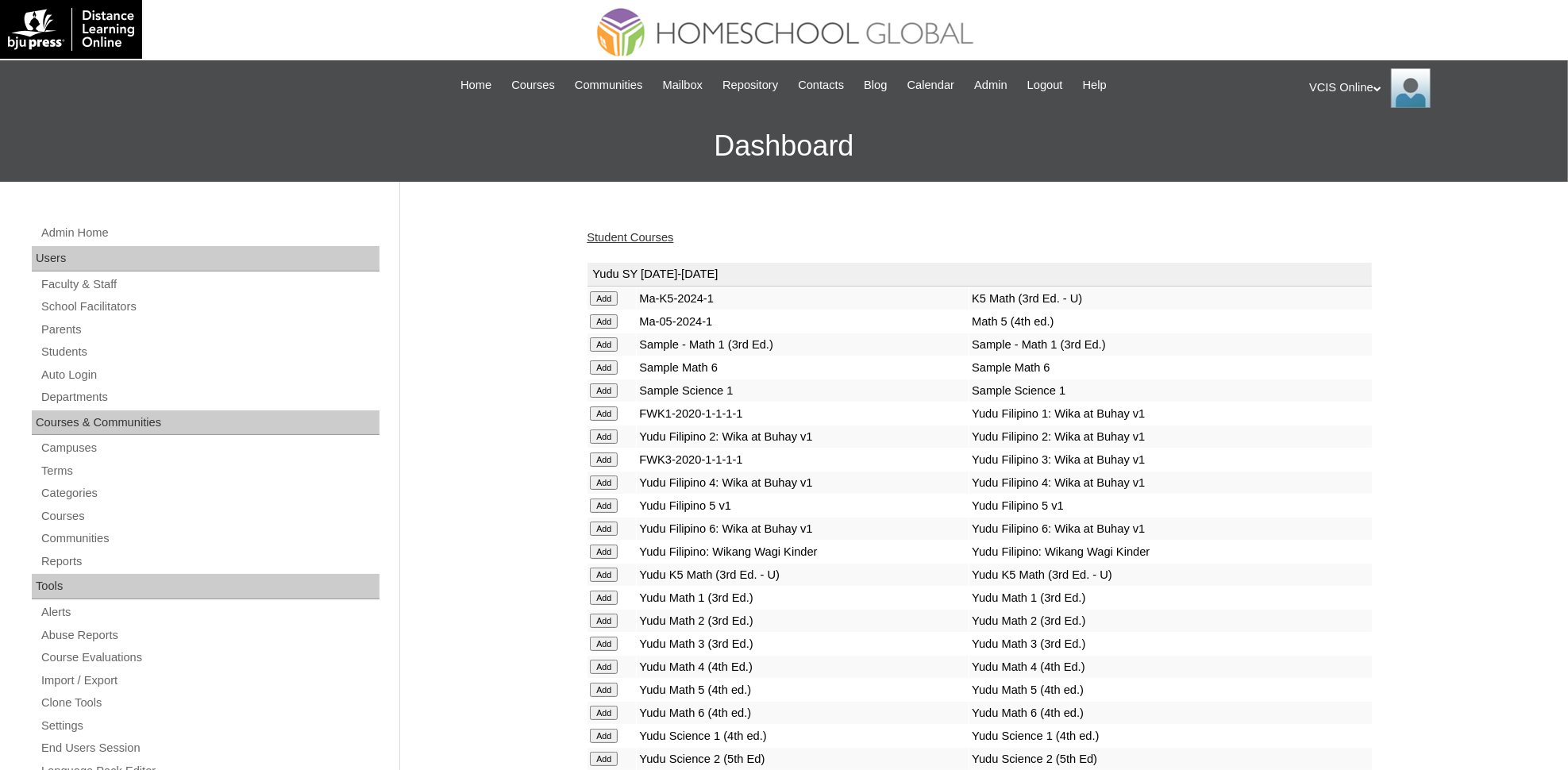
click at [604, 231] on link "Student Courses" at bounding box center [629, 238] width 86 height 13
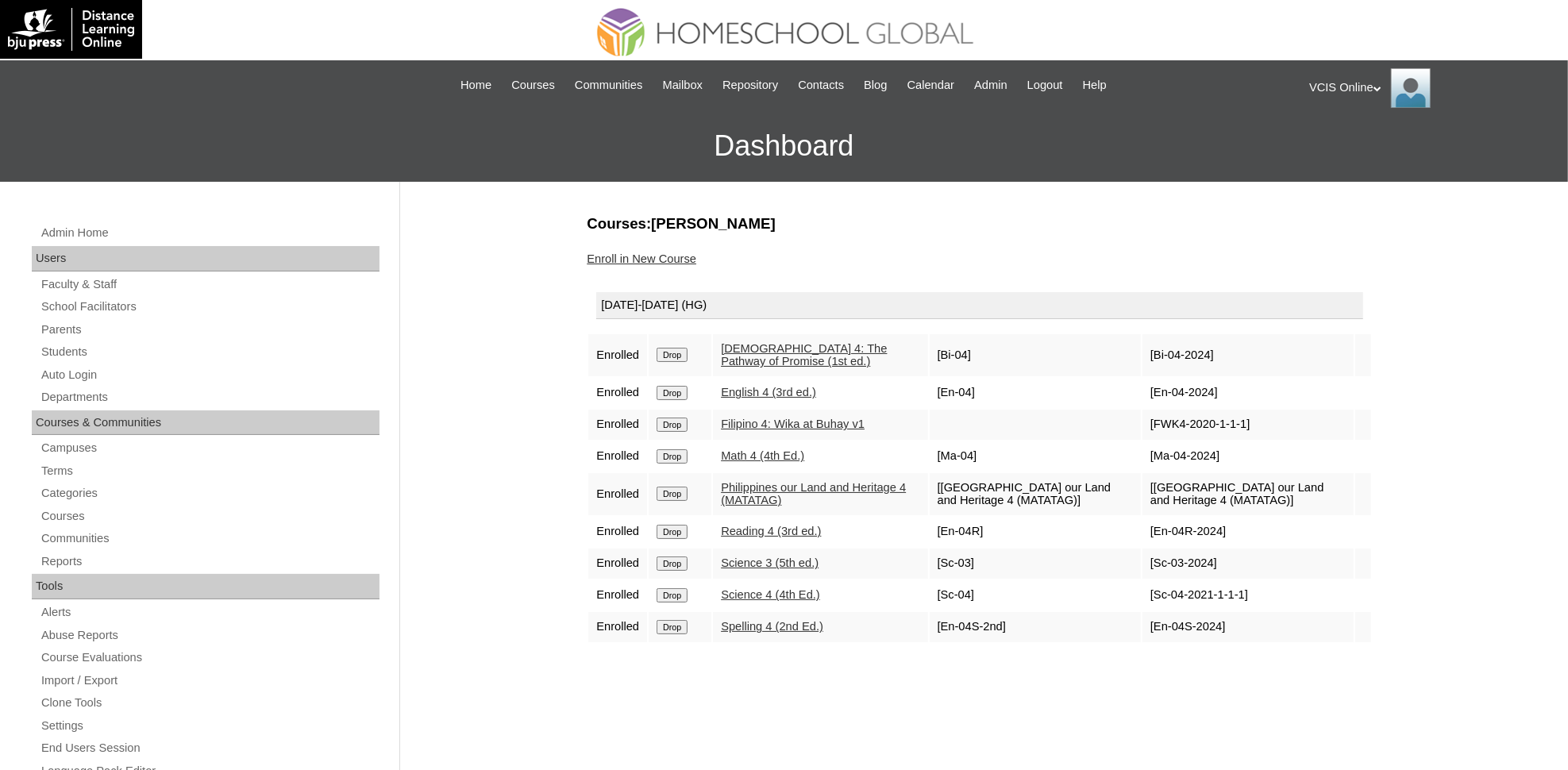
click at [667, 362] on input "Drop" at bounding box center [673, 355] width 31 height 14
click at [670, 362] on input "Drop" at bounding box center [673, 355] width 31 height 14
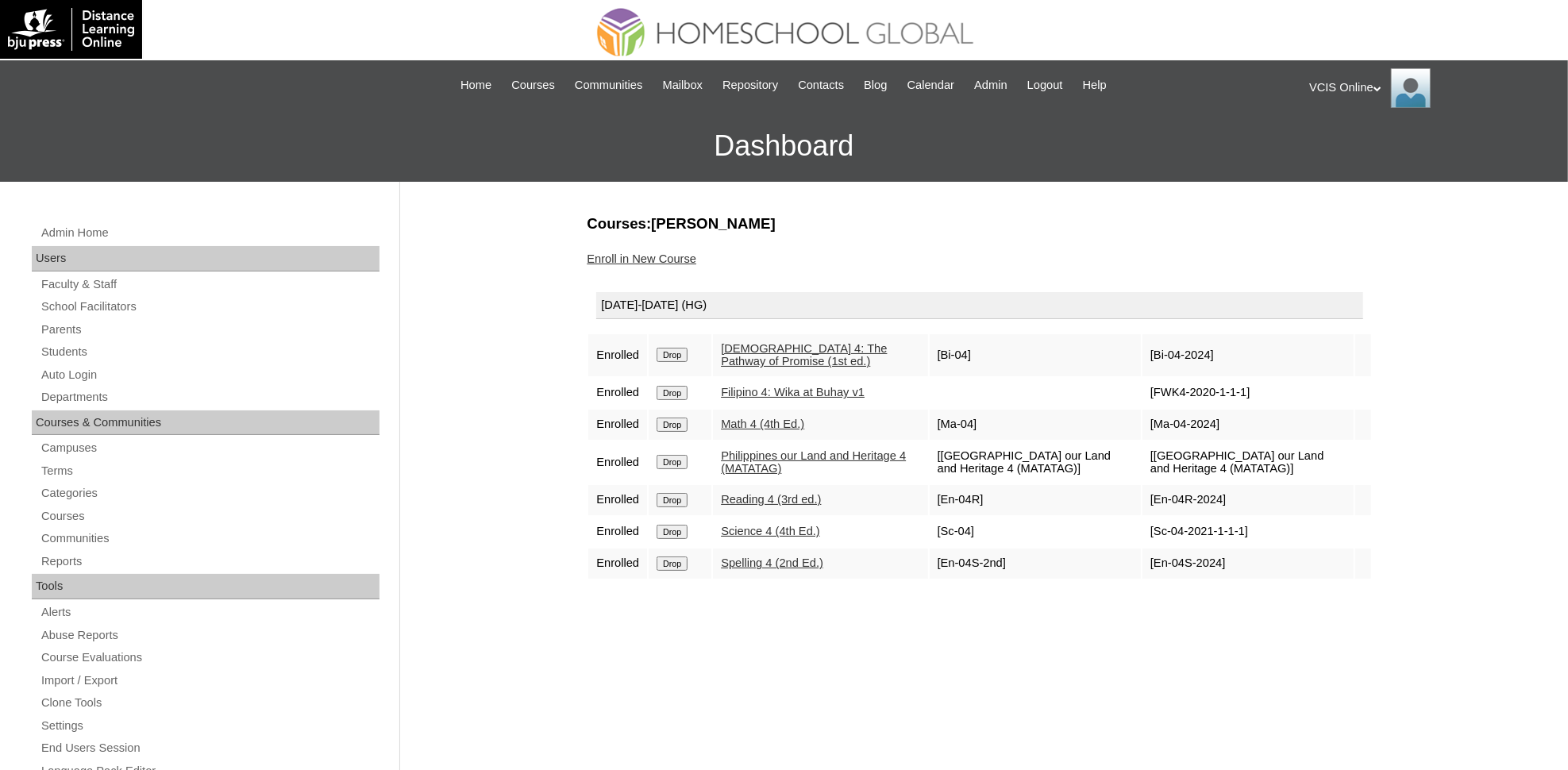
click at [617, 254] on link "Enroll in New Course" at bounding box center [641, 258] width 110 height 13
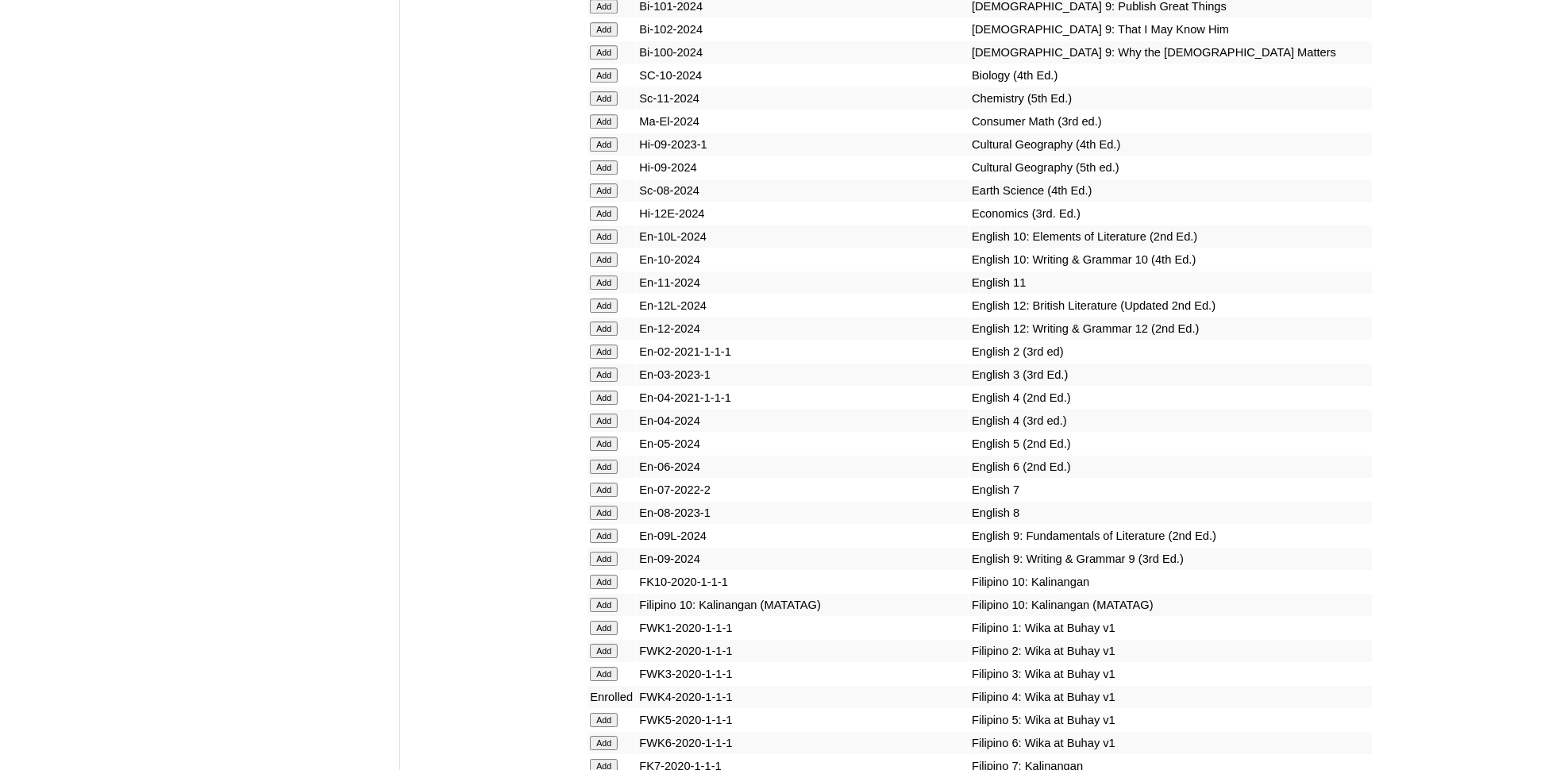
scroll to position [3927, 0]
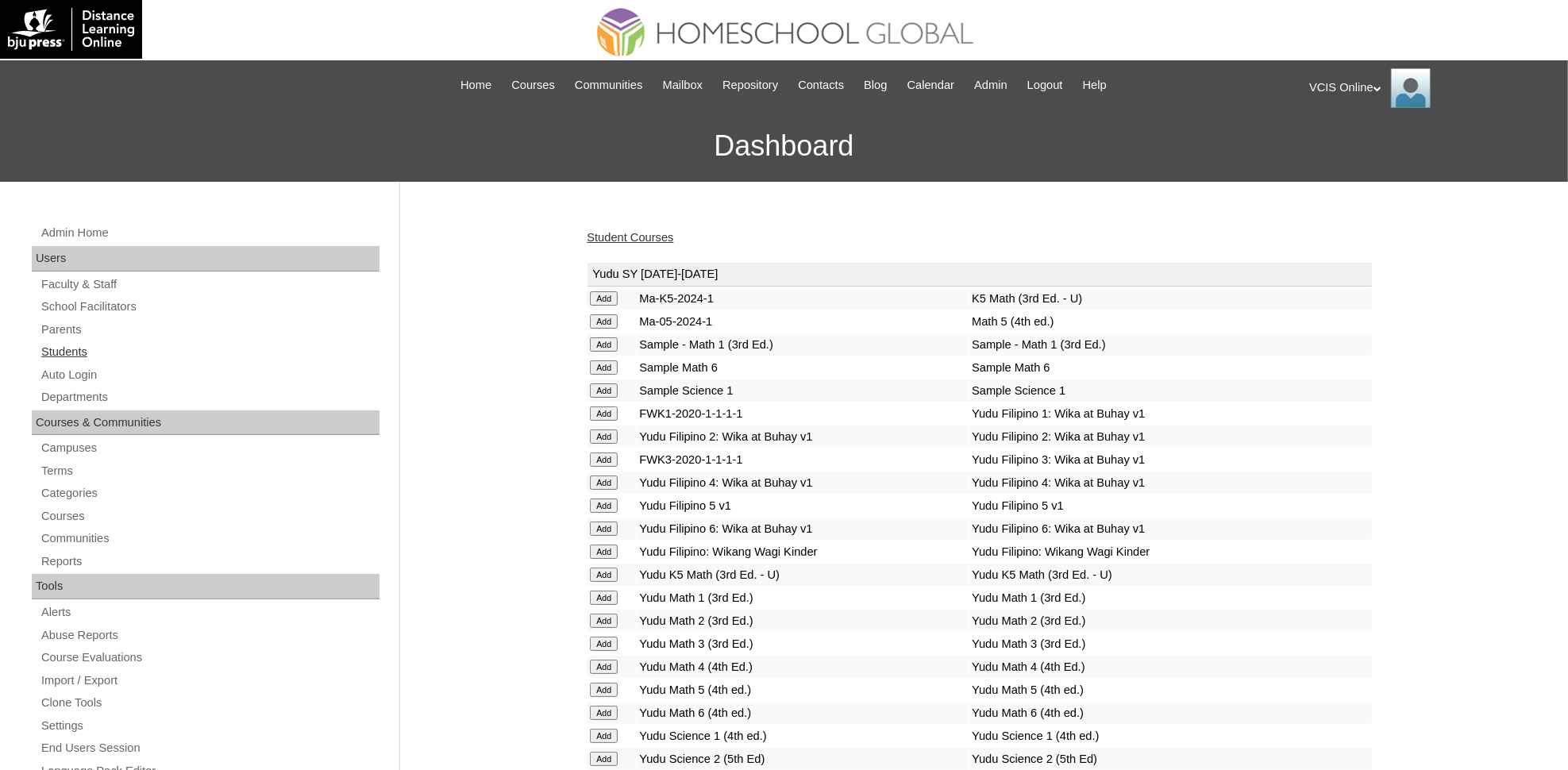
click at [89, 345] on link "Students" at bounding box center [210, 352] width 340 height 20
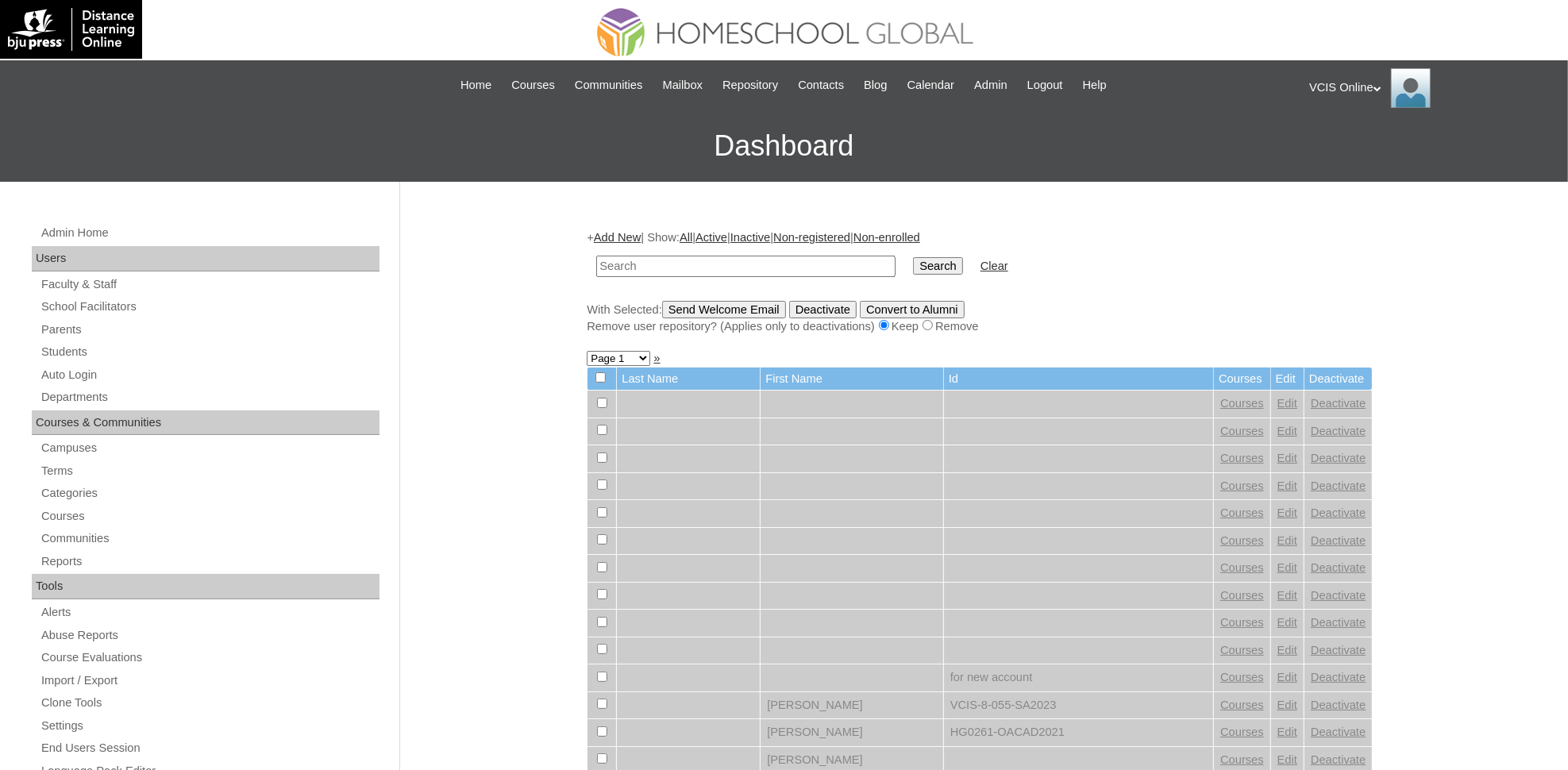
click at [750, 266] on input "text" at bounding box center [746, 266] width 299 height 22
paste input "VCIS021-4A-SA2025"
type input "VCIS021-4A-SA2025"
click at [913, 258] on input "Search" at bounding box center [937, 266] width 50 height 17
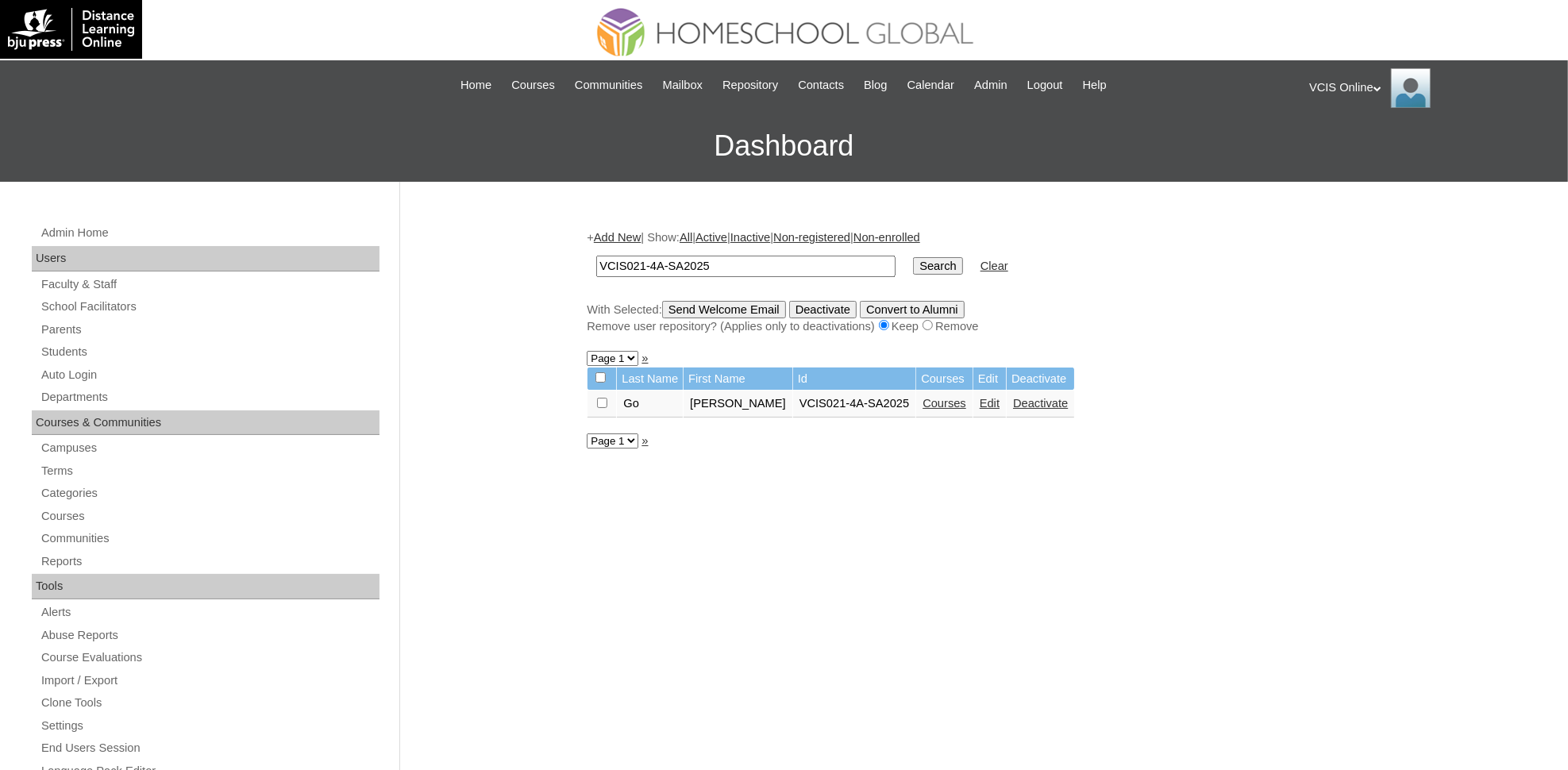
click at [931, 398] on link "Courses" at bounding box center [944, 403] width 44 height 13
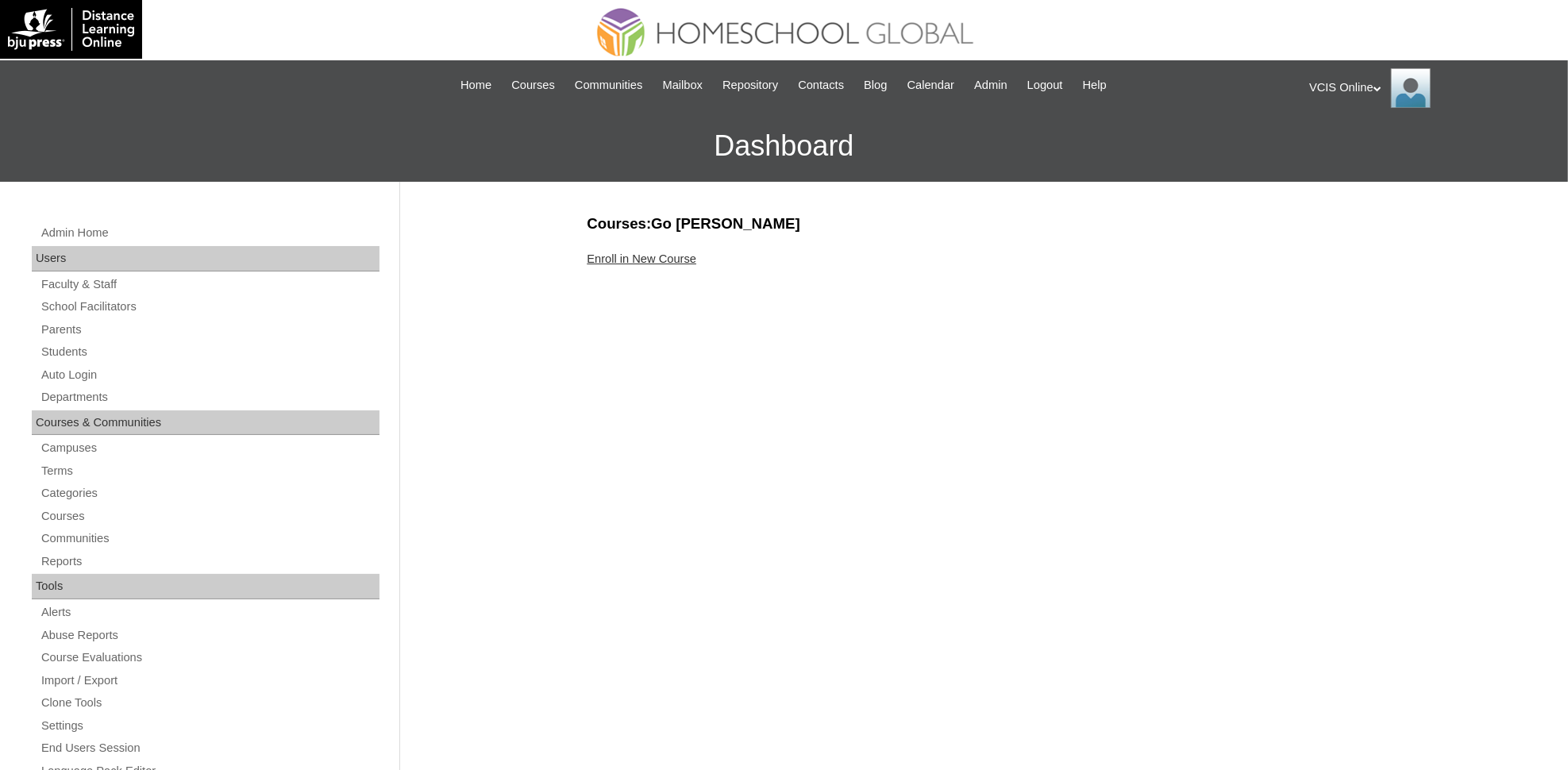
click at [678, 256] on link "Enroll in New Course" at bounding box center [641, 258] width 110 height 13
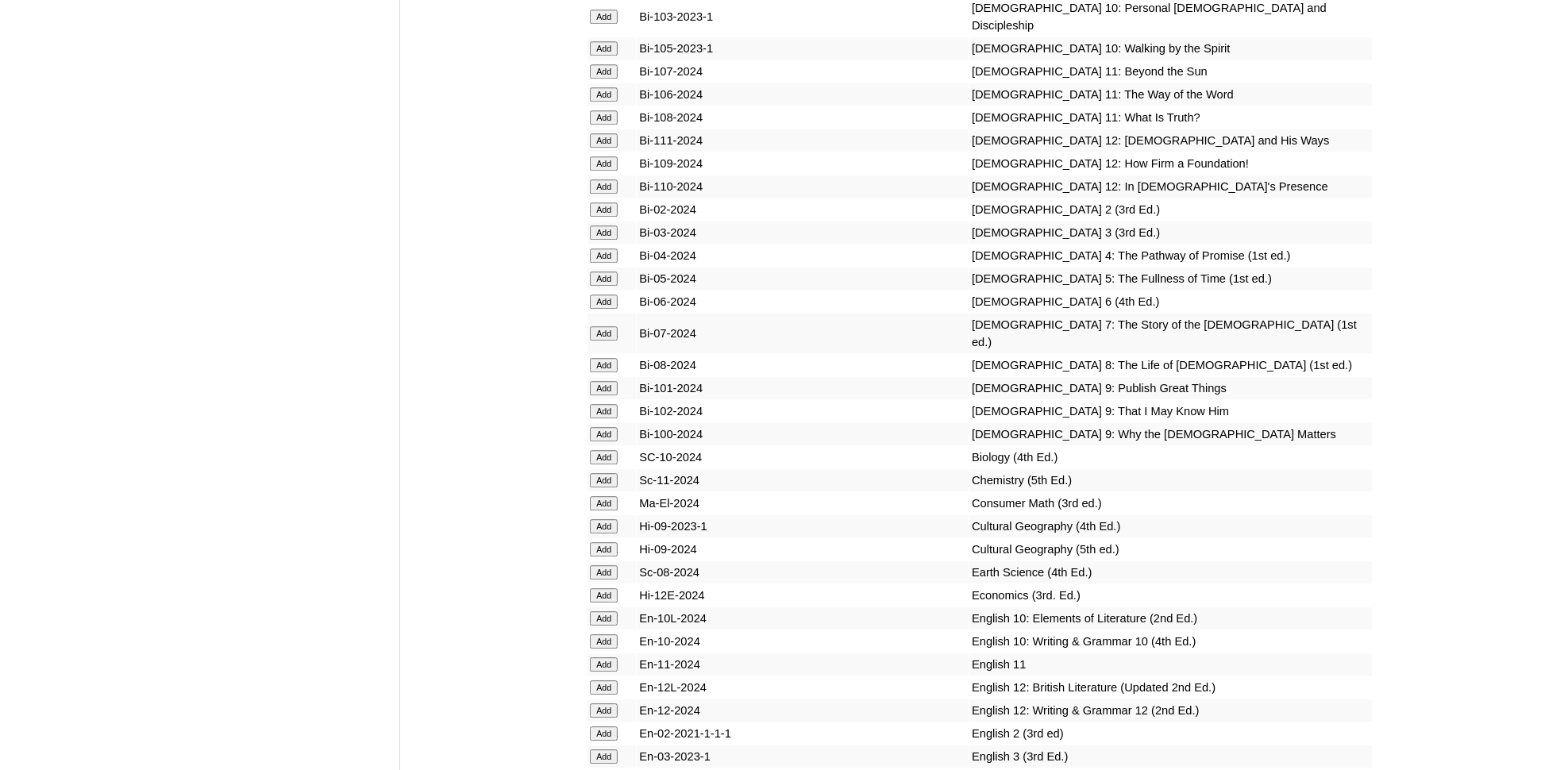
scroll to position [3545, 0]
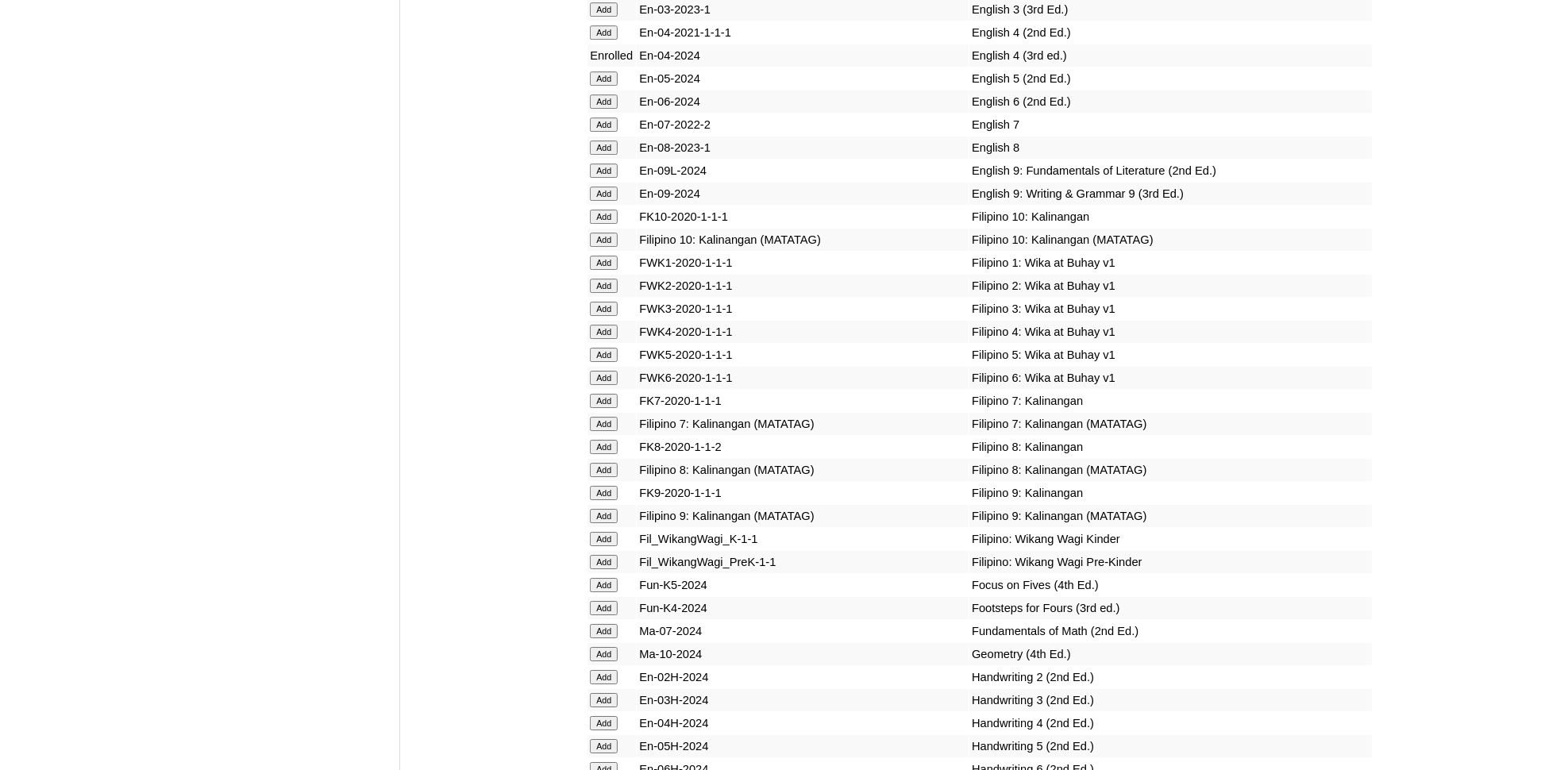
scroll to position [4352, 0]
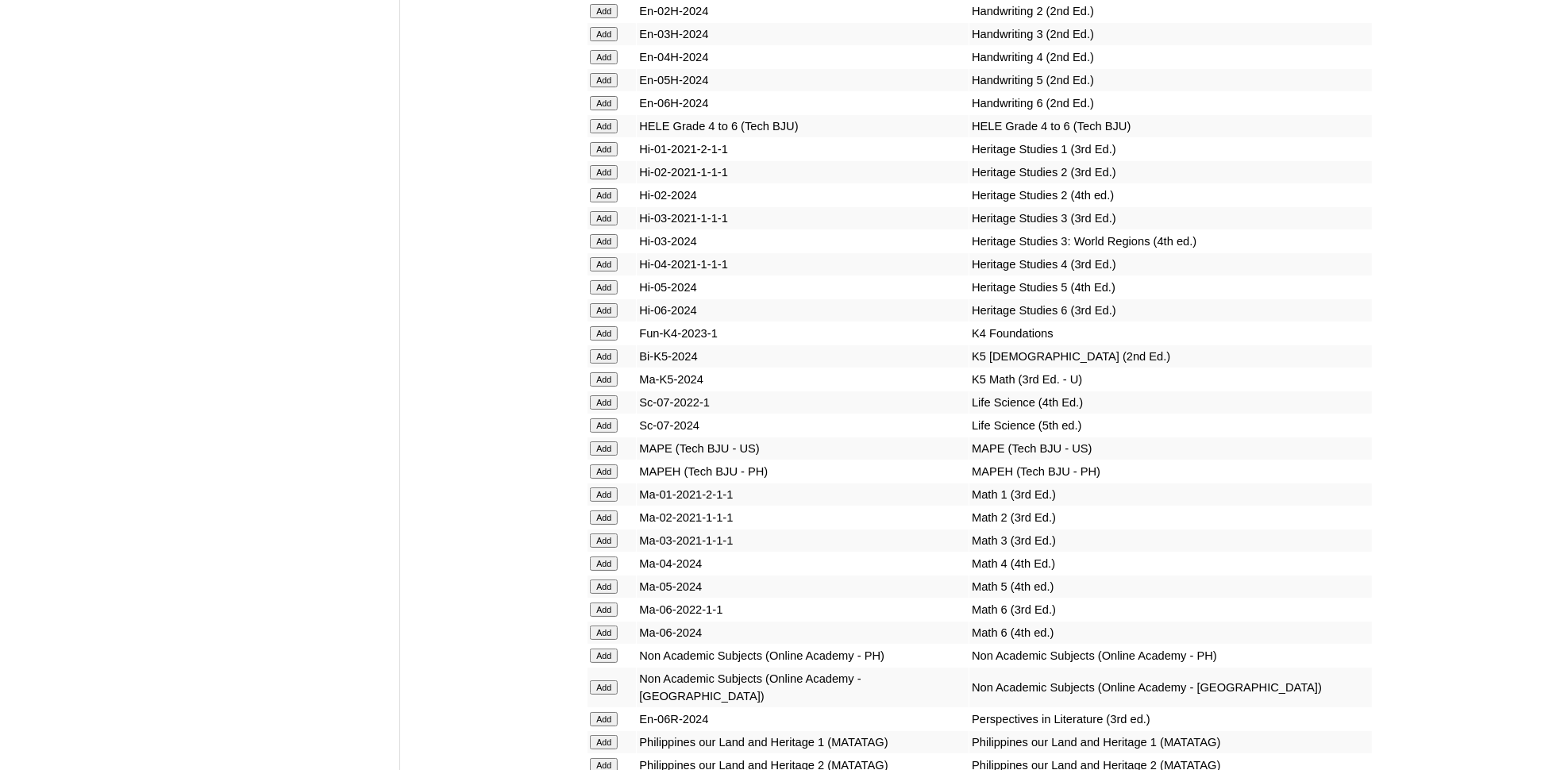
scroll to position [5018, 0]
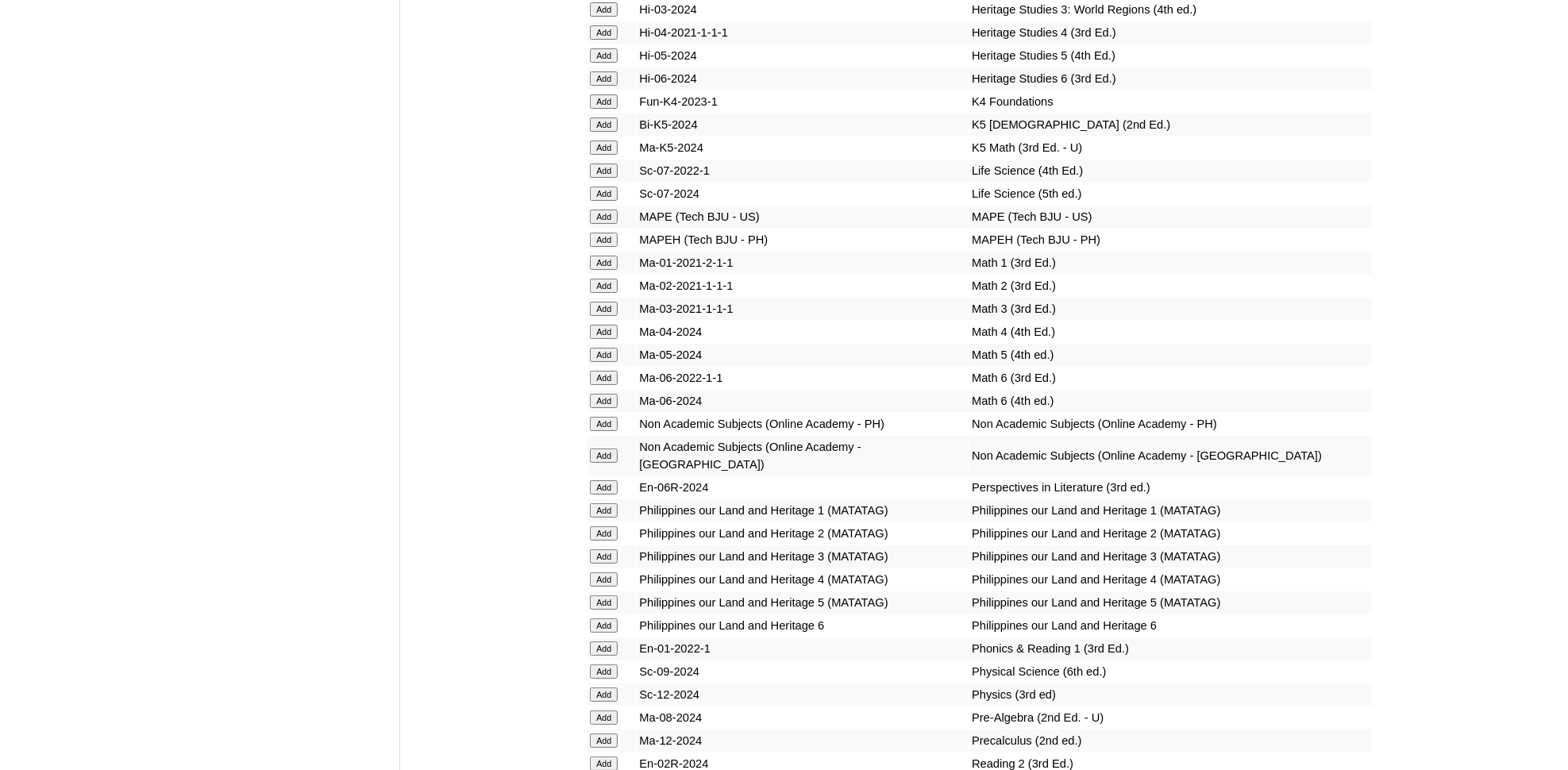
scroll to position [5191, 0]
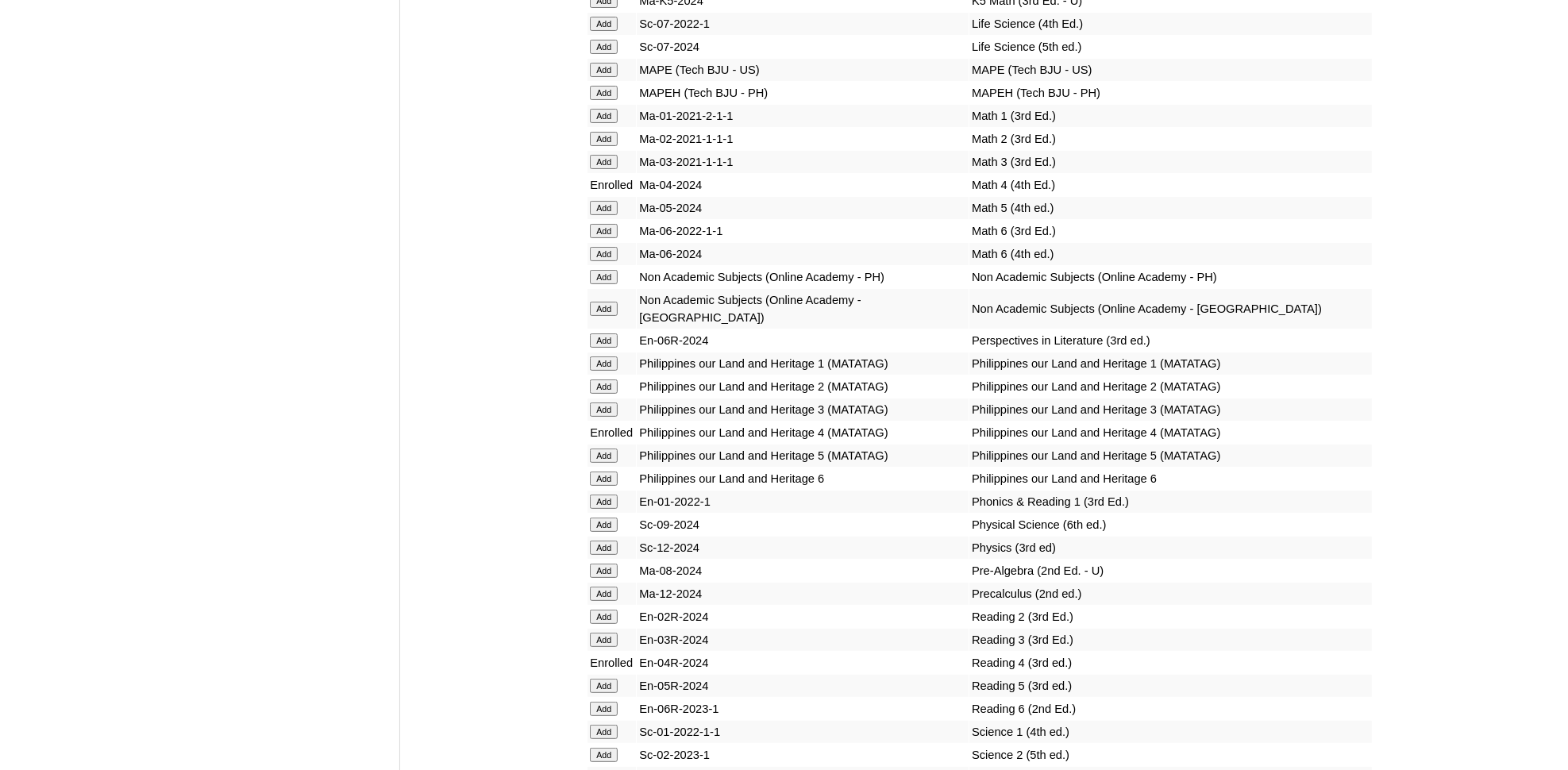
scroll to position [5426, 0]
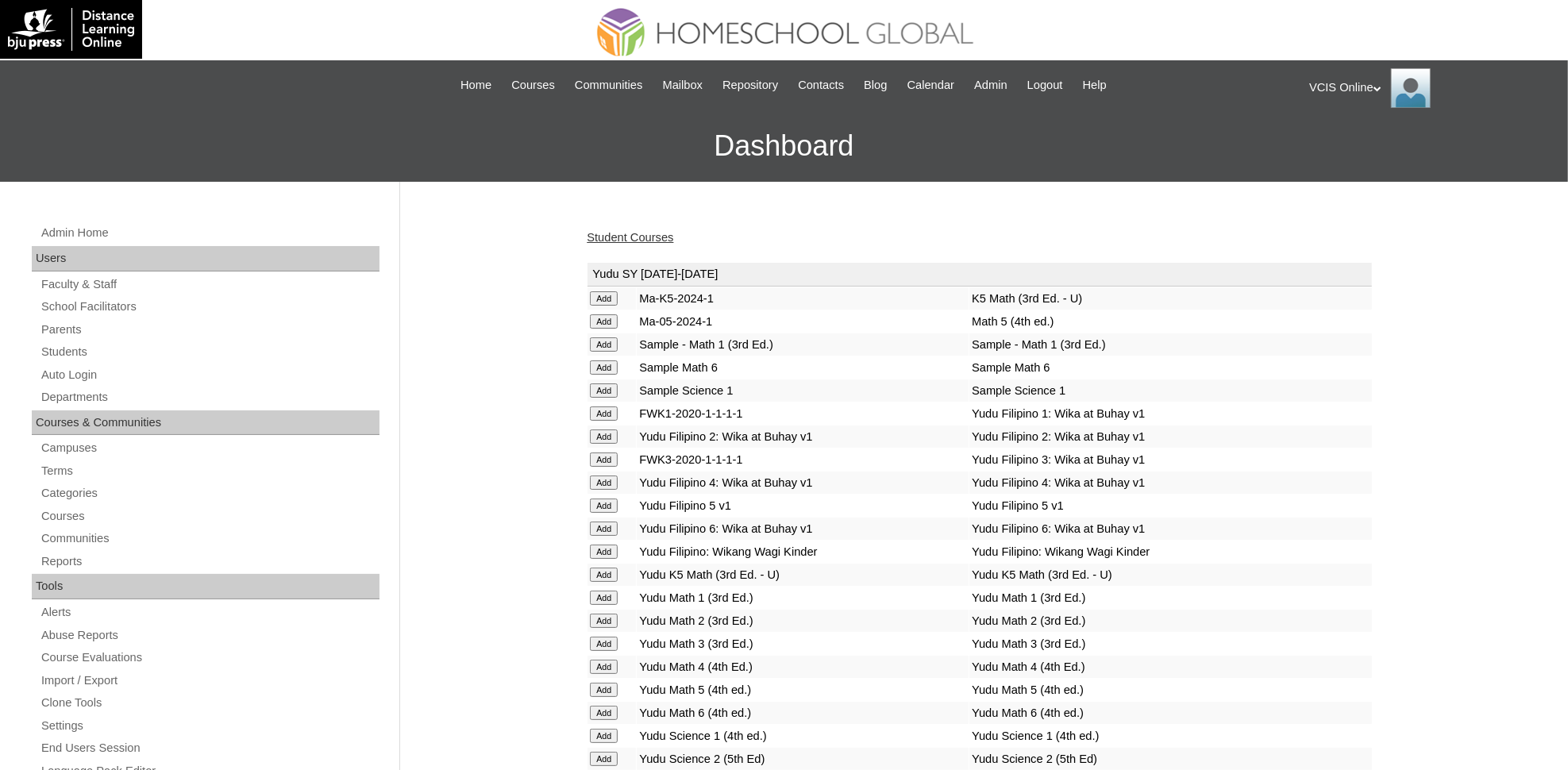
click at [649, 232] on link "Student Courses" at bounding box center [629, 238] width 86 height 13
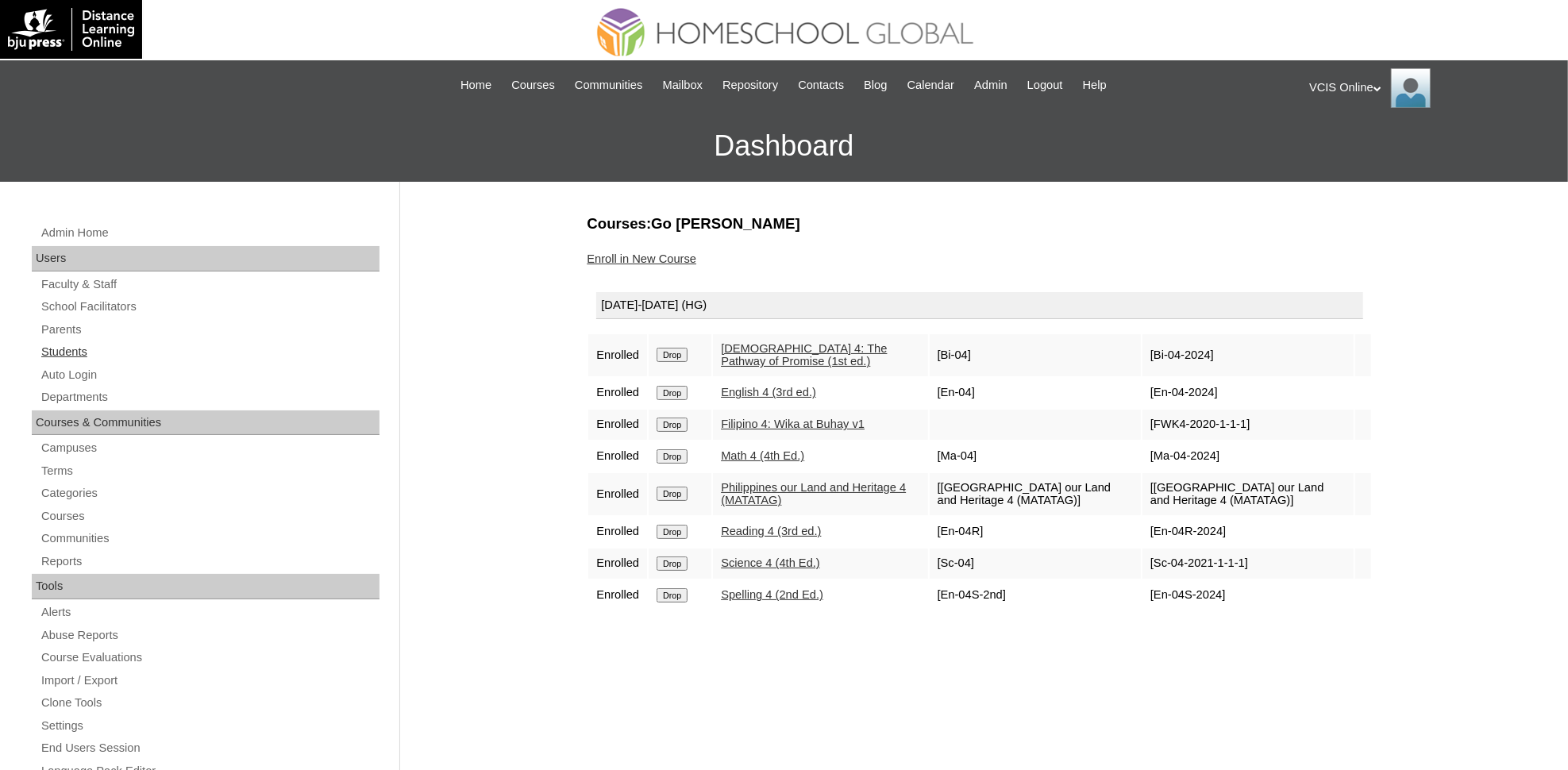
click at [83, 344] on link "Students" at bounding box center [210, 352] width 340 height 20
